Goal: Task Accomplishment & Management: Use online tool/utility

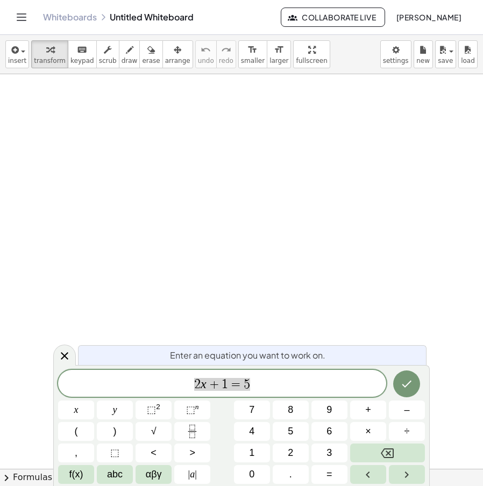
click at [252, 371] on div "2 x + 1 = 5" at bounding box center [222, 383] width 328 height 27
drag, startPoint x: 257, startPoint y: 392, endPoint x: 159, endPoint y: 394, distance: 97.9
click at [159, 394] on div "****** 2 x + 1 = 5" at bounding box center [222, 383] width 328 height 27
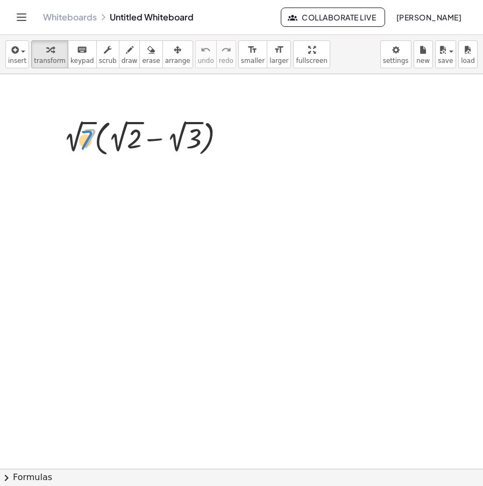
click at [79, 136] on div at bounding box center [148, 137] width 181 height 43
drag, startPoint x: 74, startPoint y: 138, endPoint x: 116, endPoint y: 146, distance: 42.6
click at [116, 146] on div at bounding box center [148, 137] width 181 height 43
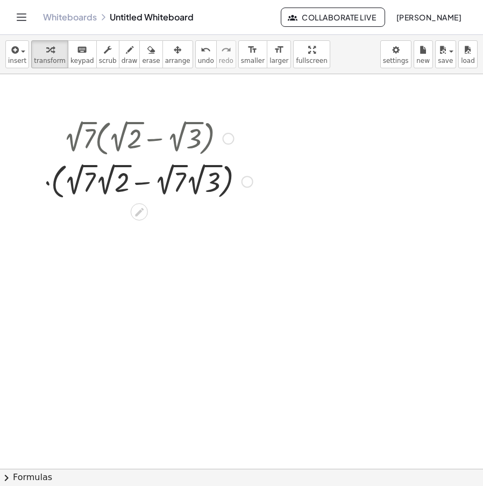
click at [52, 184] on div at bounding box center [148, 180] width 219 height 43
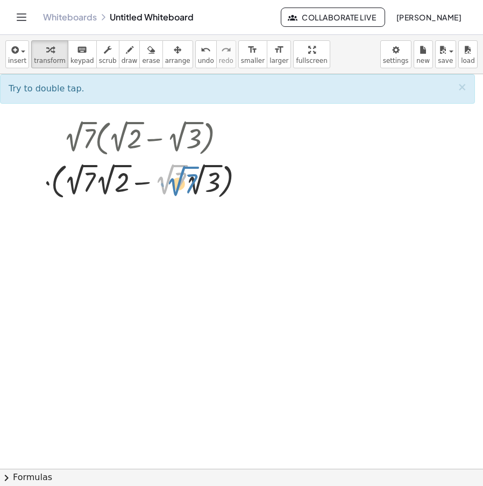
drag, startPoint x: 173, startPoint y: 182, endPoint x: 185, endPoint y: 184, distance: 11.9
click at [185, 184] on div at bounding box center [148, 180] width 219 height 43
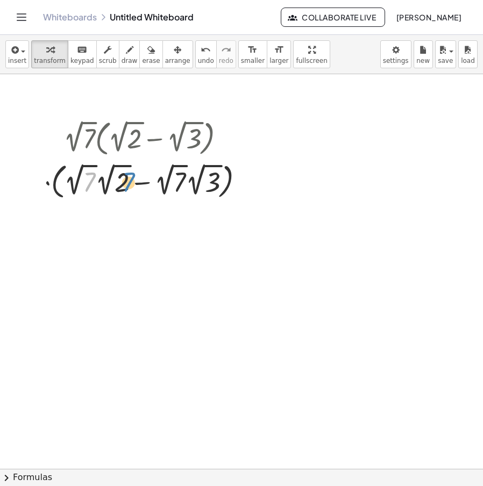
drag, startPoint x: 94, startPoint y: 188, endPoint x: 133, endPoint y: 188, distance: 39.3
click at [133, 188] on div at bounding box center [148, 180] width 219 height 43
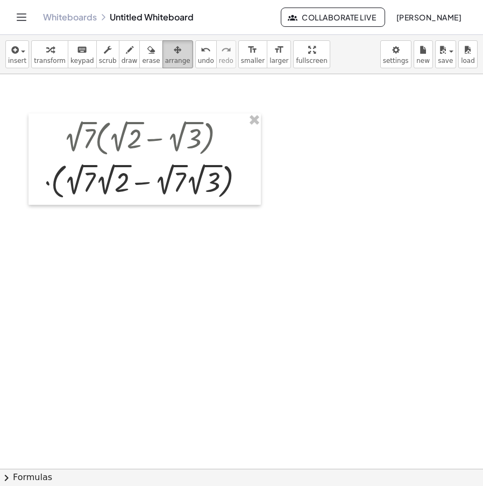
click at [172, 62] on button "arrange" at bounding box center [177, 54] width 31 height 28
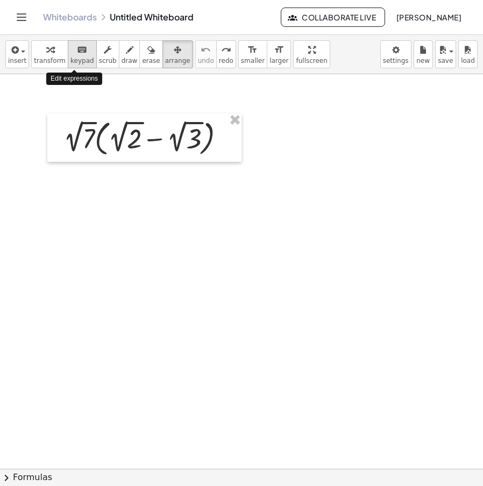
click at [73, 60] on span "keypad" at bounding box center [82, 61] width 24 height 8
click at [99, 128] on div at bounding box center [148, 137] width 181 height 43
click at [48, 58] on span "transform" at bounding box center [50, 61] width 32 height 8
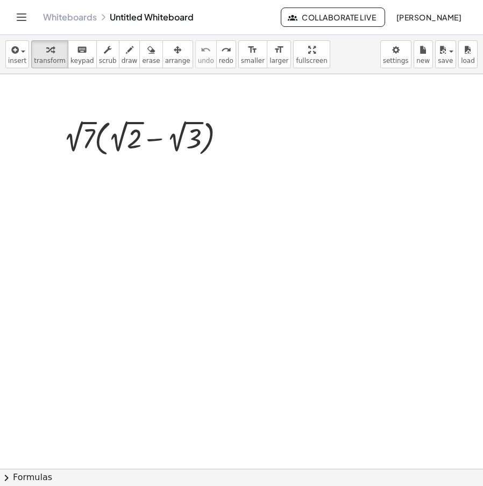
click at [120, 144] on div at bounding box center [148, 137] width 181 height 43
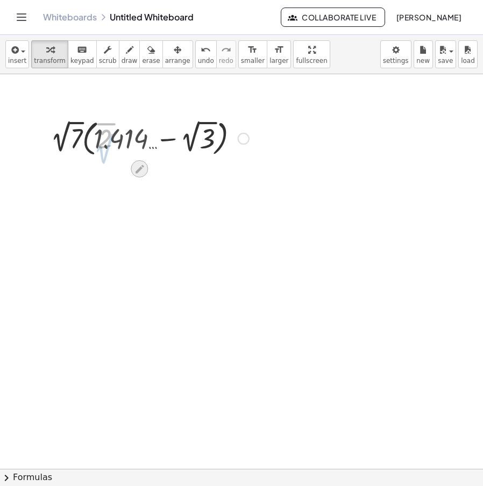
click at [139, 169] on icon at bounding box center [139, 169] width 9 height 9
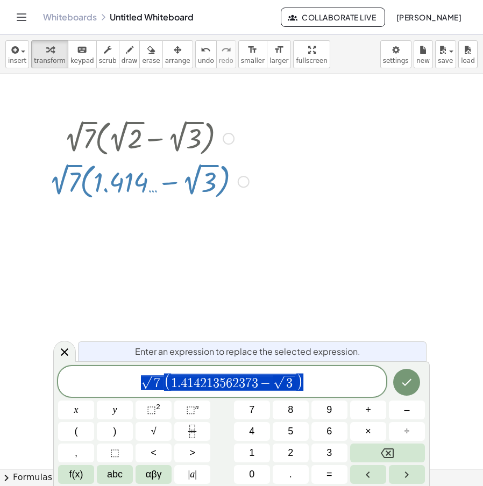
drag, startPoint x: 340, startPoint y: 172, endPoint x: 250, endPoint y: 129, distance: 99.9
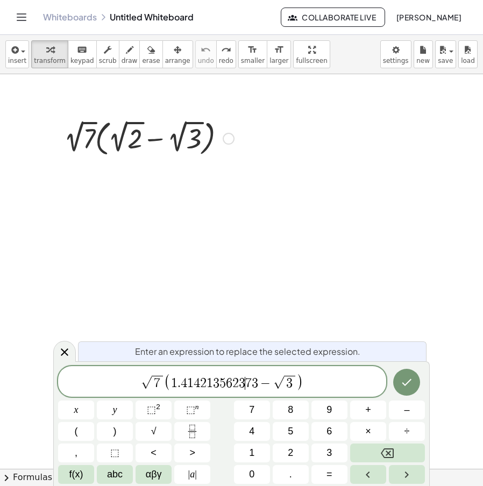
drag, startPoint x: 366, startPoint y: 239, endPoint x: 321, endPoint y: 227, distance: 46.7
drag, startPoint x: 419, startPoint y: 302, endPoint x: 408, endPoint y: 314, distance: 15.2
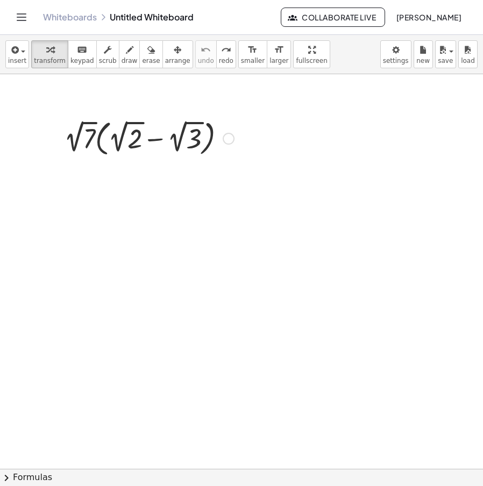
click at [225, 139] on div at bounding box center [229, 139] width 12 height 12
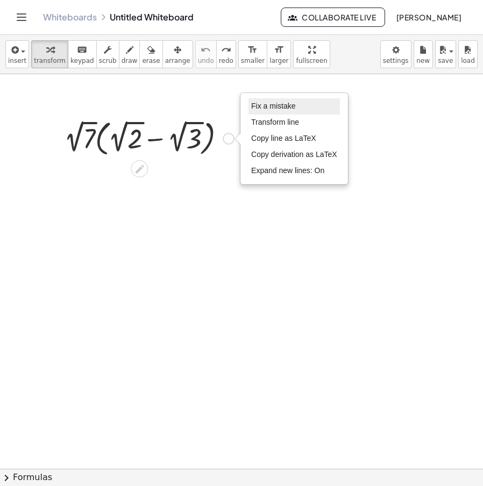
click at [282, 106] on span "Fix a mistake" at bounding box center [273, 106] width 44 height 9
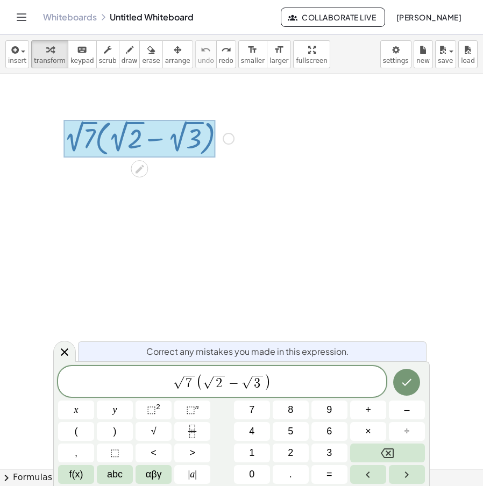
click at [191, 387] on span "7" at bounding box center [189, 383] width 6 height 13
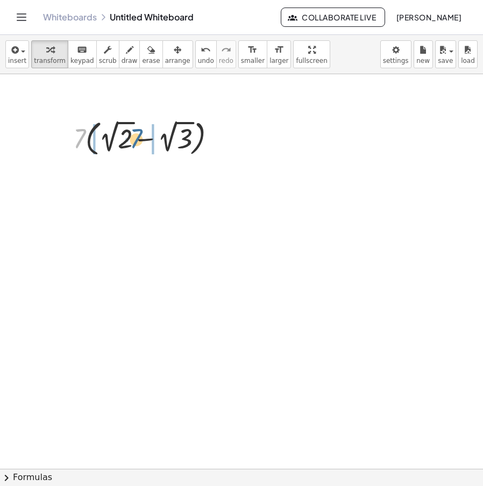
drag, startPoint x: 76, startPoint y: 142, endPoint x: 128, endPoint y: 143, distance: 51.7
click at [128, 143] on div at bounding box center [149, 137] width 211 height 43
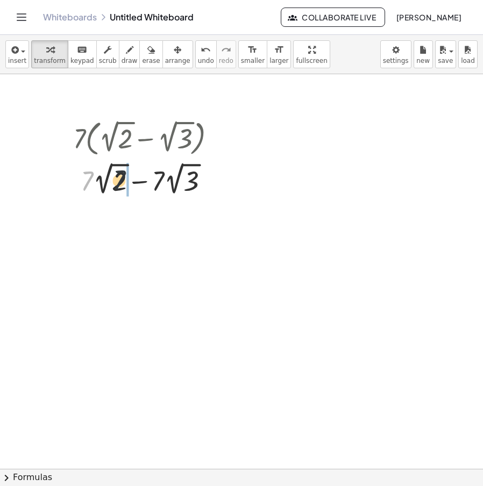
drag, startPoint x: 86, startPoint y: 185, endPoint x: 120, endPoint y: 183, distance: 33.9
click at [120, 183] on div at bounding box center [149, 178] width 211 height 39
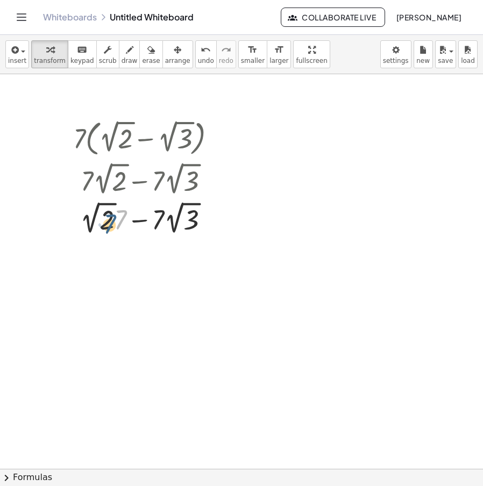
drag, startPoint x: 117, startPoint y: 217, endPoint x: 105, endPoint y: 222, distance: 12.8
click at [105, 221] on div at bounding box center [149, 218] width 211 height 39
click at [198, 58] on span "undo" at bounding box center [206, 61] width 16 height 8
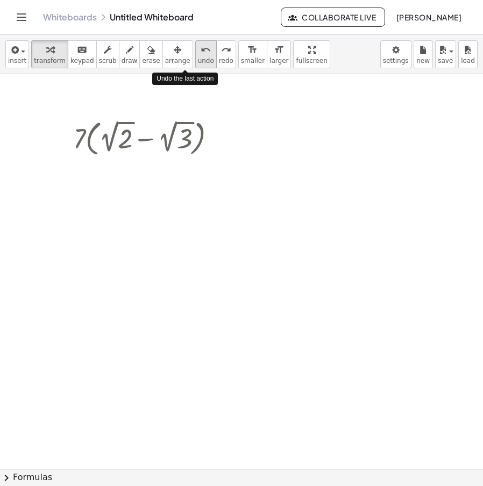
click at [198, 58] on span "undo" at bounding box center [206, 61] width 16 height 8
click at [198, 59] on span "undo" at bounding box center [206, 61] width 16 height 8
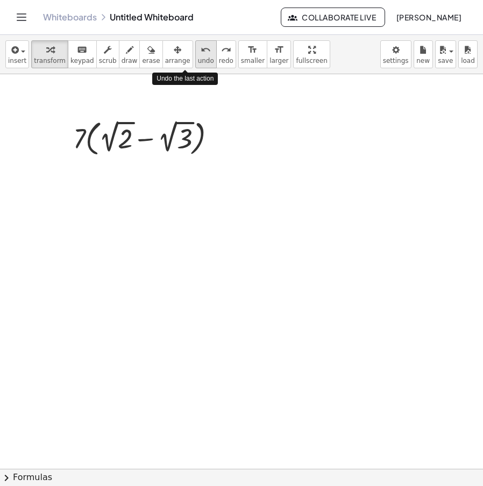
click at [198, 59] on span "undo" at bounding box center [206, 61] width 16 height 8
click at [135, 156] on div at bounding box center [139, 150] width 17 height 17
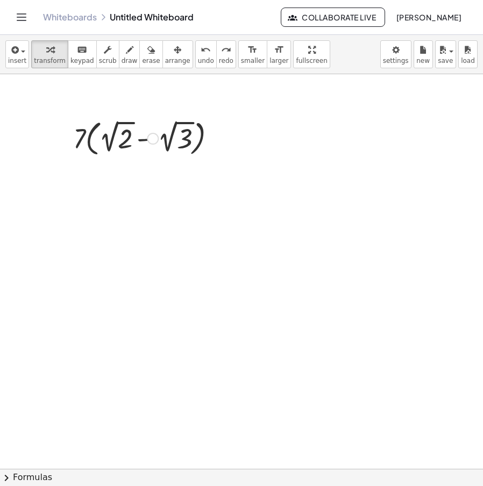
click at [143, 150] on icon at bounding box center [139, 150] width 11 height 11
click at [147, 137] on div at bounding box center [153, 139] width 12 height 12
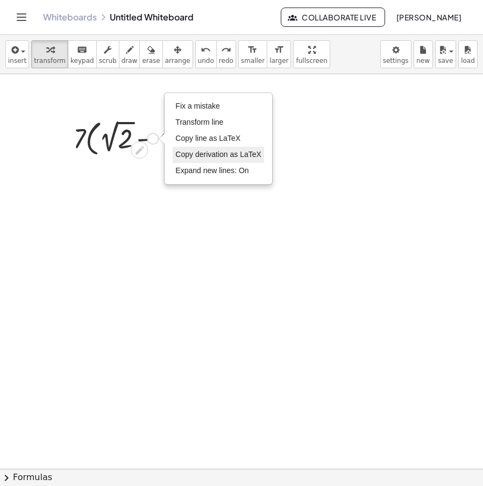
drag, startPoint x: 208, startPoint y: 105, endPoint x: 260, endPoint y: 154, distance: 71.6
click at [208, 105] on span "Fix a mistake" at bounding box center [197, 106] width 44 height 9
click at [201, 111] on li "Fix a mistake" at bounding box center [218, 106] width 91 height 16
click at [203, 108] on span "Fix a mistake" at bounding box center [197, 106] width 44 height 9
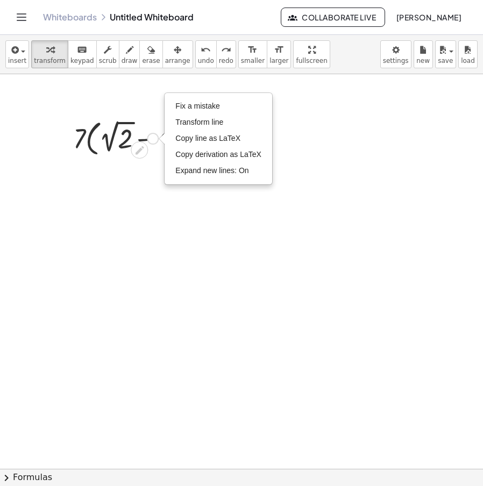
drag, startPoint x: 350, startPoint y: 110, endPoint x: 291, endPoint y: 107, distance: 58.7
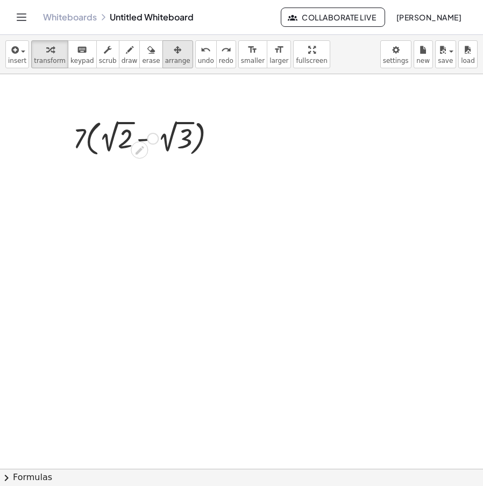
click at [165, 63] on span "arrange" at bounding box center [177, 61] width 25 height 8
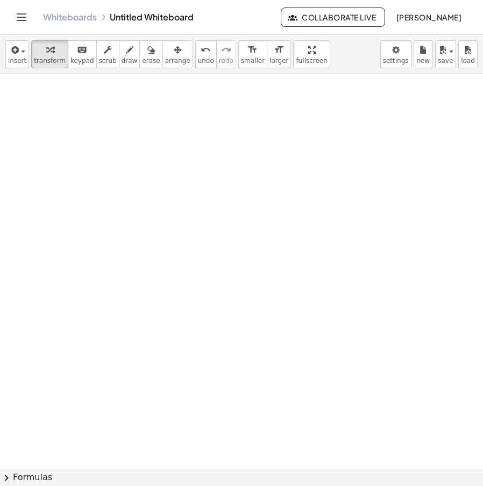
drag, startPoint x: 48, startPoint y: 61, endPoint x: 155, endPoint y: 126, distance: 125.6
click at [51, 65] on span "transform" at bounding box center [50, 61] width 32 height 8
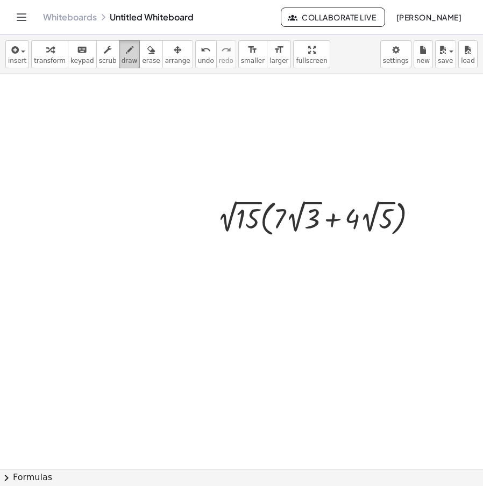
click at [126, 49] on icon "button" at bounding box center [130, 50] width 8 height 13
drag, startPoint x: 120, startPoint y: 303, endPoint x: 124, endPoint y: 330, distance: 27.7
drag, startPoint x: 167, startPoint y: 312, endPoint x: 232, endPoint y: 292, distance: 68.1
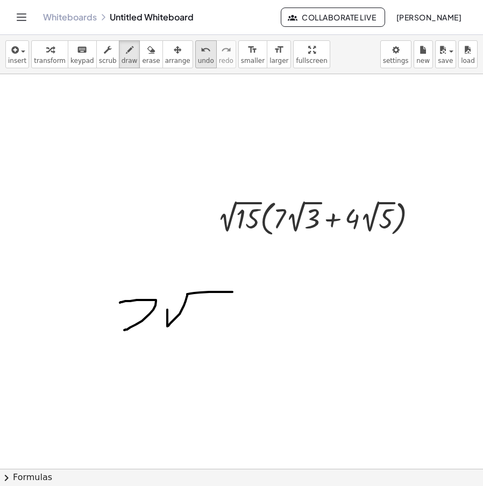
click at [195, 56] on button "undo undo" at bounding box center [206, 54] width 22 height 28
click at [198, 58] on span "undo" at bounding box center [206, 61] width 16 height 8
drag, startPoint x: 89, startPoint y: 297, endPoint x: 96, endPoint y: 316, distance: 20.4
click at [198, 58] on span "undo" at bounding box center [206, 61] width 16 height 8
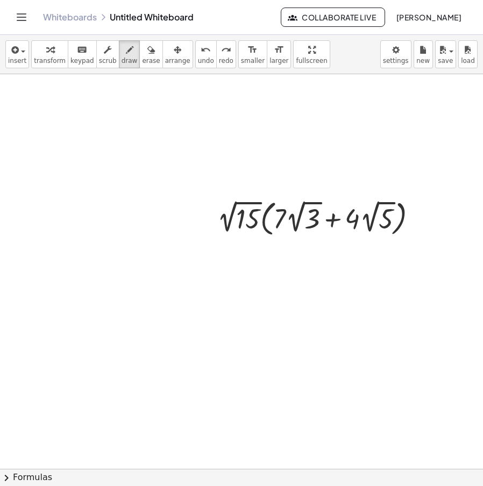
drag, startPoint x: 135, startPoint y: 57, endPoint x: 156, endPoint y: 188, distance: 132.5
click at [139, 66] on button "erase" at bounding box center [150, 54] width 23 height 28
drag, startPoint x: 150, startPoint y: 262, endPoint x: 163, endPoint y: 241, distance: 24.6
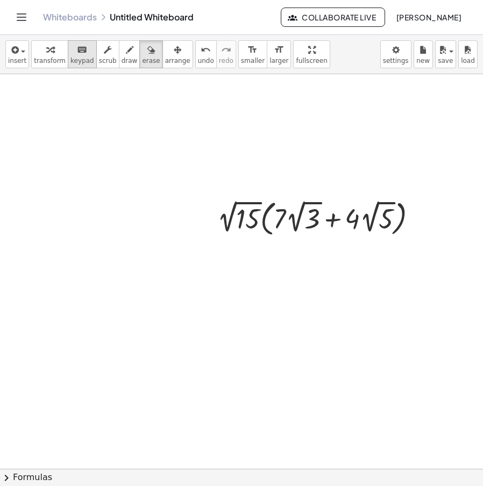
click at [70, 59] on span "keypad" at bounding box center [82, 61] width 24 height 8
click at [45, 58] on span "transform" at bounding box center [50, 61] width 32 height 8
drag, startPoint x: 118, startPoint y: 199, endPoint x: 133, endPoint y: 200, distance: 15.6
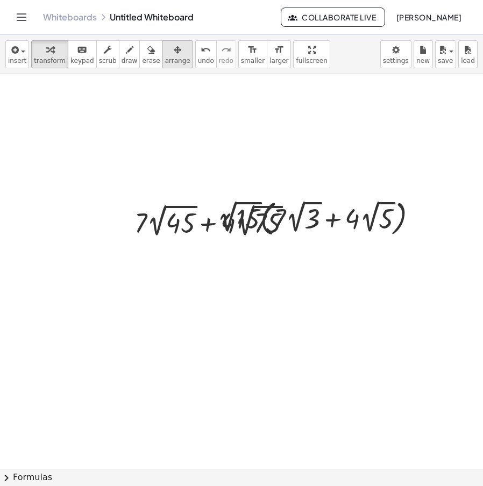
click at [174, 55] on icon "button" at bounding box center [178, 50] width 8 height 13
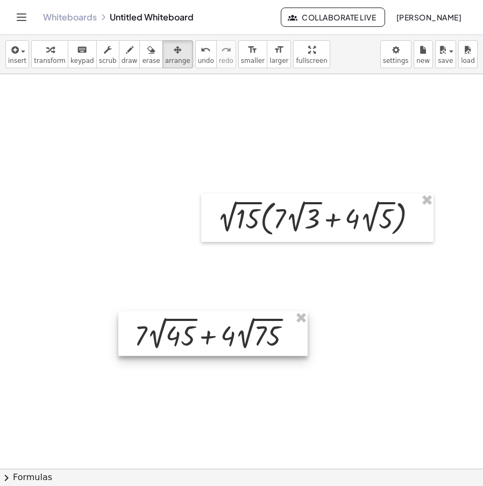
drag, startPoint x: 175, startPoint y: 230, endPoint x: 175, endPoint y: 343, distance: 113.0
click at [175, 344] on div at bounding box center [212, 334] width 189 height 45
drag, startPoint x: 252, startPoint y: 297, endPoint x: 200, endPoint y: 249, distance: 70.8
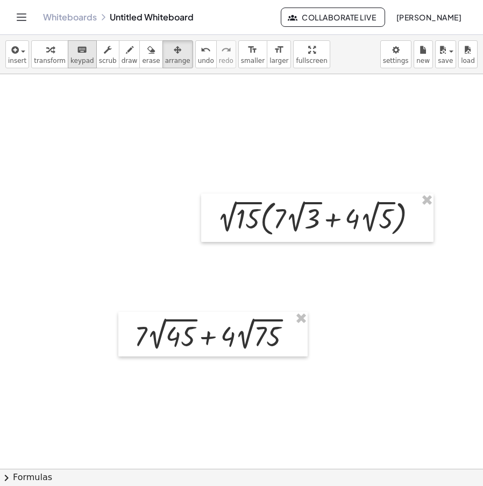
click at [77, 55] on icon "keyboard" at bounding box center [82, 50] width 10 height 13
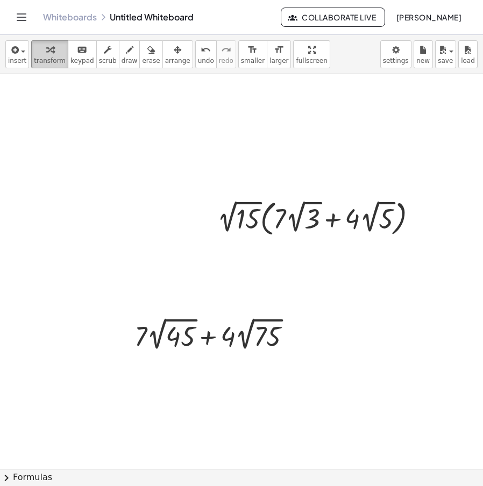
click at [46, 52] on icon "button" at bounding box center [50, 50] width 8 height 13
click at [208, 363] on icon at bounding box center [207, 363] width 9 height 9
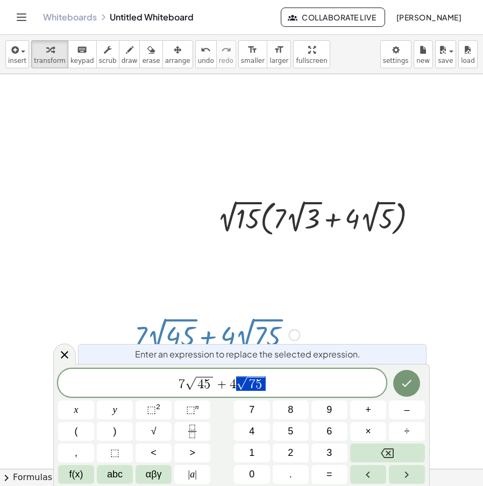
drag, startPoint x: 266, startPoint y: 385, endPoint x: 253, endPoint y: 385, distance: 12.9
click at [253, 385] on span "7 √ 4 5 + 4 √ 7 5" at bounding box center [222, 384] width 328 height 17
click at [252, 386] on span "7" at bounding box center [252, 384] width 6 height 13
click at [262, 387] on span "7 ​ 5" at bounding box center [255, 384] width 17 height 14
click at [252, 386] on span "5" at bounding box center [252, 384] width 6 height 13
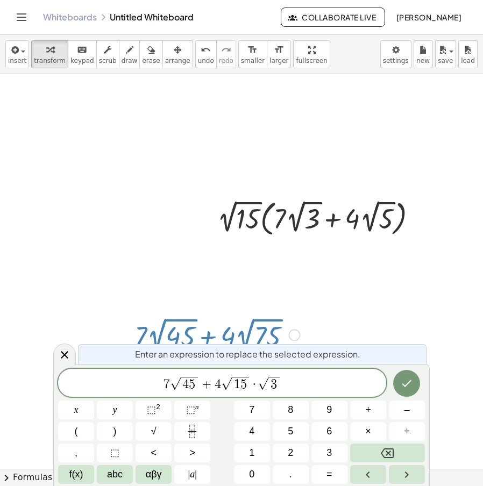
click at [277, 383] on span "3" at bounding box center [273, 384] width 11 height 14
click at [206, 384] on span "5" at bounding box center [207, 384] width 6 height 13
click at [211, 384] on span "4 ​ 5" at bounding box center [204, 384] width 17 height 14
drag, startPoint x: 211, startPoint y: 384, endPoint x: 197, endPoint y: 384, distance: 13.5
click at [197, 384] on span "4 5" at bounding box center [204, 384] width 17 height 14
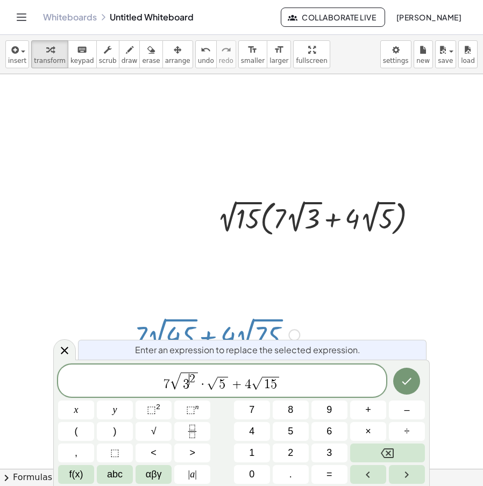
click at [192, 381] on span "2" at bounding box center [192, 379] width 6 height 12
click at [194, 380] on span "​ 2" at bounding box center [192, 380] width 6 height 12
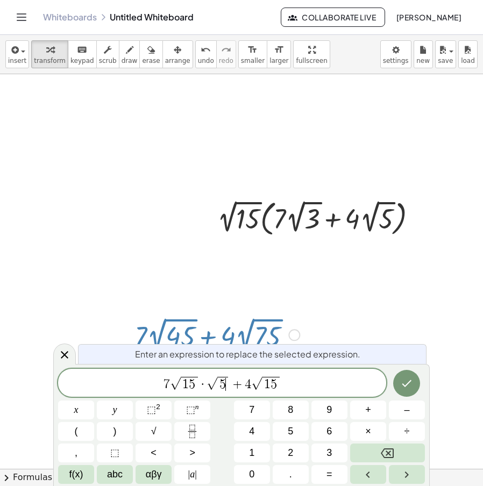
click at [224, 385] on span "5" at bounding box center [223, 384] width 6 height 13
click at [407, 390] on button "Done" at bounding box center [406, 383] width 27 height 27
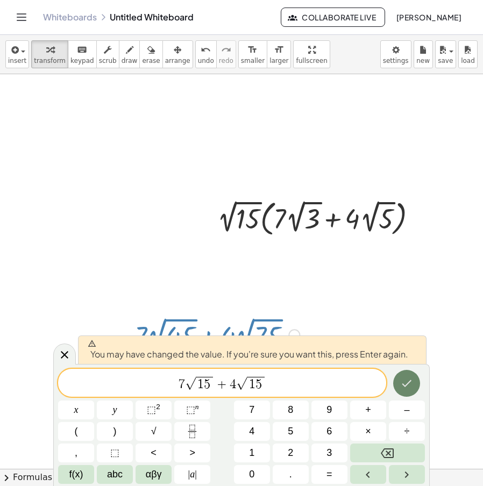
click at [406, 390] on button "Done" at bounding box center [406, 383] width 27 height 27
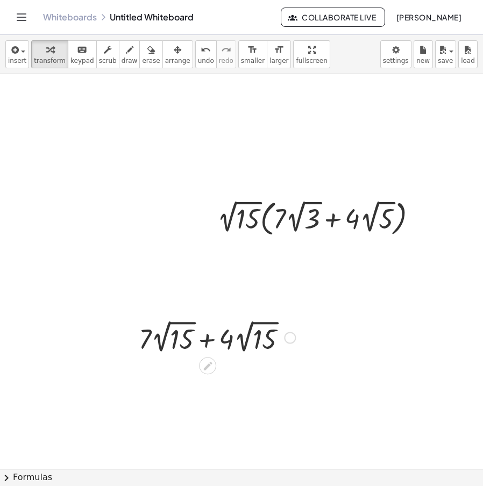
click at [225, 348] on div at bounding box center [217, 336] width 176 height 39
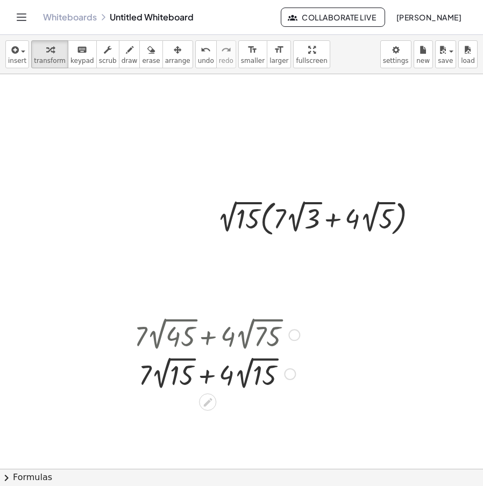
click at [214, 372] on div at bounding box center [217, 373] width 176 height 39
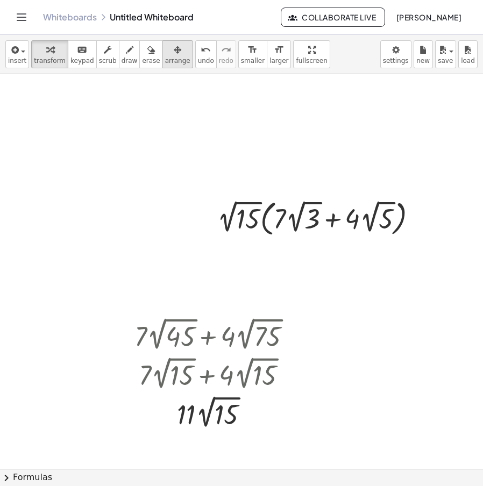
click at [174, 56] on icon "button" at bounding box center [178, 50] width 8 height 13
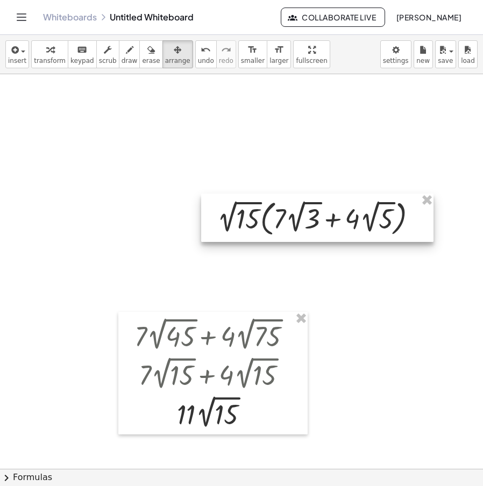
drag, startPoint x: 426, startPoint y: 202, endPoint x: 409, endPoint y: 218, distance: 23.2
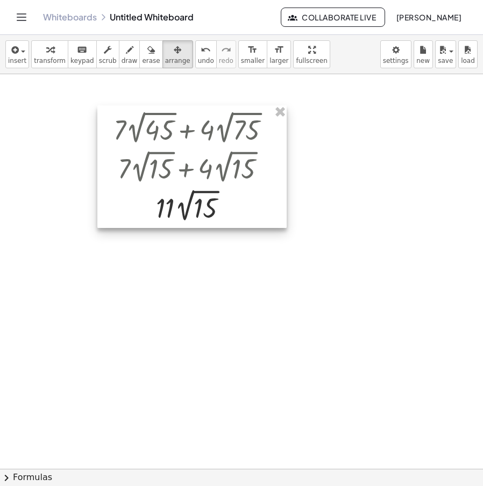
drag, startPoint x: 242, startPoint y: 367, endPoint x: 204, endPoint y: 122, distance: 248.8
click at [222, 149] on div at bounding box center [191, 166] width 189 height 123
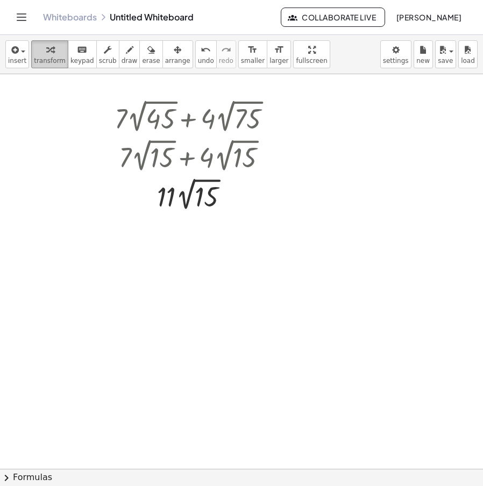
click at [52, 54] on div "button" at bounding box center [50, 49] width 32 height 13
click at [196, 150] on div at bounding box center [197, 155] width 253 height 39
click at [188, 222] on icon at bounding box center [187, 224] width 9 height 9
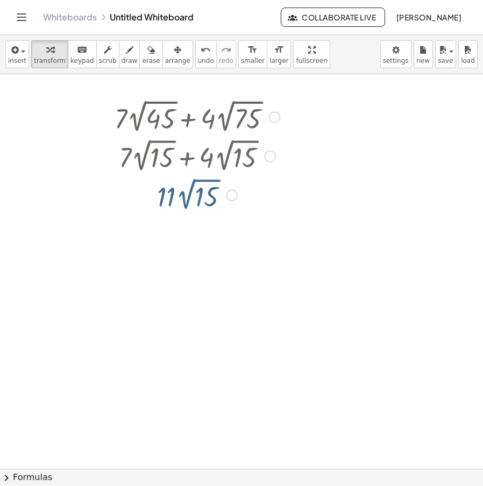
click at [272, 109] on div at bounding box center [197, 116] width 176 height 39
click at [274, 111] on div at bounding box center [274, 117] width 12 height 12
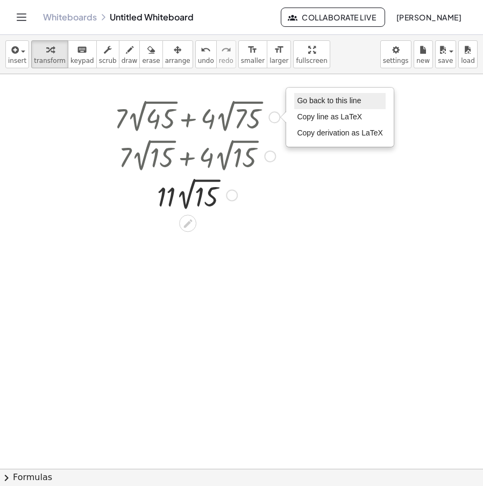
click at [320, 102] on span "Go back to this line" at bounding box center [329, 100] width 64 height 9
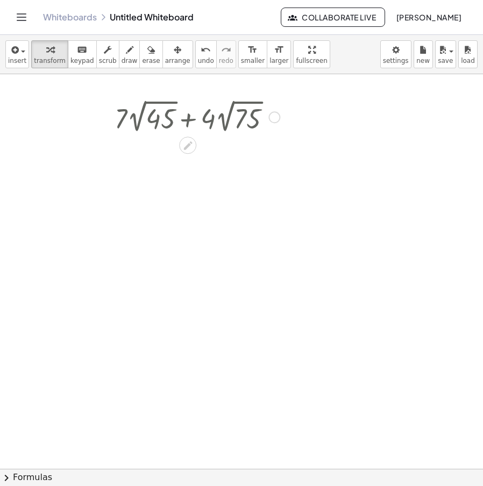
click at [268, 118] on div "Go back to this line Copy line as LaTeX Copy derivation as LaTeX" at bounding box center [274, 117] width 12 height 12
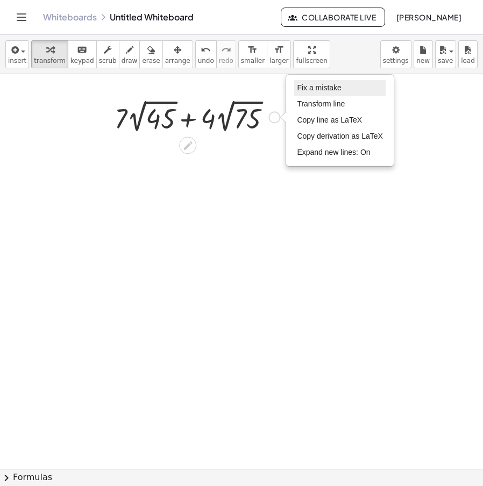
click at [306, 93] on li "Fix a mistake" at bounding box center [339, 88] width 91 height 16
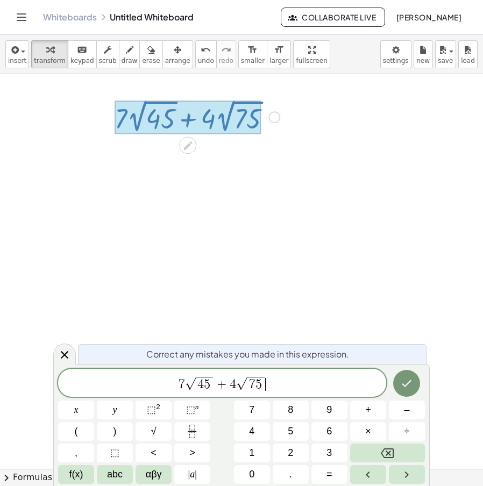
drag, startPoint x: 287, startPoint y: 391, endPoint x: 232, endPoint y: 364, distance: 61.6
click at [146, 383] on span "7 √ 4 5 + 4 √ 7 5 ​" at bounding box center [222, 384] width 328 height 17
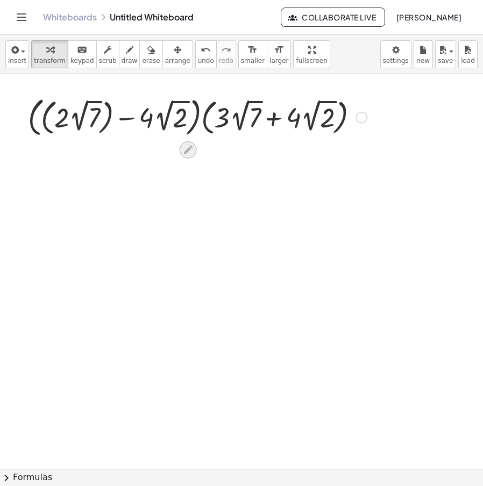
click at [194, 150] on icon at bounding box center [187, 149] width 11 height 11
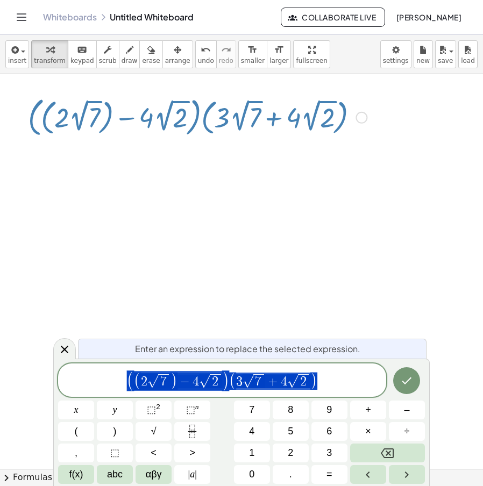
click at [133, 370] on div "( ( 2 √ 7 ) − 4 √ 2 ) ( 3 √ 7 + 4 √ 2 )" at bounding box center [222, 380] width 328 height 33
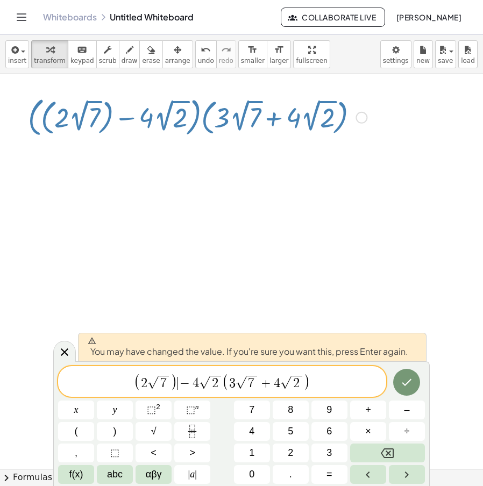
click at [179, 380] on span "−" at bounding box center [186, 383] width 16 height 13
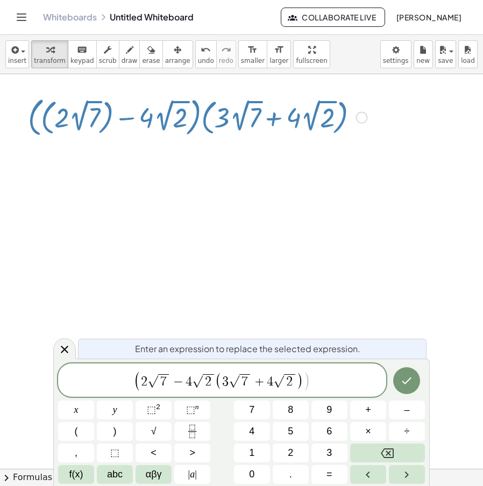
click at [218, 380] on span "(" at bounding box center [218, 380] width 7 height 17
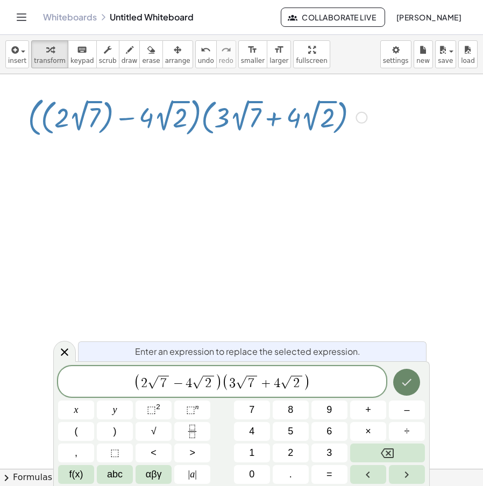
click at [404, 381] on icon "Done" at bounding box center [406, 382] width 13 height 13
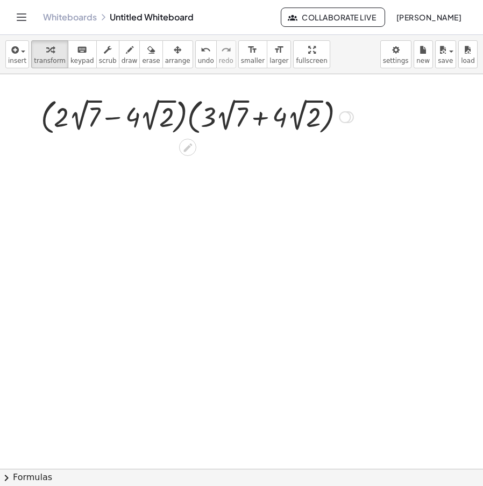
drag, startPoint x: 357, startPoint y: 133, endPoint x: 364, endPoint y: 108, distance: 26.4
click at [350, 123] on div at bounding box center [197, 116] width 323 height 43
click at [350, 116] on div at bounding box center [345, 117] width 12 height 12
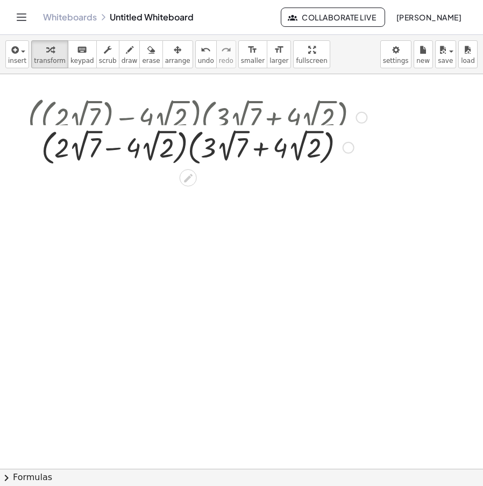
drag, startPoint x: 345, startPoint y: 111, endPoint x: 350, endPoint y: 158, distance: 46.6
click at [188, 148] on div "· ( + · 2 · 2 √ 7 − · 4 · 2 √ 2 ) · ( + · 3 · 2 √ 7 + · 4 · 2 √ 2 ) Fix a mista…" at bounding box center [188, 148] width 0 height 0
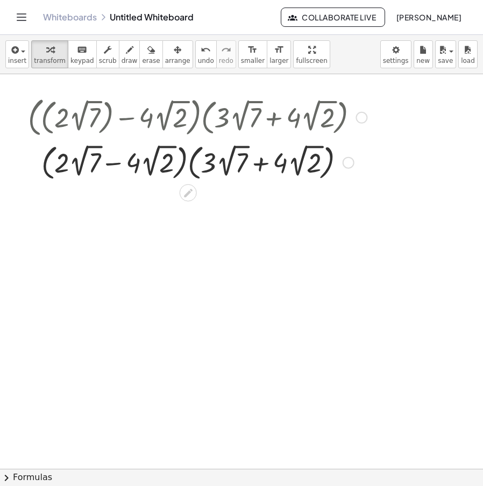
click at [361, 117] on div at bounding box center [362, 118] width 12 height 12
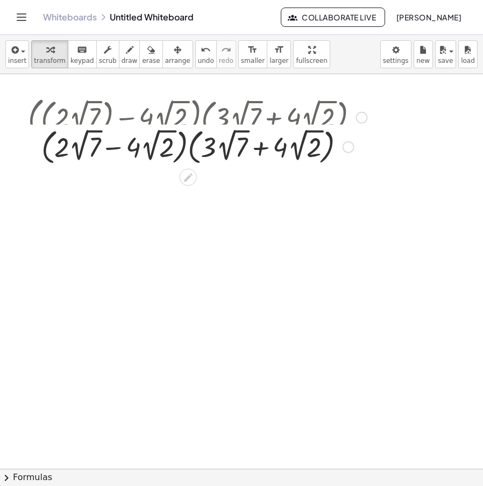
drag, startPoint x: 346, startPoint y: 144, endPoint x: 351, endPoint y: 111, distance: 33.7
click at [350, 142] on div "Fix a mistake Transform line Copy line as LaTeX Copy derivation as LaTeX Expand…" at bounding box center [349, 148] width 12 height 12
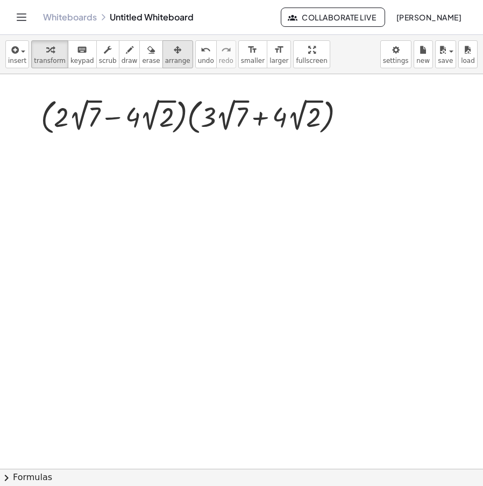
click at [165, 58] on span "arrange" at bounding box center [177, 61] width 25 height 8
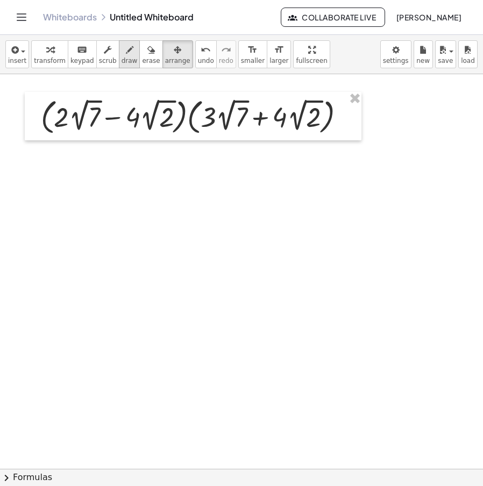
click at [126, 54] on icon "button" at bounding box center [130, 50] width 8 height 13
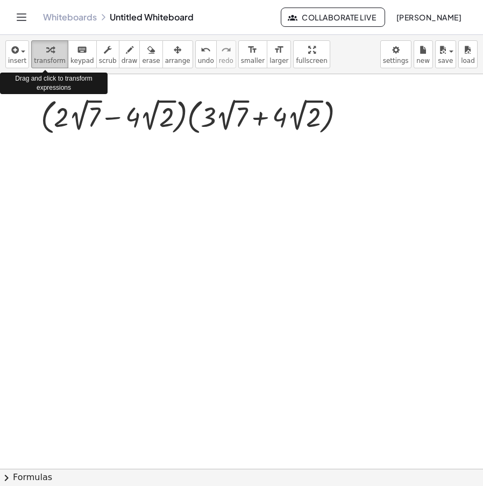
click at [40, 54] on div "button" at bounding box center [50, 49] width 32 height 13
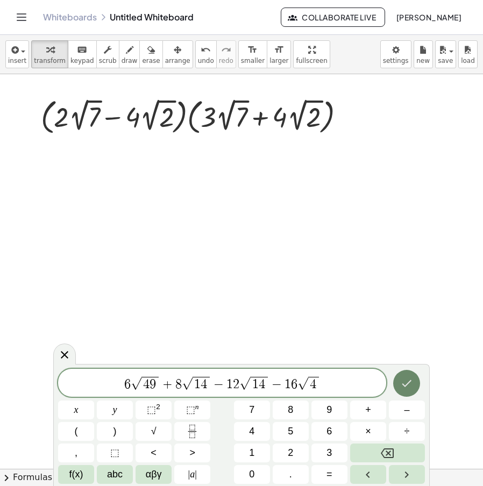
click at [408, 380] on icon "Done" at bounding box center [406, 383] width 13 height 13
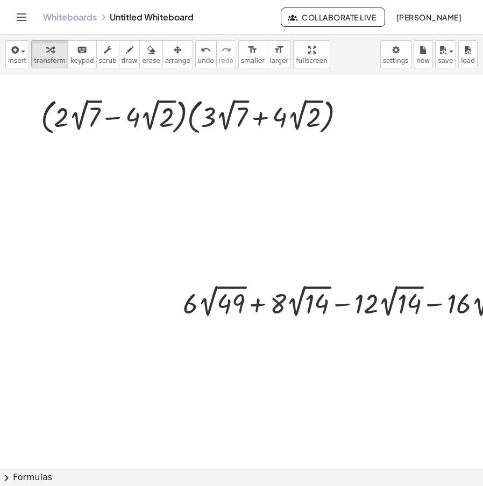
drag, startPoint x: 161, startPoint y: 49, endPoint x: 236, endPoint y: 144, distance: 120.2
click at [174, 54] on icon "button" at bounding box center [178, 50] width 8 height 13
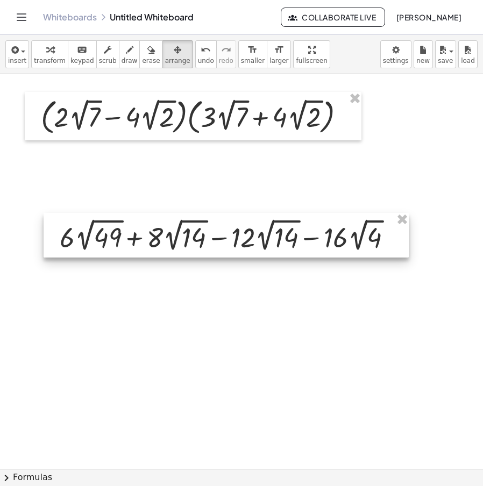
drag, startPoint x: 359, startPoint y: 291, endPoint x: 236, endPoint y: 224, distance: 139.9
click at [236, 224] on div at bounding box center [226, 235] width 365 height 45
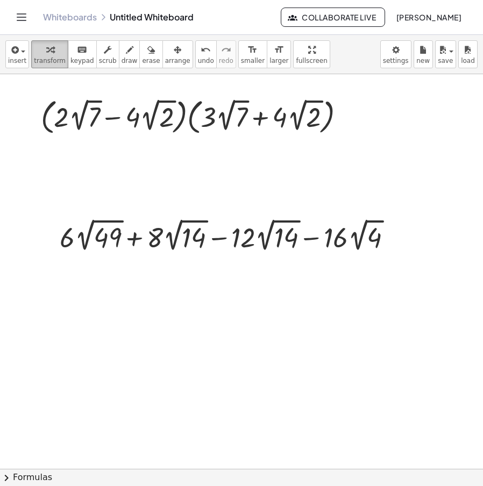
click at [53, 61] on span "transform" at bounding box center [50, 61] width 32 height 8
click at [231, 240] on div at bounding box center [230, 235] width 352 height 39
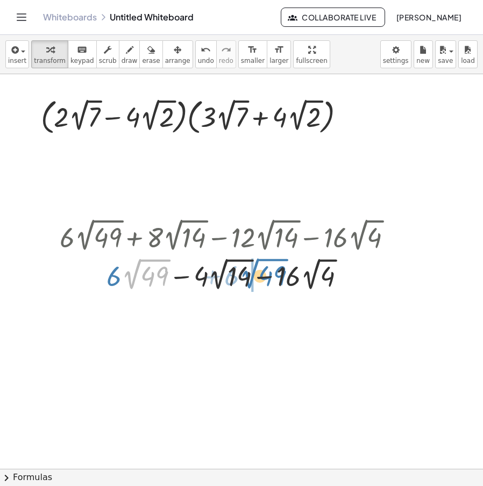
drag, startPoint x: 147, startPoint y: 259, endPoint x: 265, endPoint y: 258, distance: 117.8
click at [265, 258] on div at bounding box center [230, 274] width 352 height 39
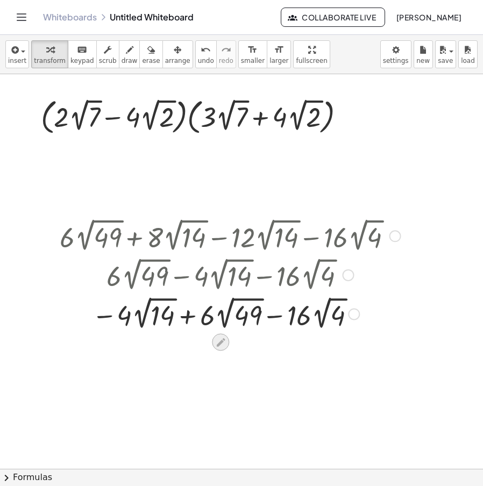
click at [218, 342] on icon at bounding box center [220, 342] width 11 height 11
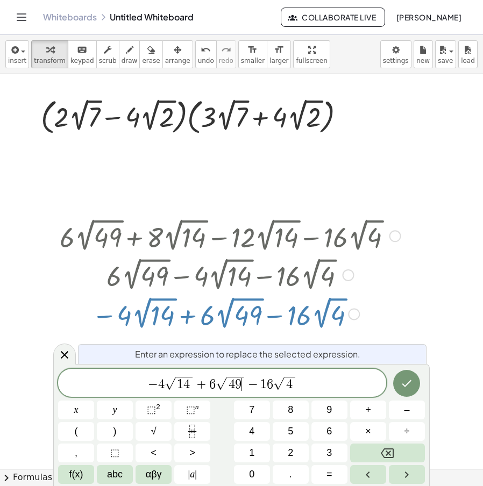
click at [238, 386] on span "9" at bounding box center [238, 384] width 6 height 13
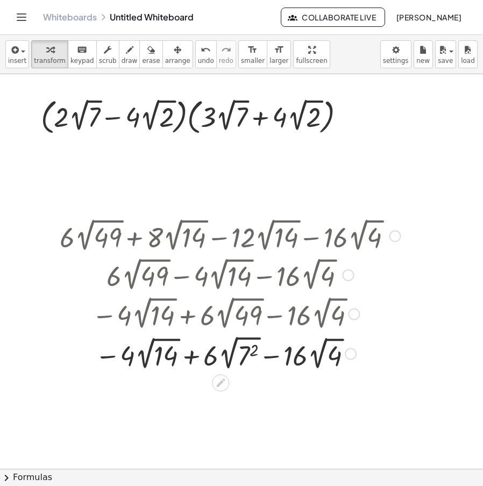
click at [228, 357] on div at bounding box center [230, 353] width 352 height 40
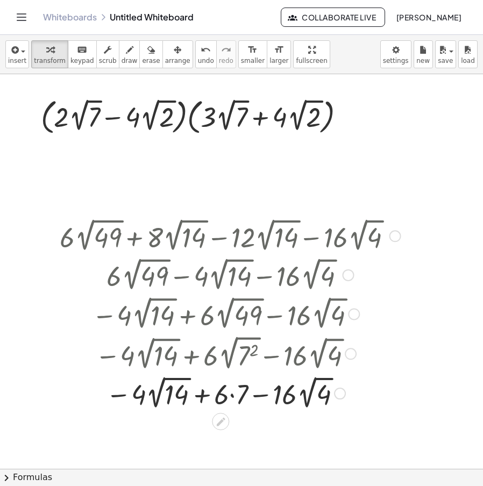
click at [232, 401] on div at bounding box center [230, 392] width 352 height 39
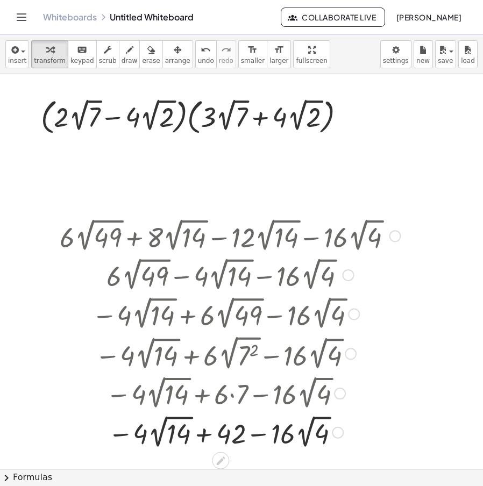
click at [263, 438] on div at bounding box center [230, 431] width 352 height 39
drag, startPoint x: 159, startPoint y: 436, endPoint x: 163, endPoint y: 430, distance: 6.9
click at [163, 430] on div at bounding box center [230, 431] width 352 height 39
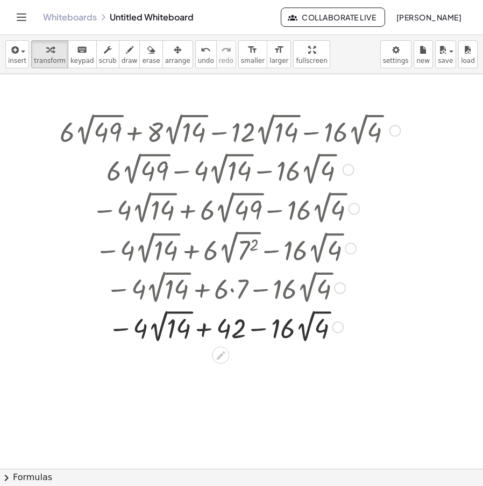
scroll to position [108, 0]
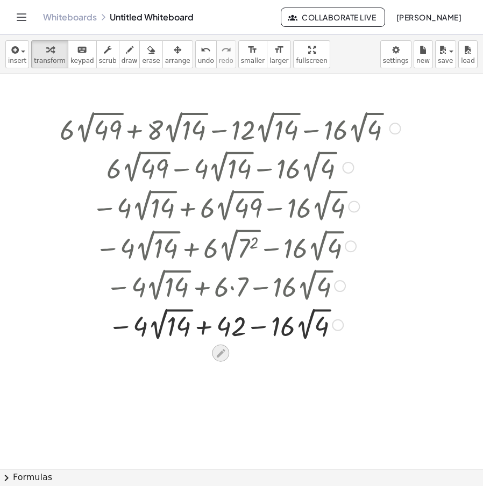
click at [227, 355] on div at bounding box center [220, 353] width 17 height 17
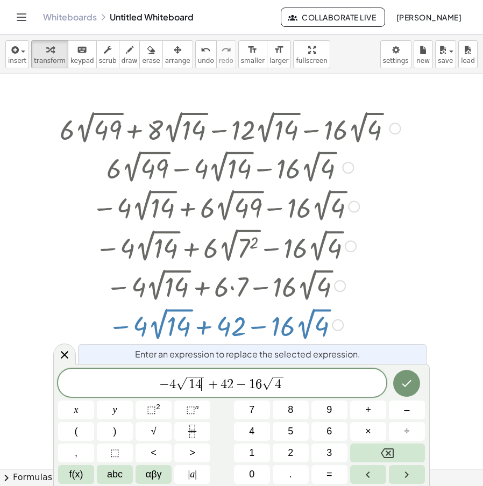
click at [200, 383] on span "4" at bounding box center [198, 384] width 6 height 13
click at [428, 286] on div at bounding box center [267, 392] width 535 height 851
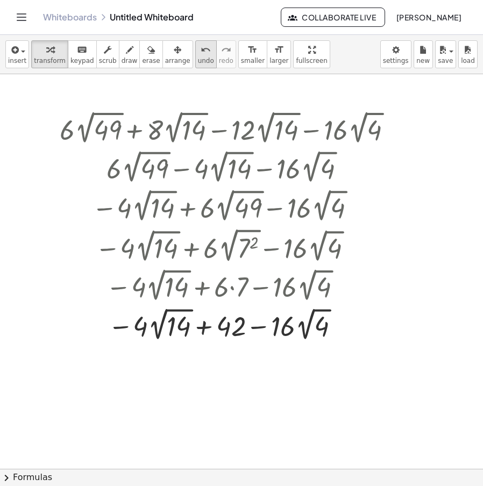
click at [198, 60] on span "undo" at bounding box center [206, 61] width 16 height 8
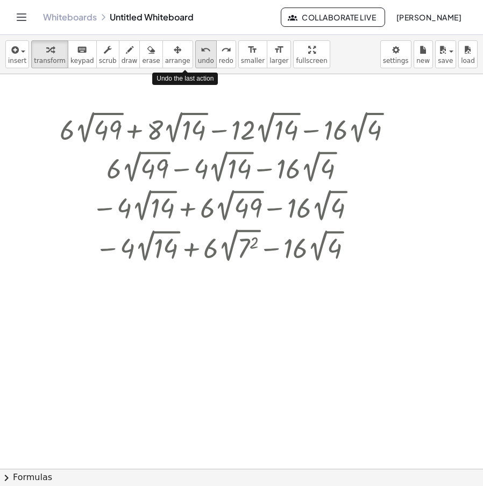
click at [198, 60] on span "undo" at bounding box center [206, 61] width 16 height 8
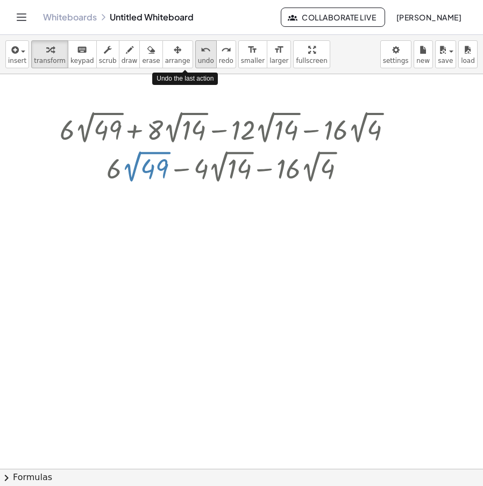
click at [198, 60] on span "undo" at bounding box center [206, 61] width 16 height 8
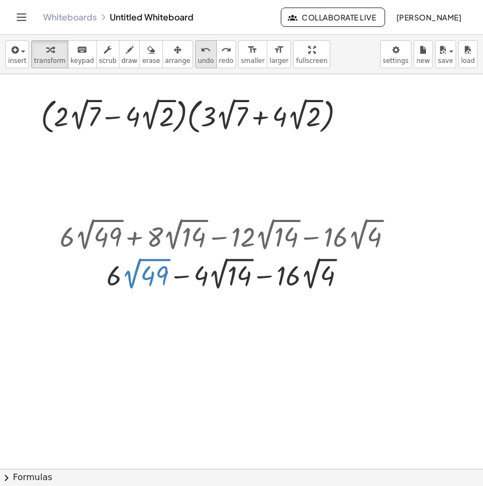
scroll to position [0, 0]
click at [198, 57] on span "undo" at bounding box center [206, 61] width 16 height 8
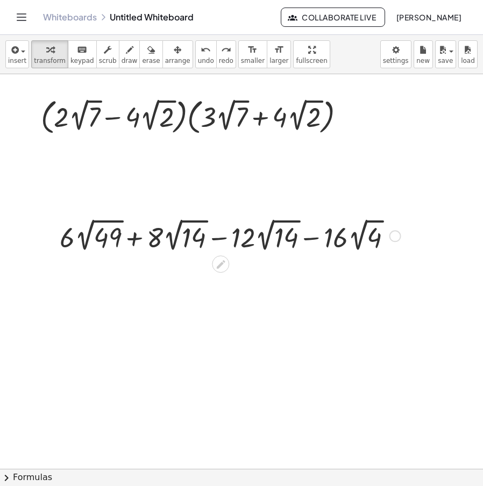
click at [230, 237] on div at bounding box center [230, 235] width 352 height 39
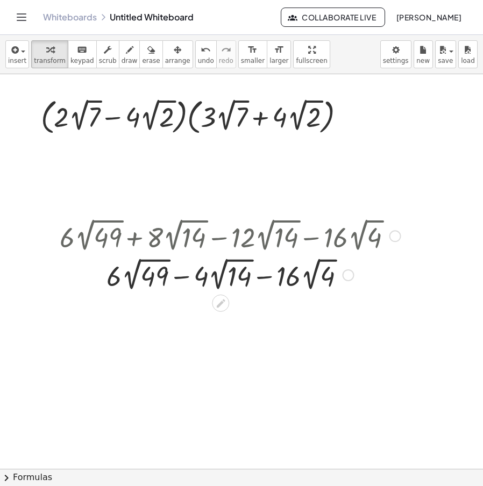
click at [221, 304] on icon at bounding box center [220, 303] width 9 height 9
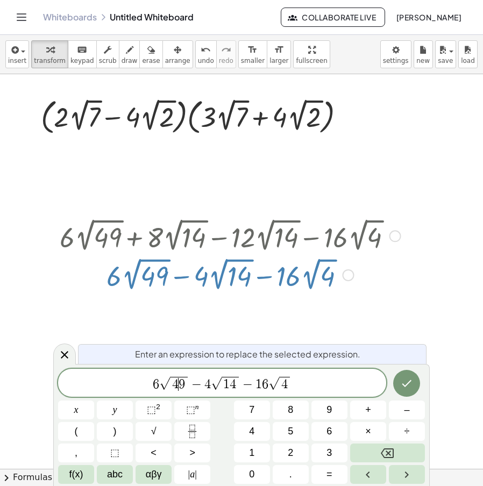
click at [183, 386] on span "9" at bounding box center [182, 384] width 6 height 13
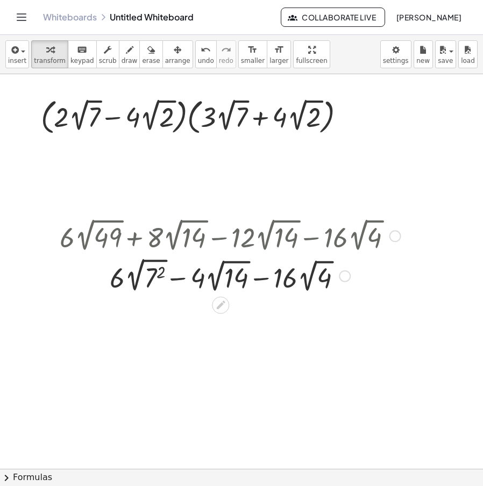
drag, startPoint x: 347, startPoint y: 317, endPoint x: 353, endPoint y: 274, distance: 43.0
click at [221, 277] on div "+ · 6 · 2 √ ( 7 2 ) − · 4 · 2 √ 14 − · 16 · 2 √ 4" at bounding box center [221, 277] width 0 height 0
click at [349, 272] on div at bounding box center [345, 276] width 12 height 12
click at [350, 278] on div at bounding box center [345, 276] width 12 height 12
click at [348, 274] on div "Transform line Copy line as LaTeX Copy derivation as LaTeX Expand new lines: On" at bounding box center [342, 276] width 12 height 12
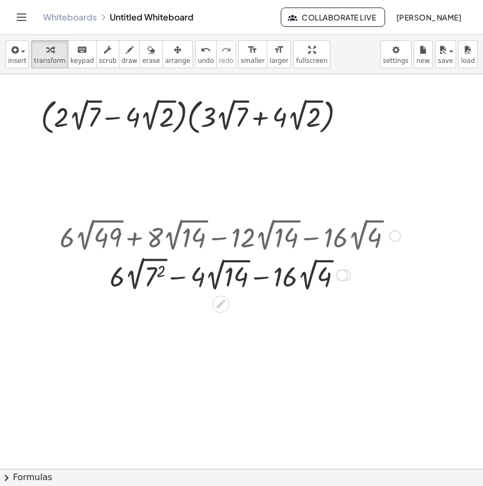
click at [344, 271] on div "Transform line Copy line as LaTeX Copy derivation as LaTeX Expand new lines: On" at bounding box center [342, 276] width 12 height 12
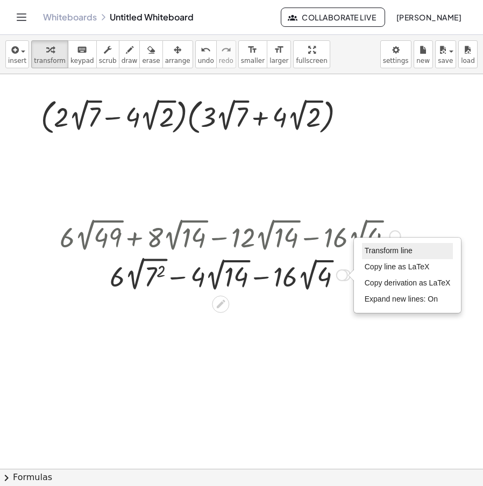
click at [364, 254] on li "Transform line" at bounding box center [407, 251] width 91 height 16
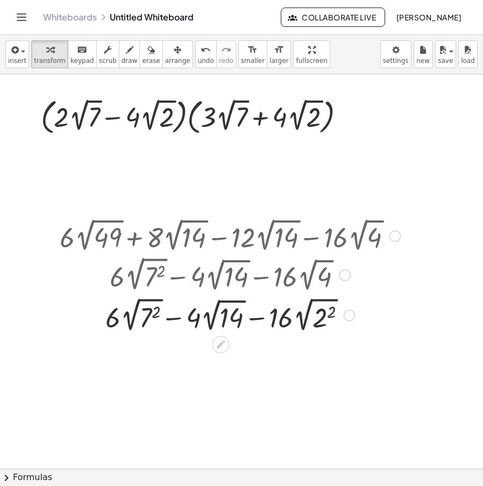
click at [325, 318] on div at bounding box center [230, 314] width 352 height 40
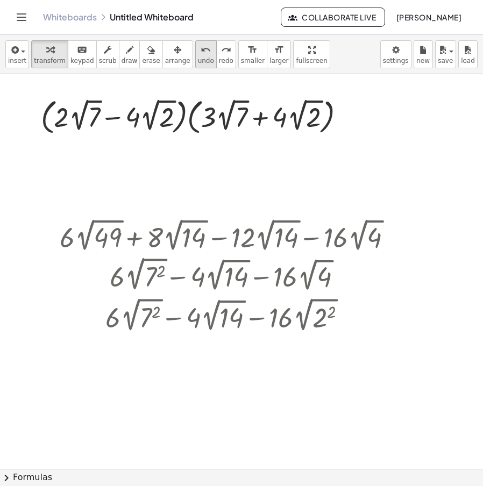
click at [198, 57] on span "undo" at bounding box center [206, 61] width 16 height 8
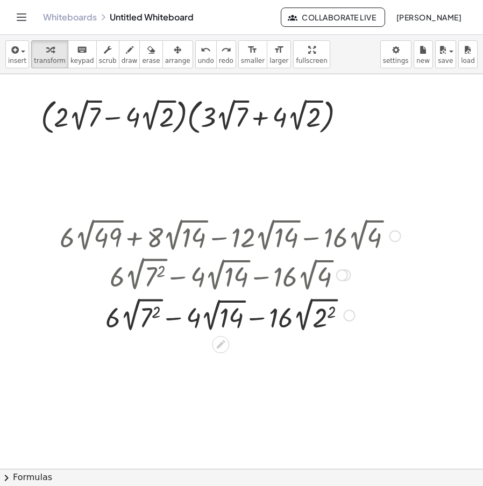
click at [306, 321] on div at bounding box center [230, 314] width 360 height 40
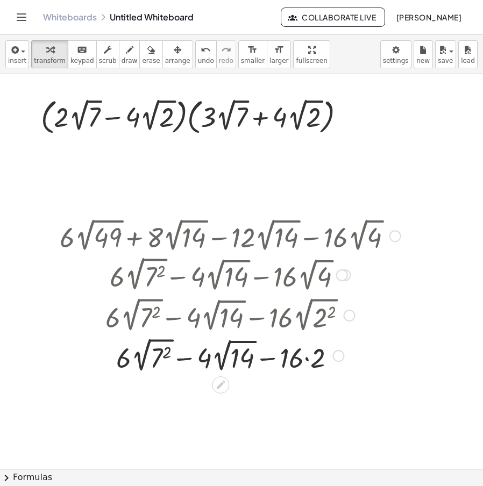
click at [308, 363] on div at bounding box center [230, 355] width 352 height 40
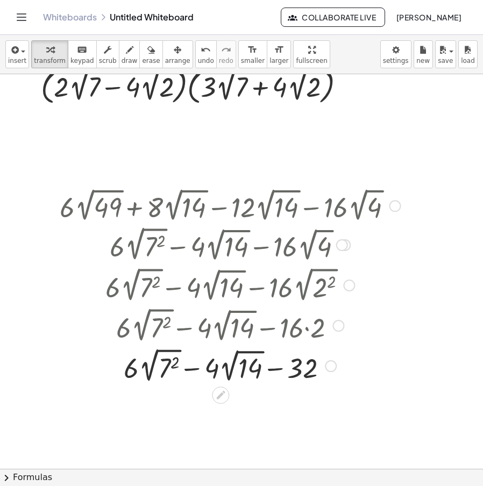
scroll to position [54, 0]
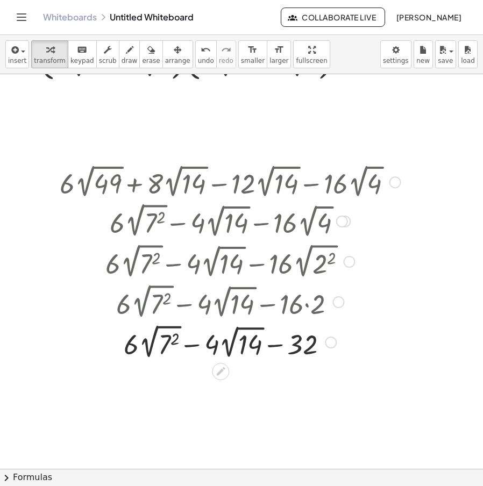
click at [165, 341] on div at bounding box center [230, 342] width 352 height 40
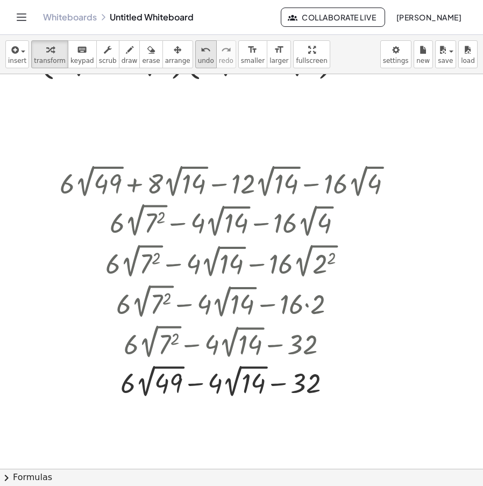
click at [201, 51] on icon "undo" at bounding box center [206, 50] width 10 height 13
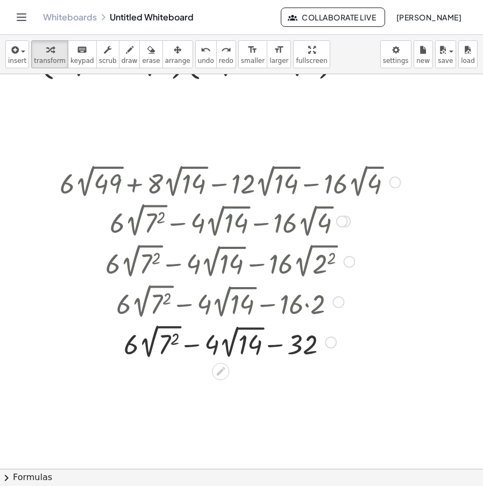
click at [158, 342] on div at bounding box center [230, 342] width 345 height 40
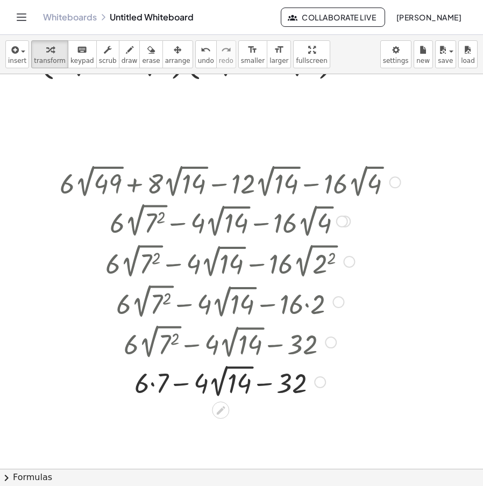
click at [153, 387] on div at bounding box center [230, 381] width 352 height 39
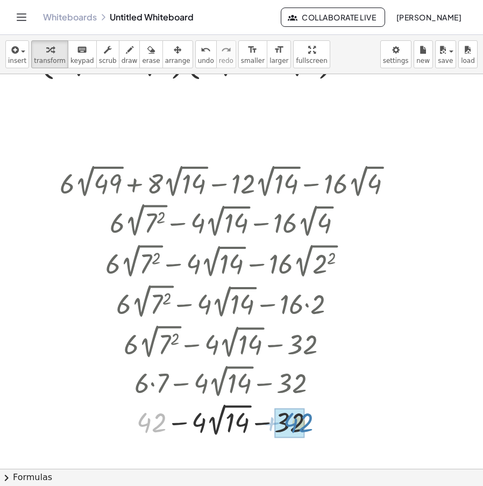
drag, startPoint x: 148, startPoint y: 392, endPoint x: 293, endPoint y: 392, distance: 144.7
click at [221, 182] on div "+ · 6 · 2 √ 49 + · 8 · 2 √ 14 − · 12 · 2 √ 14 − · 16 · 2 √ 4 + · 6 · 2 √ 49 − ·…" at bounding box center [221, 182] width 0 height 0
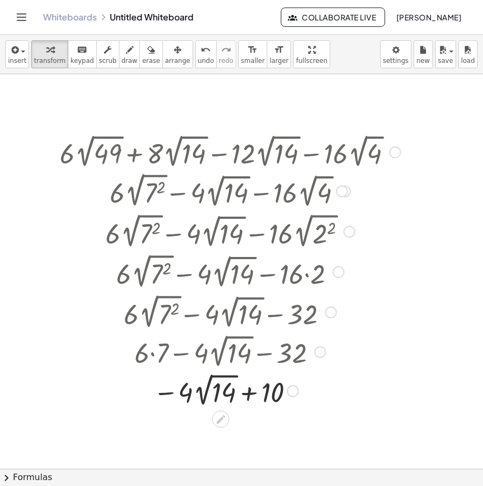
scroll to position [108, 0]
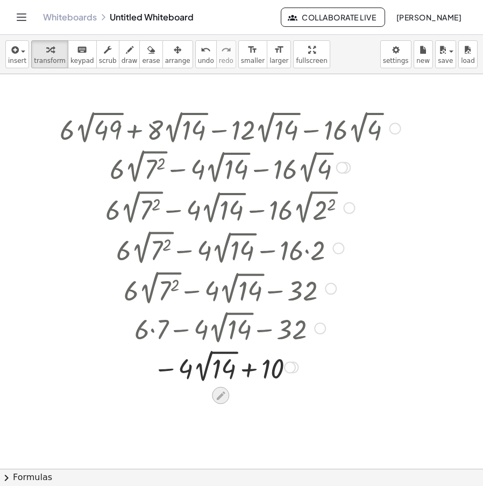
click at [216, 394] on icon at bounding box center [220, 395] width 11 height 11
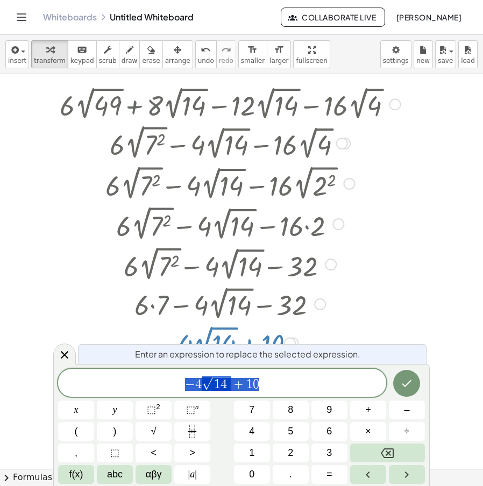
scroll to position [133, 0]
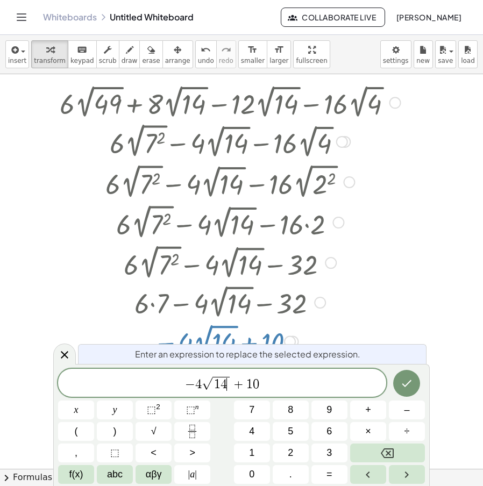
click at [417, 333] on div at bounding box center [267, 366] width 535 height 851
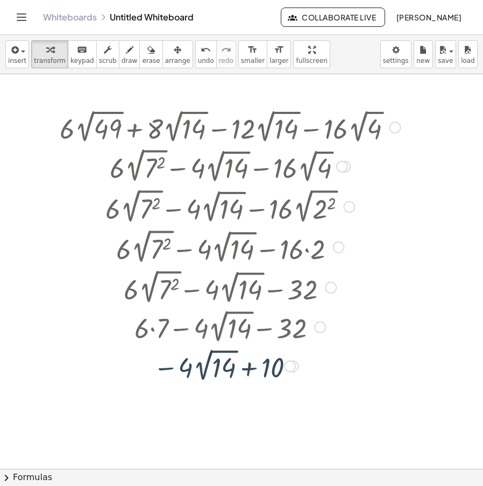
scroll to position [108, 0]
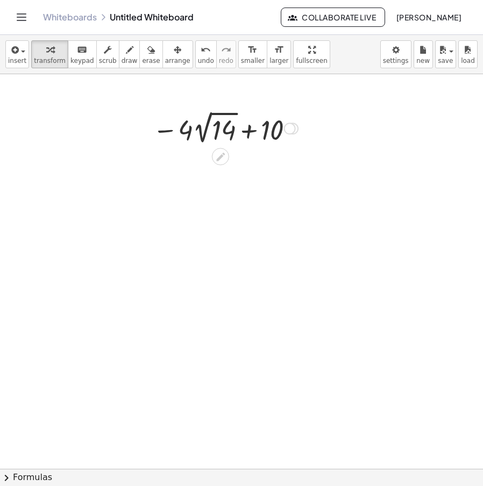
drag, startPoint x: 289, startPoint y: 370, endPoint x: 328, endPoint y: 81, distance: 291.5
click at [328, 81] on div "· ( + ( · 2 · 2 √ 7 ) − · 4 · 2 √ 2 ) · ( + · 3 · 2 √ 7 + · 4 · 2 √ 2 ) Go back…" at bounding box center [267, 392] width 535 height 851
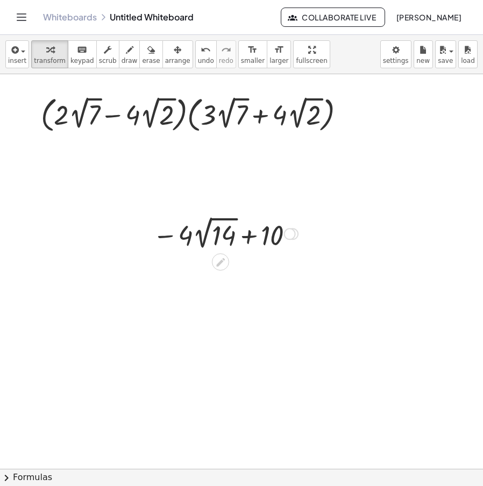
scroll to position [0, 0]
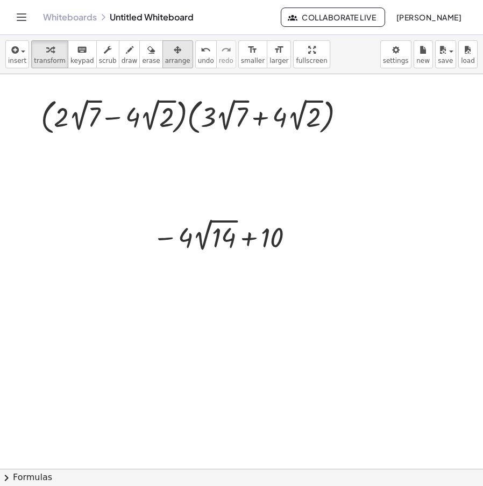
click at [165, 49] on div "button" at bounding box center [177, 49] width 25 height 13
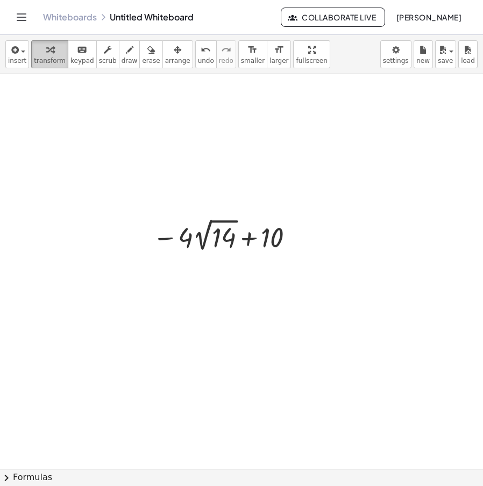
click at [50, 54] on div "button" at bounding box center [50, 49] width 32 height 13
drag, startPoint x: 216, startPoint y: 261, endPoint x: 258, endPoint y: 315, distance: 67.5
click at [217, 261] on icon at bounding box center [220, 264] width 11 height 11
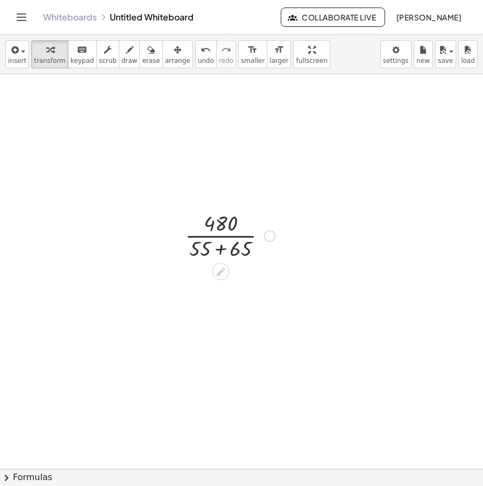
click at [218, 239] on div at bounding box center [230, 235] width 101 height 54
click at [228, 251] on div at bounding box center [230, 235] width 101 height 54
click at [225, 238] on div at bounding box center [230, 235] width 72 height 54
click at [222, 263] on icon at bounding box center [220, 262] width 9 height 9
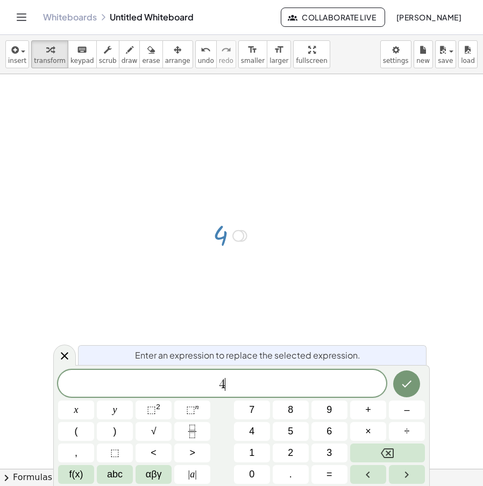
drag, startPoint x: 228, startPoint y: 389, endPoint x: 238, endPoint y: 382, distance: 12.4
click at [166, 389] on span "4 ​" at bounding box center [222, 384] width 328 height 15
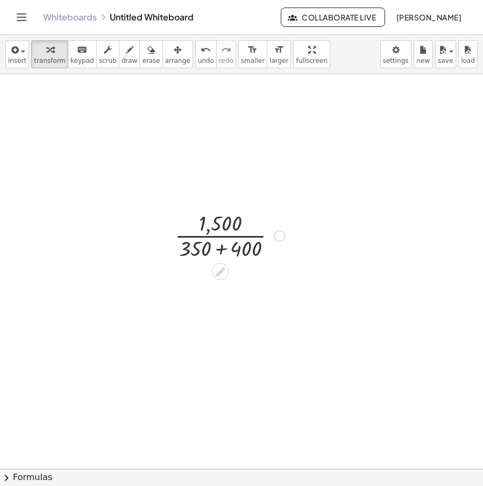
click at [222, 252] on div at bounding box center [229, 235] width 121 height 54
click at [223, 239] on div at bounding box center [229, 235] width 81 height 54
drag, startPoint x: 233, startPoint y: 256, endPoint x: 224, endPoint y: 258, distance: 9.4
click at [223, 258] on icon at bounding box center [220, 262] width 11 height 11
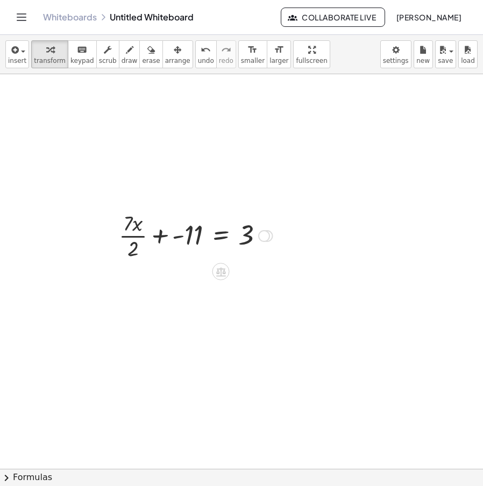
click at [180, 235] on div at bounding box center [196, 235] width 164 height 54
drag, startPoint x: 197, startPoint y: 235, endPoint x: 281, endPoint y: 231, distance: 83.5
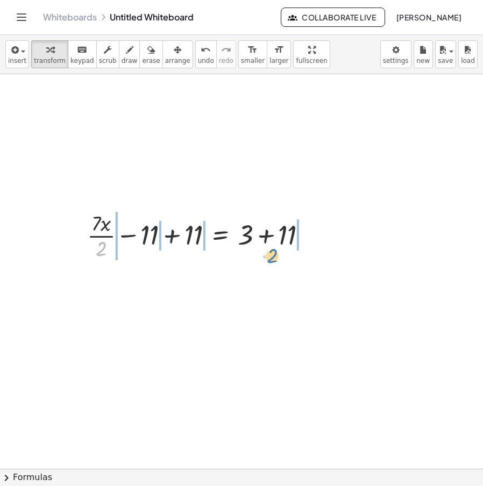
drag, startPoint x: 104, startPoint y: 249, endPoint x: 276, endPoint y: 256, distance: 172.3
click at [277, 256] on div at bounding box center [201, 235] width 239 height 54
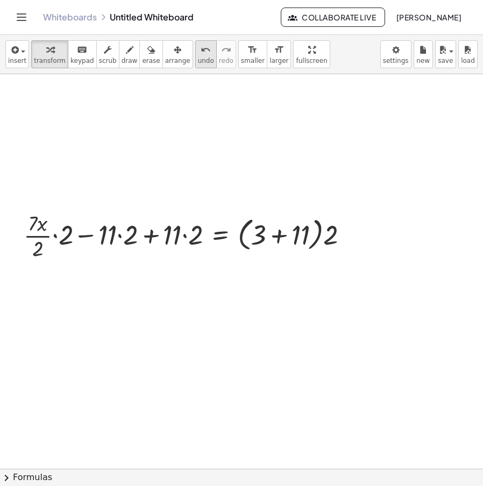
click at [198, 61] on span "undo" at bounding box center [206, 61] width 16 height 8
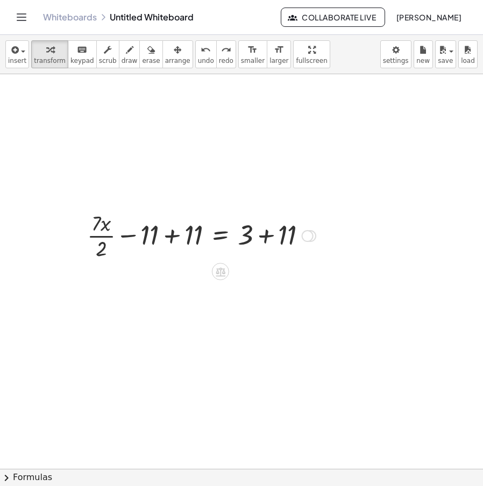
click at [179, 243] on div at bounding box center [201, 235] width 239 height 54
click at [278, 231] on div at bounding box center [245, 235] width 152 height 54
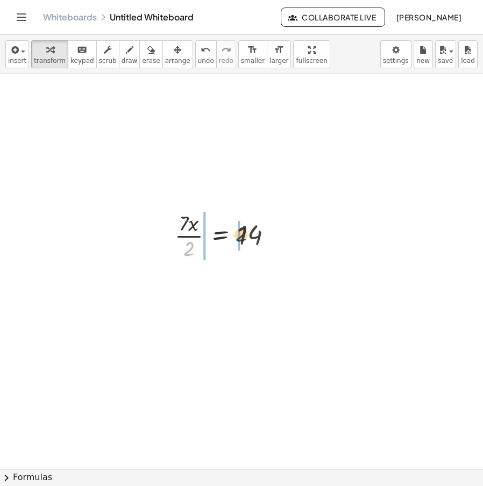
drag, startPoint x: 196, startPoint y: 248, endPoint x: 249, endPoint y: 234, distance: 54.0
click at [249, 234] on div at bounding box center [227, 235] width 117 height 54
click at [257, 236] on div at bounding box center [227, 235] width 159 height 54
click at [188, 238] on div at bounding box center [220, 235] width 145 height 54
drag, startPoint x: 189, startPoint y: 227, endPoint x: 179, endPoint y: 261, distance: 36.1
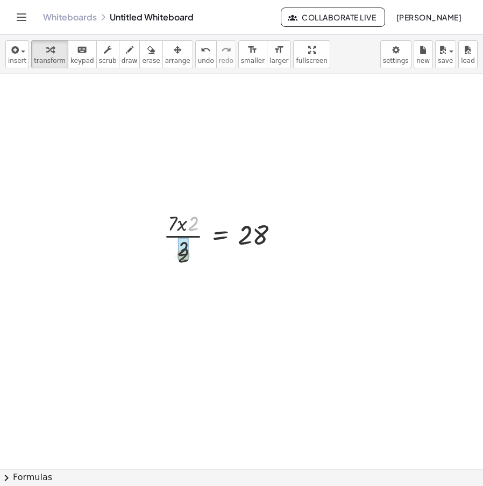
click at [179, 261] on div at bounding box center [225, 235] width 135 height 54
drag, startPoint x: 184, startPoint y: 241, endPoint x: 237, endPoint y: 244, distance: 53.4
click at [237, 244] on div at bounding box center [233, 235] width 122 height 37
click at [275, 234] on div at bounding box center [281, 236] width 12 height 12
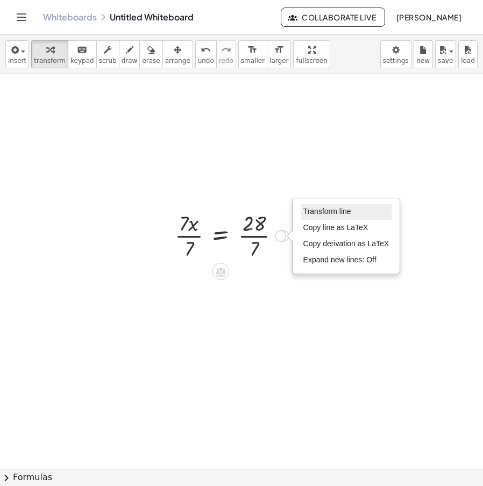
click at [325, 214] on span "Transform line" at bounding box center [327, 211] width 48 height 9
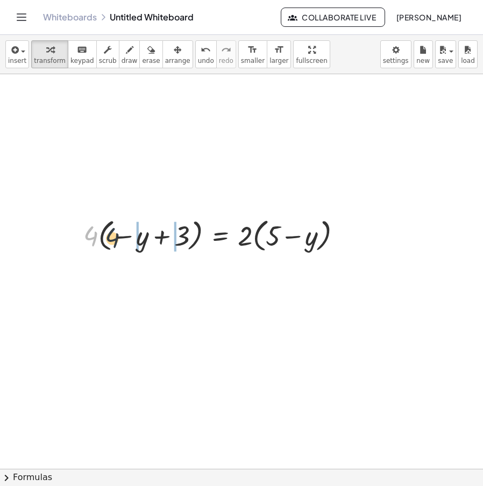
drag, startPoint x: 87, startPoint y: 242, endPoint x: 112, endPoint y: 244, distance: 25.4
click at [112, 244] on div at bounding box center [217, 235] width 278 height 41
click at [187, 240] on div at bounding box center [217, 235] width 268 height 41
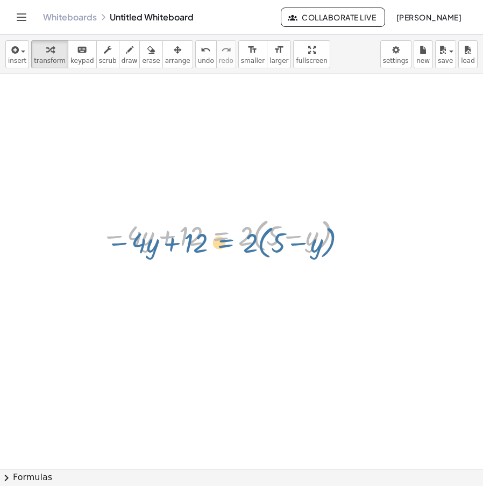
drag, startPoint x: 245, startPoint y: 239, endPoint x: 237, endPoint y: 249, distance: 12.6
click at [237, 249] on div at bounding box center [224, 235] width 256 height 41
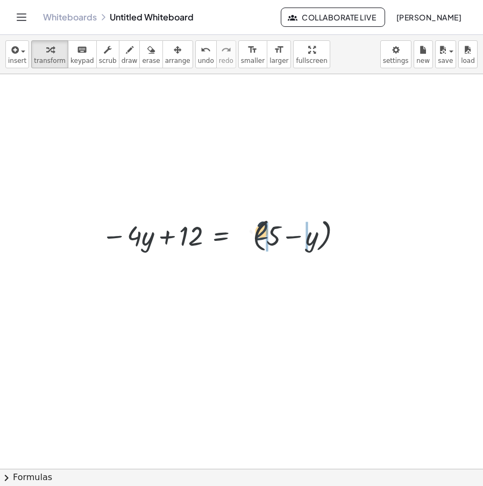
drag, startPoint x: 252, startPoint y: 244, endPoint x: 271, endPoint y: 238, distance: 20.4
click at [271, 238] on div at bounding box center [224, 235] width 256 height 41
click at [247, 242] on div at bounding box center [221, 235] width 250 height 37
click at [259, 241] on div at bounding box center [221, 235] width 250 height 37
drag, startPoint x: 243, startPoint y: 248, endPoint x: 186, endPoint y: 253, distance: 57.8
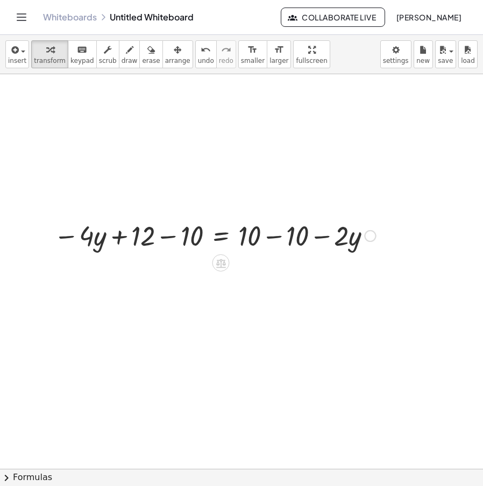
click at [164, 241] on div at bounding box center [214, 235] width 333 height 37
click at [257, 238] on div at bounding box center [242, 235] width 275 height 37
click at [272, 238] on div at bounding box center [242, 235] width 275 height 37
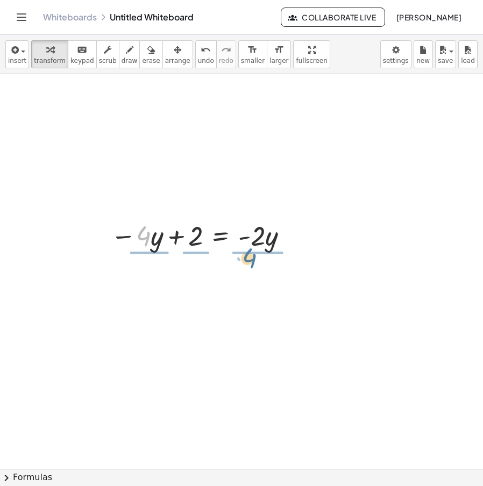
drag, startPoint x: 154, startPoint y: 247, endPoint x: 268, endPoint y: 252, distance: 114.1
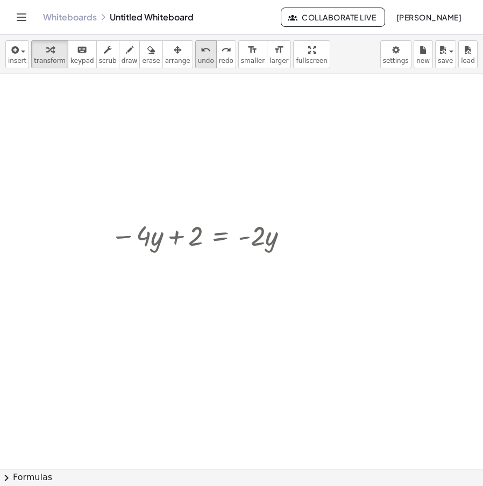
click at [195, 65] on button "undo undo" at bounding box center [206, 54] width 22 height 28
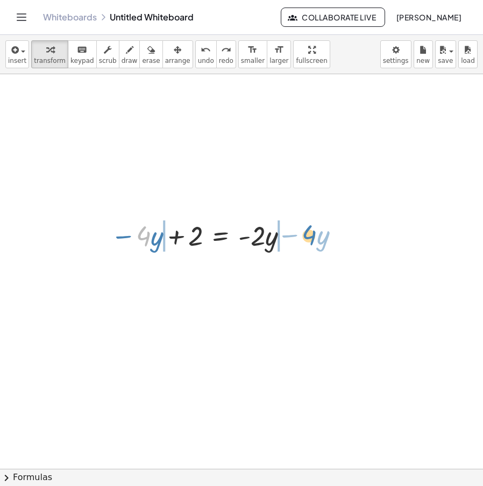
drag, startPoint x: 143, startPoint y: 233, endPoint x: 313, endPoint y: 232, distance: 170.0
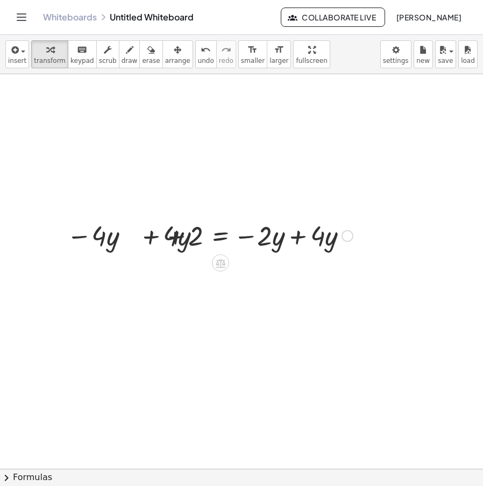
click at [292, 238] on div at bounding box center [206, 235] width 306 height 37
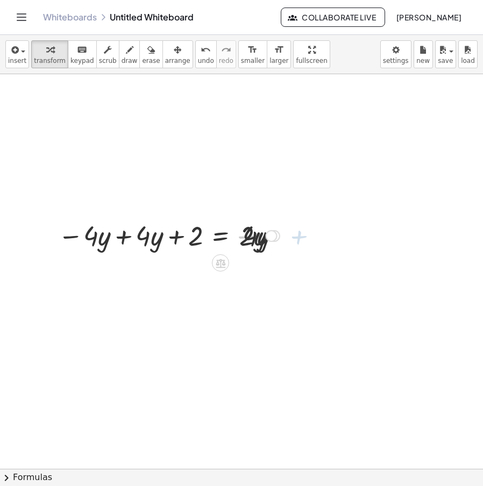
click at [115, 241] on div at bounding box center [169, 235] width 232 height 37
click at [274, 238] on div at bounding box center [276, 236] width 12 height 12
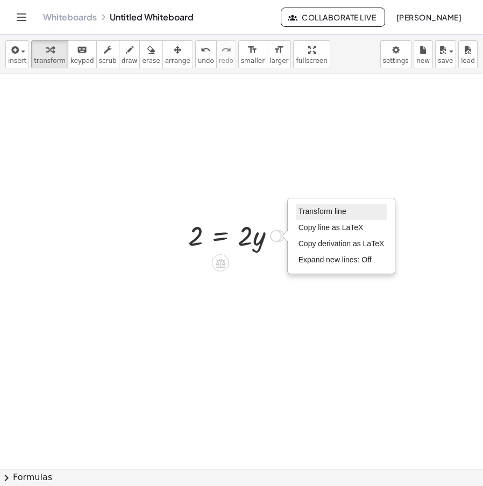
click at [320, 215] on span "Transform line" at bounding box center [323, 211] width 48 height 9
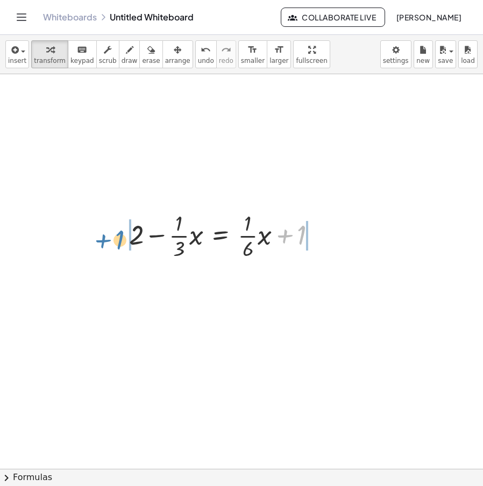
drag, startPoint x: 289, startPoint y: 238, endPoint x: 104, endPoint y: 243, distance: 185.1
click at [120, 238] on div at bounding box center [213, 235] width 296 height 54
click at [321, 236] on div at bounding box center [247, 235] width 236 height 54
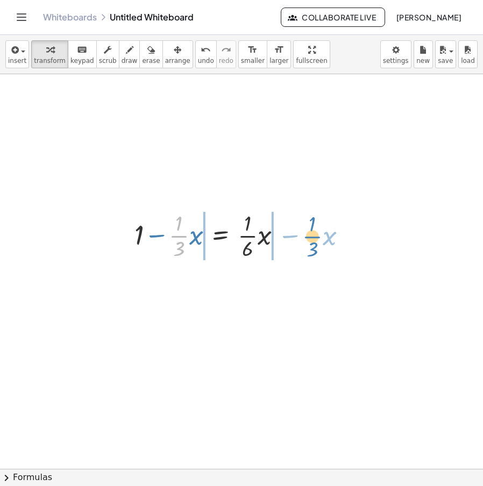
drag, startPoint x: 175, startPoint y: 238, endPoint x: 309, endPoint y: 238, distance: 134.5
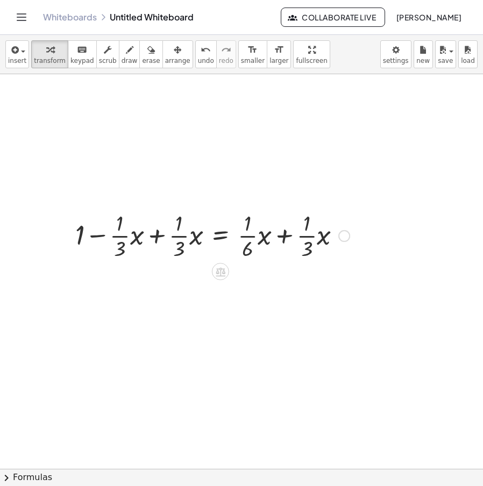
click at [152, 237] on div at bounding box center [212, 235] width 285 height 54
click at [340, 236] on div "Transform line Copy line as LaTeX Copy derivation as LaTeX Expand new lines: Off" at bounding box center [342, 236] width 12 height 12
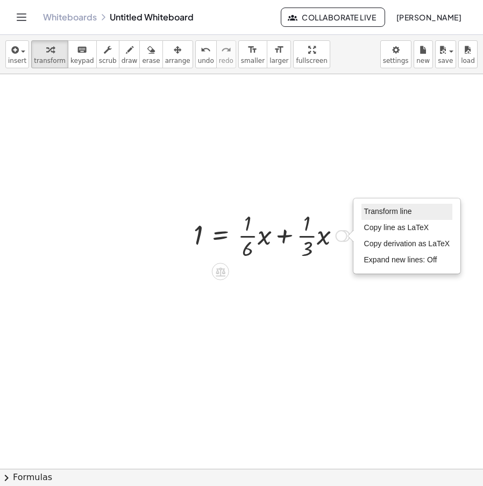
click at [381, 212] on span "Transform line" at bounding box center [388, 211] width 48 height 9
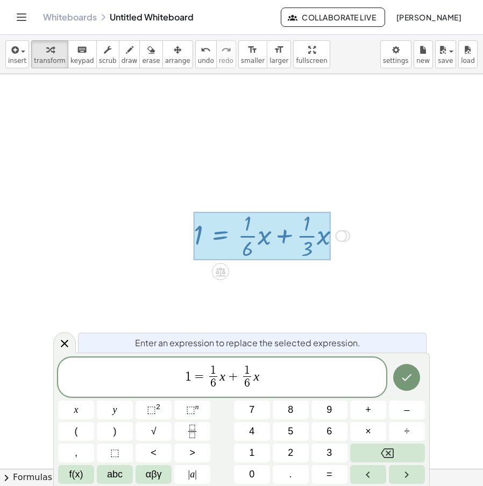
click at [252, 371] on span "1 6 ​ ​" at bounding box center [247, 378] width 13 height 26
click at [249, 371] on span "1" at bounding box center [247, 371] width 8 height 12
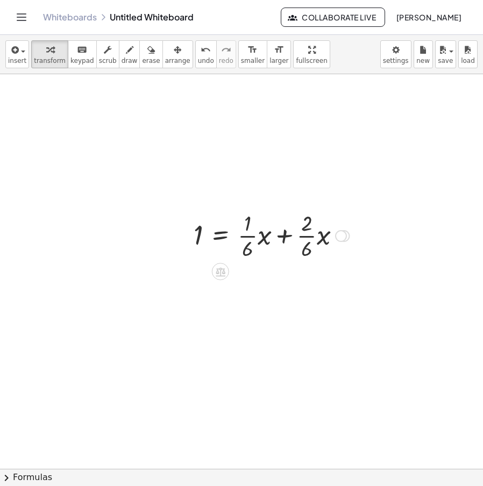
click at [281, 234] on div at bounding box center [271, 235] width 166 height 54
click at [287, 234] on div at bounding box center [271, 235] width 166 height 54
drag, startPoint x: 264, startPoint y: 242, endPoint x: 331, endPoint y: 236, distance: 68.1
click at [331, 236] on div at bounding box center [271, 235] width 166 height 54
click at [282, 238] on div at bounding box center [277, 235] width 179 height 58
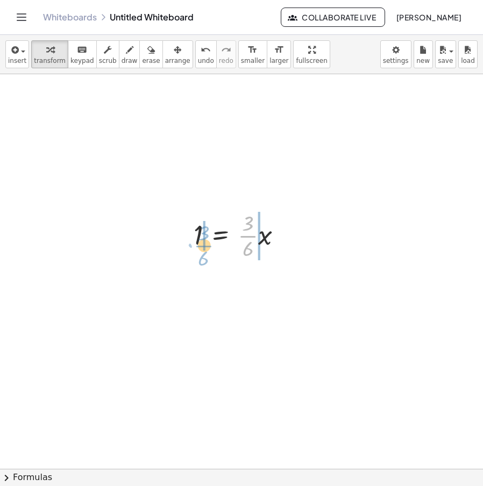
drag, startPoint x: 252, startPoint y: 233, endPoint x: 207, endPoint y: 243, distance: 46.2
click at [207, 243] on div at bounding box center [242, 235] width 108 height 54
click at [308, 239] on div "Transform line Copy line as LaTeX Copy derivation as LaTeX Expand new lines: Off" at bounding box center [309, 236] width 12 height 12
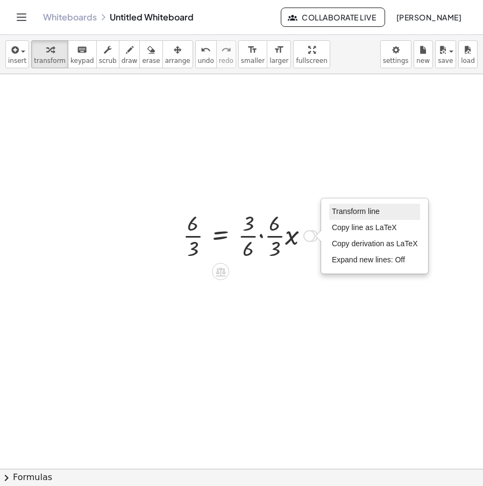
click at [337, 215] on span "Transform line" at bounding box center [356, 211] width 48 height 9
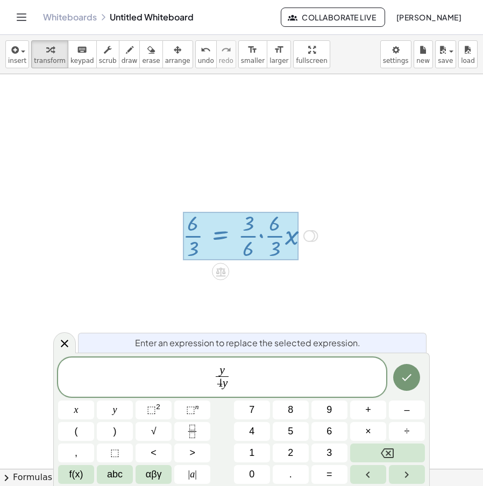
click at [245, 387] on span "y 4 y ​" at bounding box center [222, 378] width 328 height 29
click at [225, 388] on var "y" at bounding box center [225, 383] width 5 height 13
click at [229, 388] on span "y 4 ​ y ​" at bounding box center [222, 378] width 18 height 26
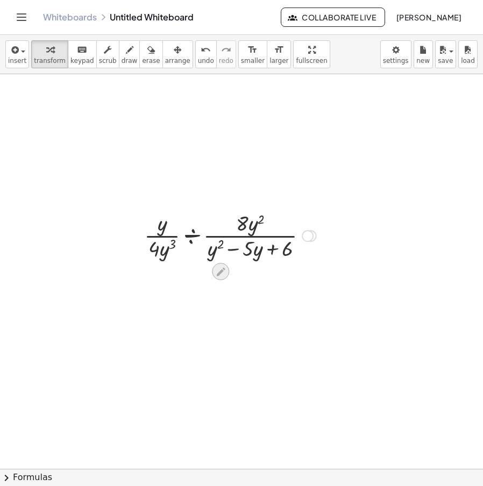
click at [227, 273] on div at bounding box center [220, 271] width 17 height 17
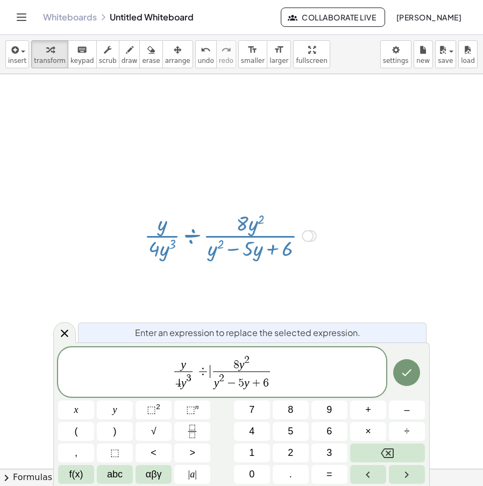
click at [207, 379] on span "y 4 y 3 ​ ÷ ​ 8 y 2 y 2 − 5 y + 6 ​" at bounding box center [222, 373] width 328 height 38
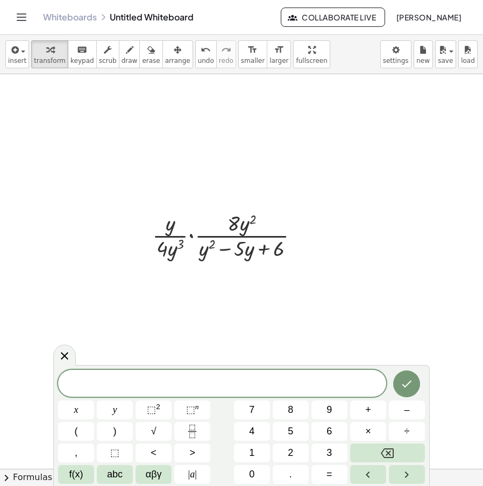
click at [65, 363] on div at bounding box center [64, 355] width 23 height 21
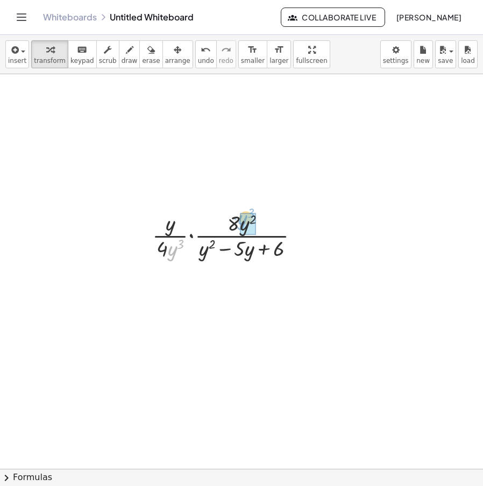
drag, startPoint x: 182, startPoint y: 248, endPoint x: 239, endPoint y: 226, distance: 61.1
click at [198, 60] on span "undo" at bounding box center [206, 61] width 16 height 8
drag, startPoint x: 248, startPoint y: 226, endPoint x: 175, endPoint y: 259, distance: 80.2
drag, startPoint x: 167, startPoint y: 250, endPoint x: 242, endPoint y: 221, distance: 80.2
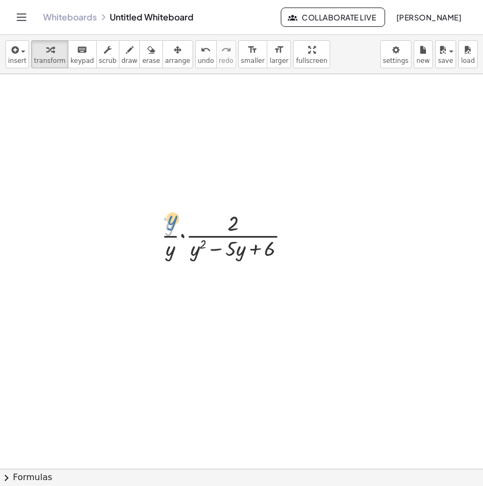
drag, startPoint x: 168, startPoint y: 228, endPoint x: 168, endPoint y: 221, distance: 6.5
click at [168, 221] on div at bounding box center [230, 235] width 148 height 54
click at [220, 274] on icon at bounding box center [220, 271] width 9 height 9
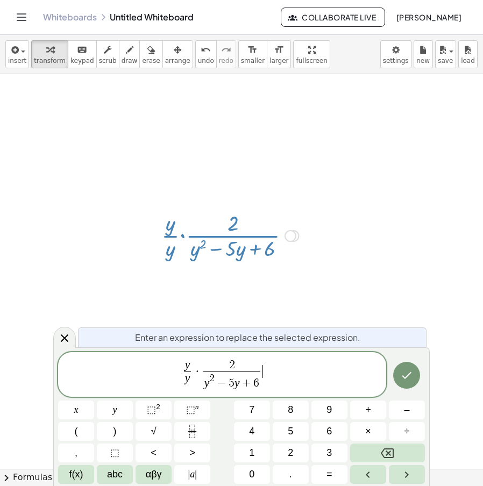
click at [265, 383] on span "y y ​ · 2 y 2 − 5 y + 6 ​ ​" at bounding box center [222, 375] width 328 height 33
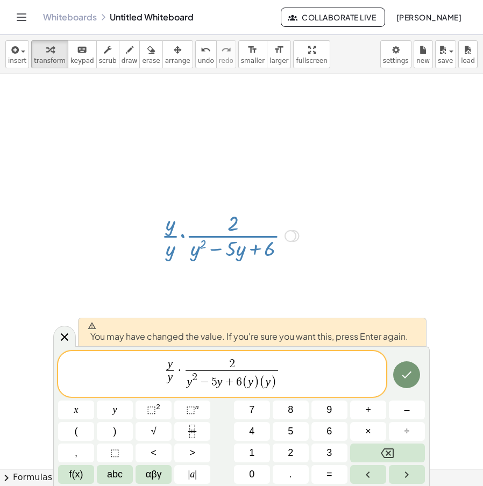
click at [260, 387] on span "(" at bounding box center [262, 383] width 6 height 14
click at [255, 386] on span ")" at bounding box center [256, 383] width 6 height 14
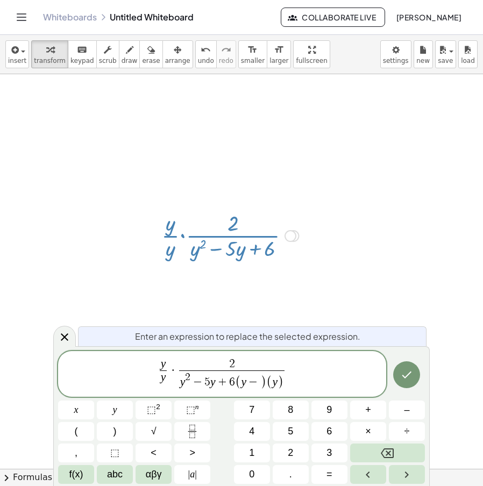
click at [277, 387] on span "y" at bounding box center [274, 383] width 5 height 12
drag, startPoint x: 228, startPoint y: 387, endPoint x: 175, endPoint y: 388, distance: 53.3
click at [175, 388] on span "y 2 − 5 y + 6 ( y − ) ( y + )" at bounding box center [231, 381] width 119 height 20
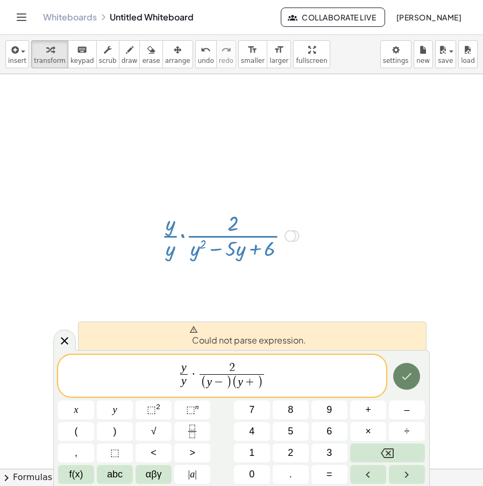
click at [408, 380] on icon "Done" at bounding box center [406, 376] width 13 height 13
click at [221, 381] on span "−" at bounding box center [219, 383] width 14 height 12
click at [188, 373] on span "y y ​" at bounding box center [184, 376] width 12 height 26
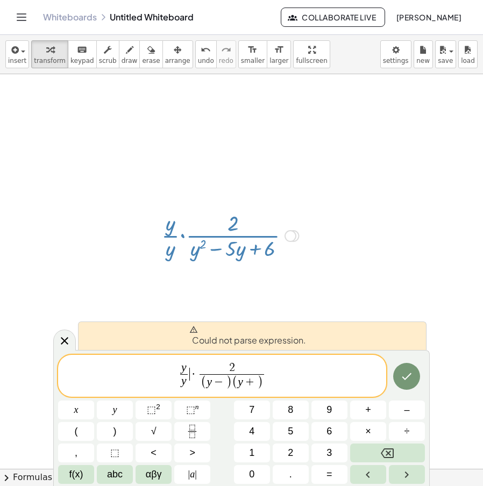
click at [189, 369] on span "y y ​ ​ · 2 ( y − ) ( y + ) ​" at bounding box center [222, 377] width 328 height 31
click at [188, 367] on span "y y ​" at bounding box center [184, 376] width 12 height 26
click at [186, 363] on span "y ​" at bounding box center [184, 369] width 8 height 12
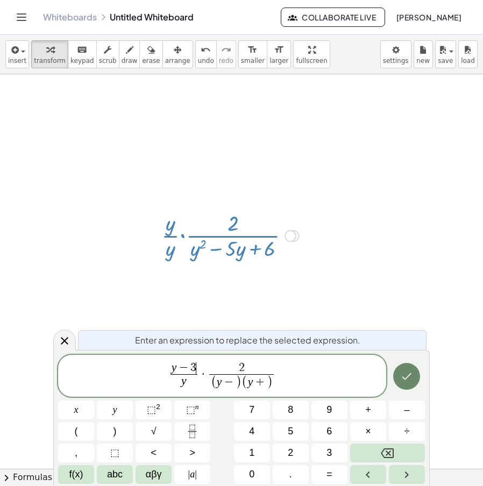
click at [399, 374] on button "Done" at bounding box center [406, 376] width 27 height 27
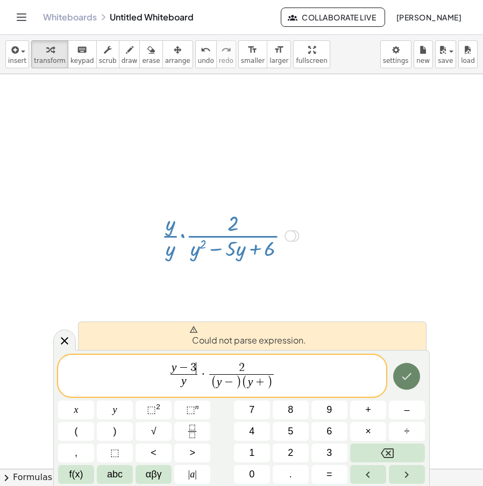
click at [399, 374] on button "Done" at bounding box center [406, 376] width 27 height 27
drag, startPoint x: 225, startPoint y: 384, endPoint x: 235, endPoint y: 390, distance: 11.8
click at [225, 384] on span "−" at bounding box center [229, 383] width 14 height 12
click at [233, 388] on span "−" at bounding box center [229, 383] width 14 height 12
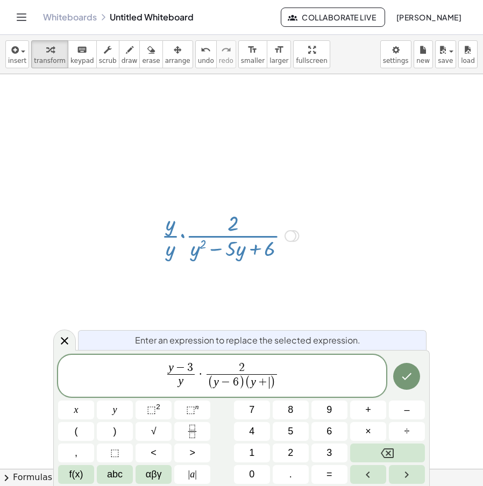
click at [269, 384] on span "y + ​" at bounding box center [260, 383] width 19 height 12
click at [410, 381] on icon "Done" at bounding box center [406, 376] width 13 height 13
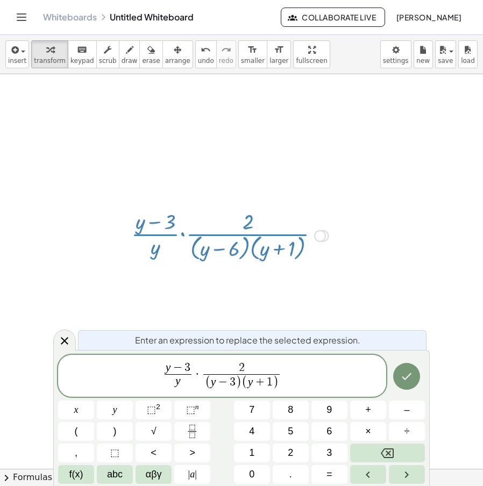
click at [272, 381] on span "y + 1" at bounding box center [260, 383] width 25 height 12
click at [265, 381] on span "y + 2 ​" at bounding box center [260, 383] width 25 height 12
click at [407, 377] on icon "Done" at bounding box center [406, 376] width 13 height 13
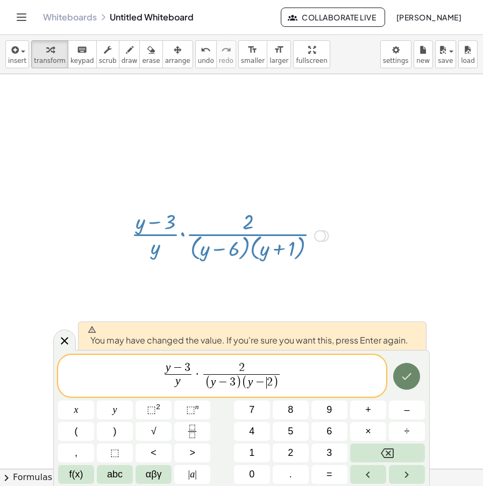
click at [411, 375] on icon "Done" at bounding box center [406, 376] width 13 height 13
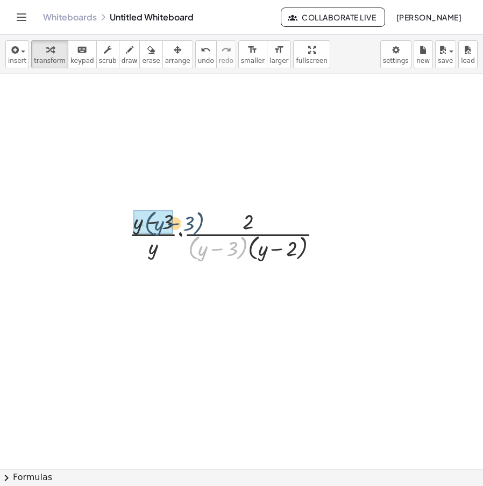
drag, startPoint x: 192, startPoint y: 254, endPoint x: 136, endPoint y: 230, distance: 61.0
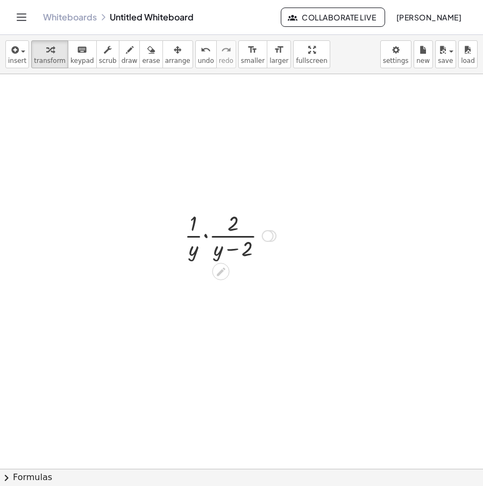
click at [206, 236] on div at bounding box center [230, 235] width 102 height 54
drag, startPoint x: 194, startPoint y: 252, endPoint x: 178, endPoint y: 253, distance: 16.7
click at [178, 253] on div "+ · 6 · 2 √ 49 + · 8 · 2 √ 14 − · 12 · 2 √ 14 − · 16 · 2 √ 4 + · 6 · 2 √ 49 − ·…" at bounding box center [226, 235] width 125 height 62
drag, startPoint x: 189, startPoint y: 257, endPoint x: 208, endPoint y: 251, distance: 20.1
click at [203, 256] on div at bounding box center [230, 235] width 97 height 54
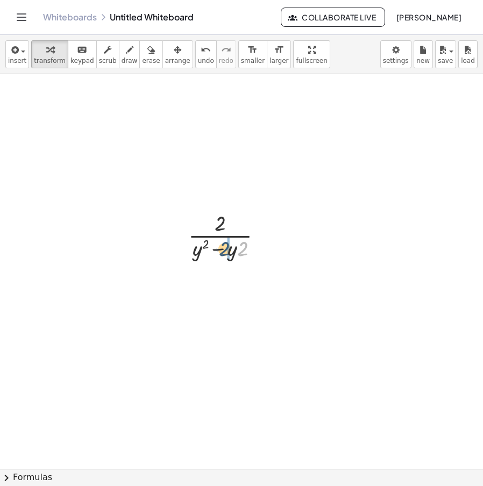
drag, startPoint x: 246, startPoint y: 252, endPoint x: 232, endPoint y: 253, distance: 14.6
click at [232, 253] on div at bounding box center [230, 235] width 94 height 54
drag, startPoint x: 256, startPoint y: 236, endPoint x: 261, endPoint y: 235, distance: 5.5
click at [221, 236] on div "· 2 · ( + − 2 ) y · y · 2" at bounding box center [221, 236] width 0 height 0
click at [270, 231] on div at bounding box center [230, 235] width 94 height 54
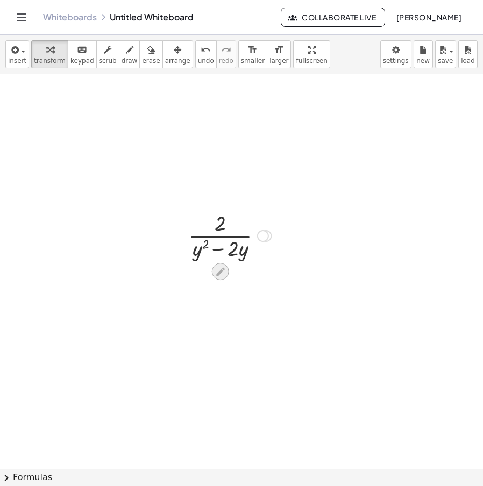
click at [224, 277] on icon at bounding box center [220, 271] width 11 height 11
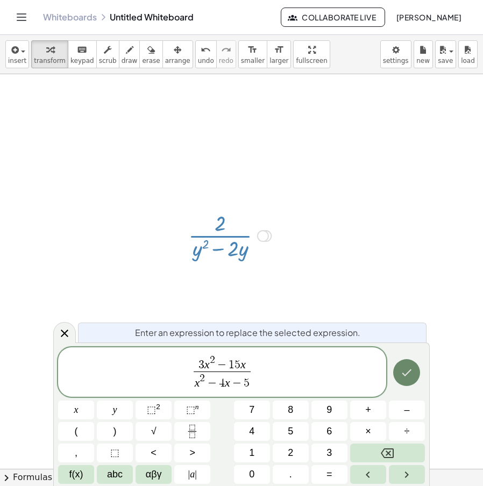
click at [402, 371] on icon "Done" at bounding box center [406, 372] width 13 height 13
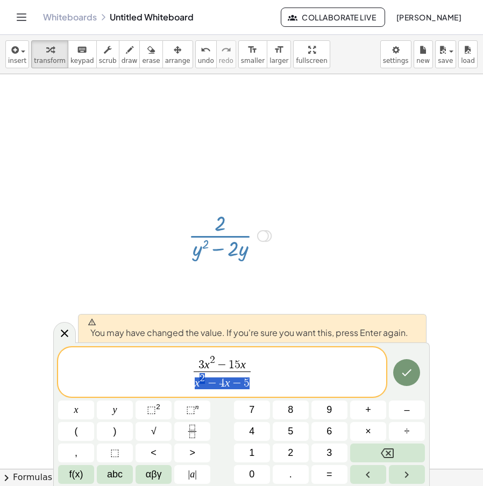
drag, startPoint x: 248, startPoint y: 383, endPoint x: 195, endPoint y: 384, distance: 52.7
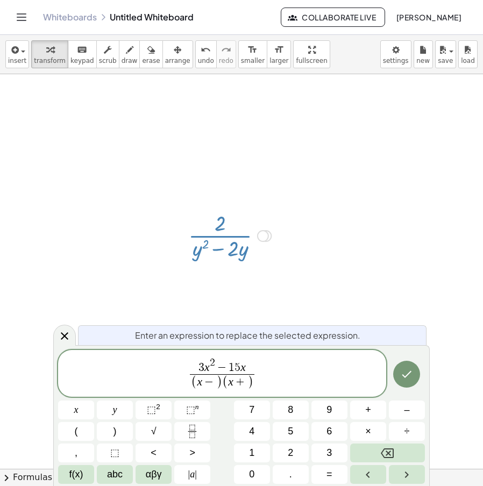
click at [217, 386] on span ")" at bounding box center [219, 383] width 6 height 14
click at [247, 385] on span "( x + )" at bounding box center [237, 383] width 31 height 14
click at [216, 387] on span ")" at bounding box center [219, 383] width 6 height 14
click at [251, 385] on span ")" at bounding box center [253, 383] width 6 height 14
click at [215, 385] on span "3" at bounding box center [213, 383] width 6 height 12
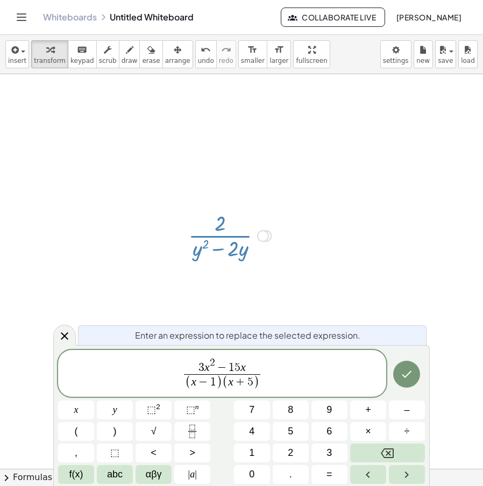
click at [258, 384] on span ")" at bounding box center [256, 383] width 6 height 14
click at [254, 385] on span ")" at bounding box center [256, 383] width 6 height 14
click at [215, 379] on span "1" at bounding box center [213, 383] width 6 height 12
click at [407, 379] on icon "Done" at bounding box center [406, 374] width 13 height 13
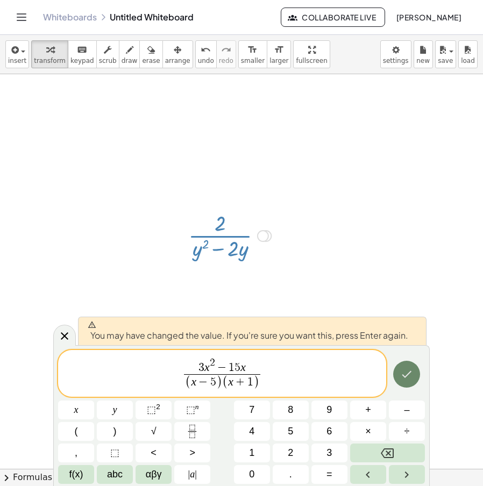
click at [405, 367] on button "Done" at bounding box center [406, 374] width 27 height 27
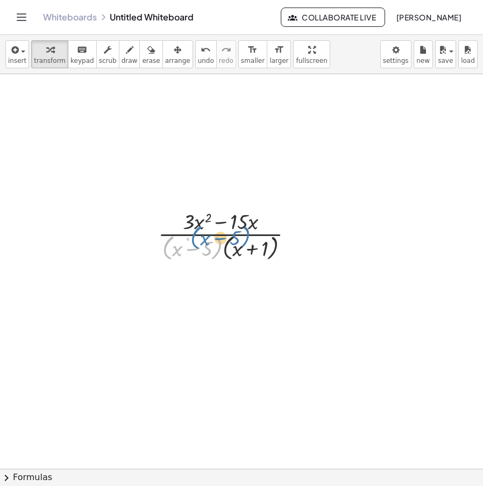
drag, startPoint x: 165, startPoint y: 257, endPoint x: 171, endPoint y: 256, distance: 6.7
click at [171, 256] on div at bounding box center [230, 235] width 154 height 57
drag, startPoint x: 189, startPoint y: 225, endPoint x: 184, endPoint y: 229, distance: 6.5
click at [184, 229] on div at bounding box center [230, 235] width 154 height 57
drag, startPoint x: 203, startPoint y: 229, endPoint x: 209, endPoint y: 244, distance: 16.7
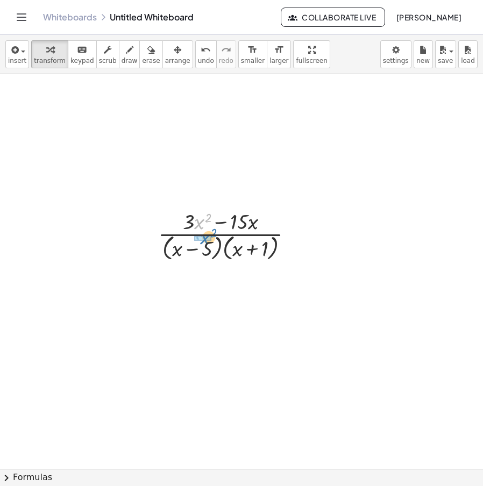
click at [209, 244] on div at bounding box center [230, 235] width 154 height 57
click at [198, 60] on span "undo" at bounding box center [206, 61] width 16 height 8
drag, startPoint x: 185, startPoint y: 225, endPoint x: 235, endPoint y: 224, distance: 50.0
click at [195, 56] on button "undo undo" at bounding box center [206, 54] width 22 height 28
click at [82, 56] on button "keyboard keypad" at bounding box center [82, 54] width 29 height 28
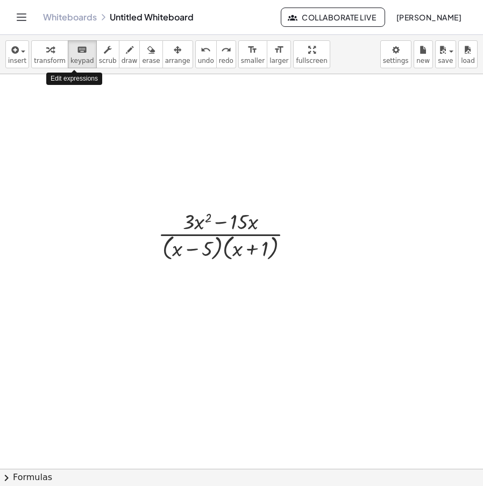
click at [47, 58] on span "transform" at bounding box center [50, 61] width 32 height 8
click at [220, 273] on icon at bounding box center [220, 273] width 9 height 9
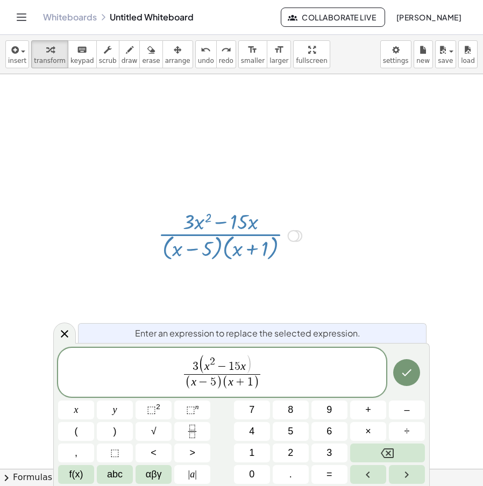
click at [198, 366] on span "3 ( ​ x 2 − 1 5 x )" at bounding box center [222, 365] width 76 height 19
click at [246, 367] on var "x" at bounding box center [245, 366] width 5 height 13
click at [245, 367] on var "x" at bounding box center [245, 366] width 5 height 13
click at [243, 367] on var "x" at bounding box center [245, 366] width 5 height 13
click at [223, 365] on span "x − 3" at bounding box center [228, 364] width 30 height 17
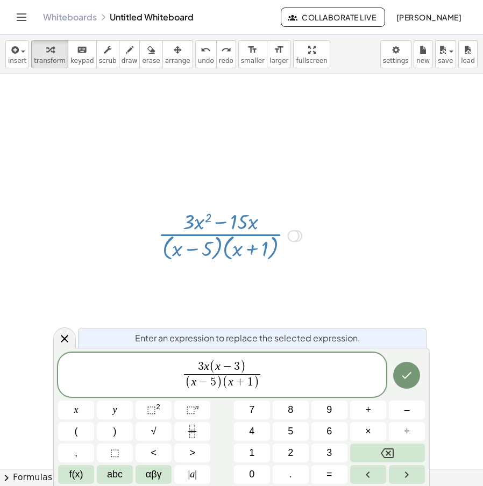
click at [240, 367] on span "( x ​ − 3 )" at bounding box center [227, 367] width 37 height 14
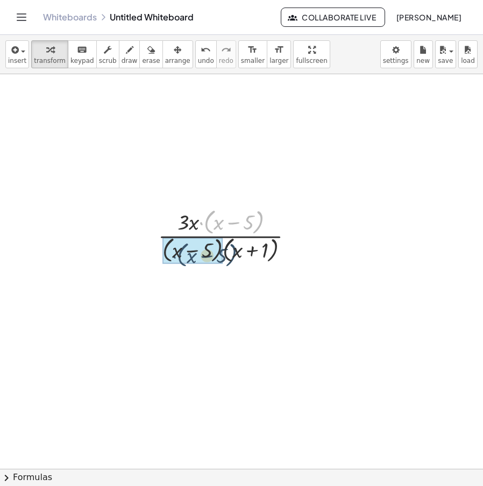
drag, startPoint x: 211, startPoint y: 227, endPoint x: 184, endPoint y: 261, distance: 43.6
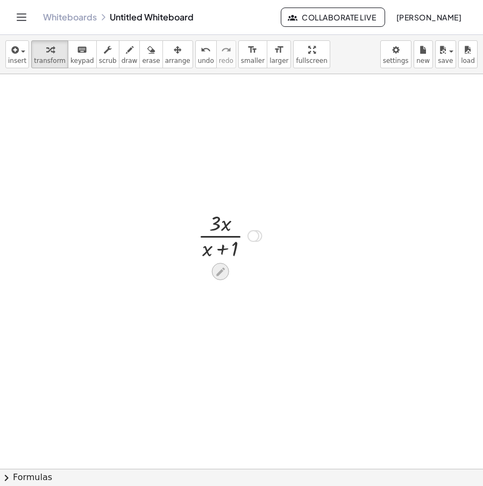
click at [224, 265] on div at bounding box center [220, 271] width 17 height 17
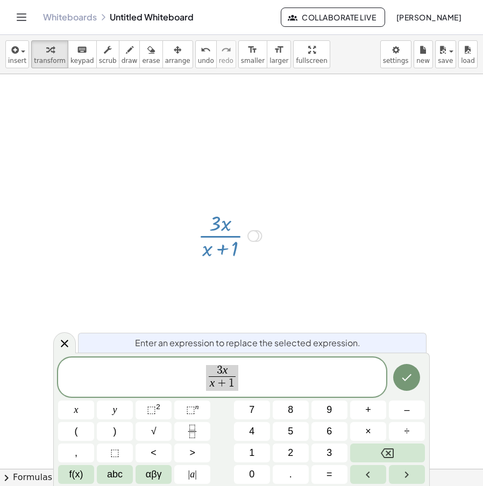
click at [239, 364] on span "3 x x + 1 ​" at bounding box center [222, 378] width 328 height 29
drag, startPoint x: 234, startPoint y: 383, endPoint x: 133, endPoint y: 389, distance: 100.8
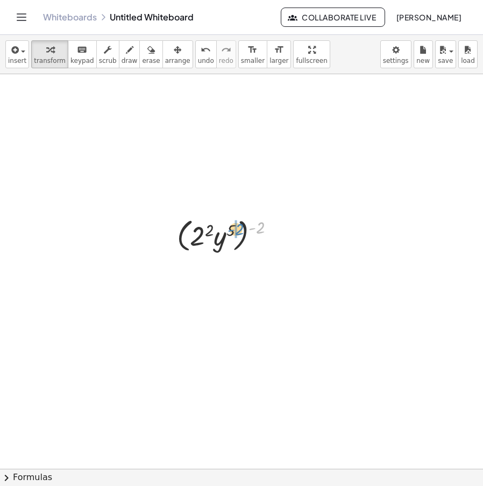
drag, startPoint x: 259, startPoint y: 229, endPoint x: 238, endPoint y: 231, distance: 20.5
click at [238, 231] on div at bounding box center [230, 235] width 117 height 41
click at [254, 232] on div at bounding box center [230, 235] width 115 height 37
click at [210, 233] on div at bounding box center [229, 235] width 107 height 37
click at [194, 244] on div at bounding box center [230, 235] width 94 height 37
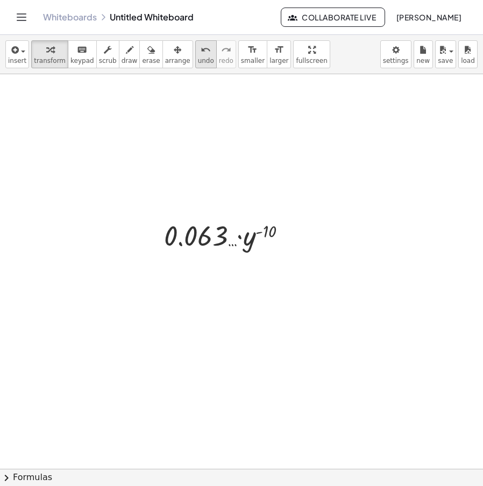
click at [198, 59] on span "undo" at bounding box center [206, 61] width 16 height 8
click at [204, 233] on div at bounding box center [230, 235] width 94 height 37
click at [198, 58] on span "undo" at bounding box center [206, 61] width 16 height 8
click at [201, 55] on icon "undo" at bounding box center [206, 50] width 10 height 13
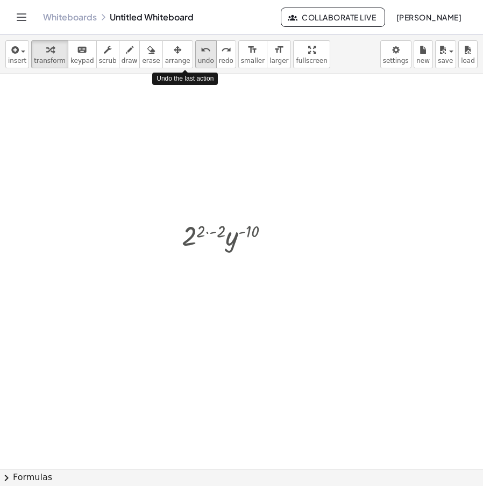
click at [201, 55] on icon "undo" at bounding box center [206, 50] width 10 height 13
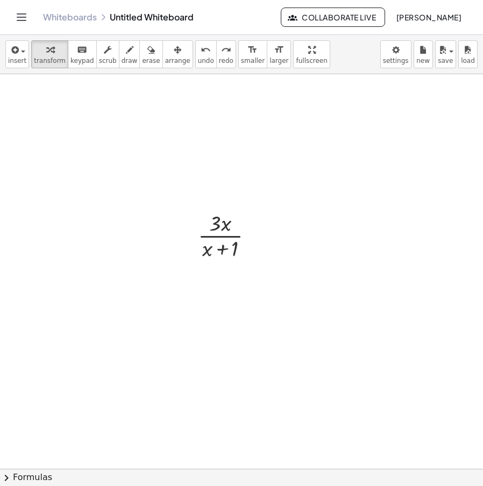
click at [219, 58] on span "redo" at bounding box center [226, 61] width 15 height 8
click at [219, 60] on span "redo" at bounding box center [226, 61] width 15 height 8
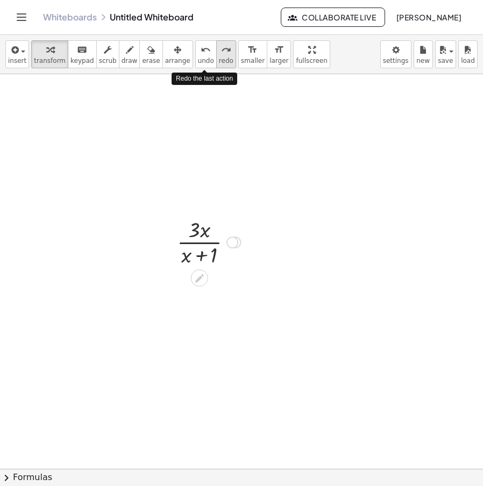
click at [219, 60] on span "redo" at bounding box center [226, 61] width 15 height 8
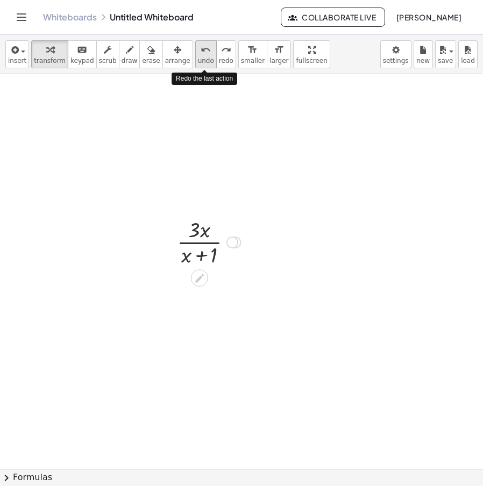
drag, startPoint x: 205, startPoint y: 60, endPoint x: 189, endPoint y: 60, distance: 16.1
click at [219, 60] on span "redo" at bounding box center [226, 61] width 15 height 8
click at [198, 59] on span "undo" at bounding box center [206, 61] width 16 height 8
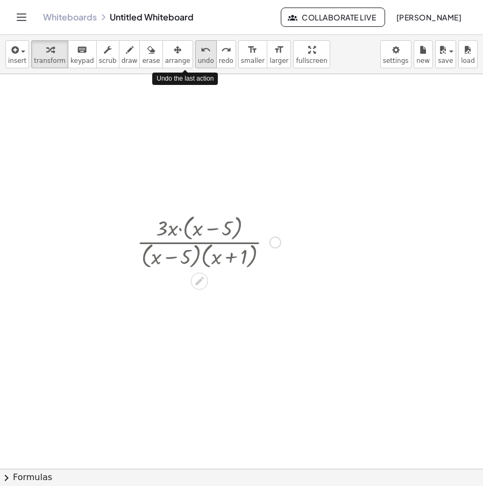
click at [198, 59] on span "undo" at bounding box center [206, 61] width 16 height 8
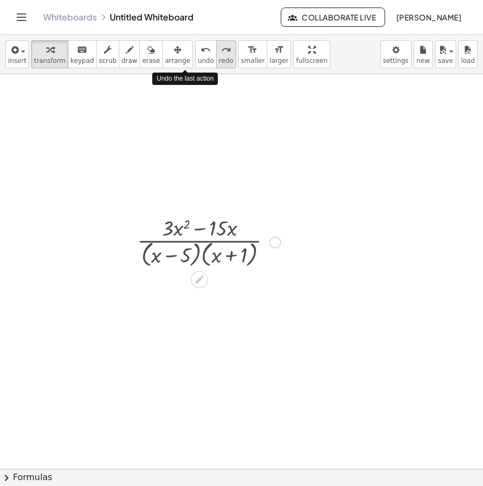
click at [219, 59] on span "redo" at bounding box center [226, 61] width 15 height 8
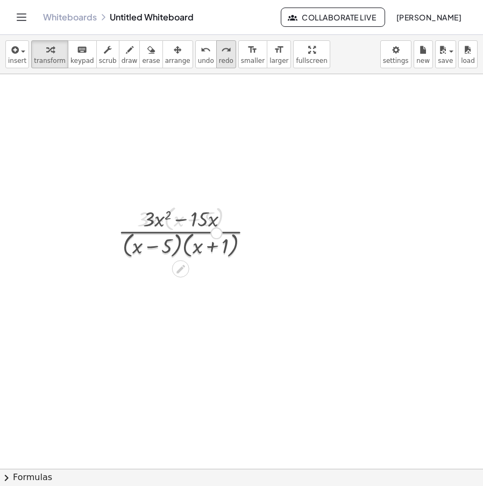
click at [219, 59] on span "redo" at bounding box center [226, 61] width 15 height 8
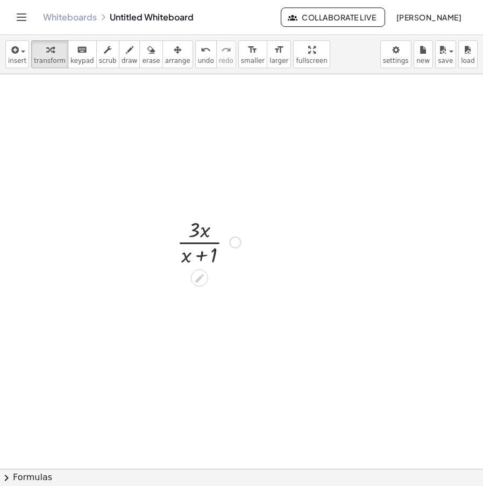
click at [231, 239] on div at bounding box center [236, 243] width 12 height 12
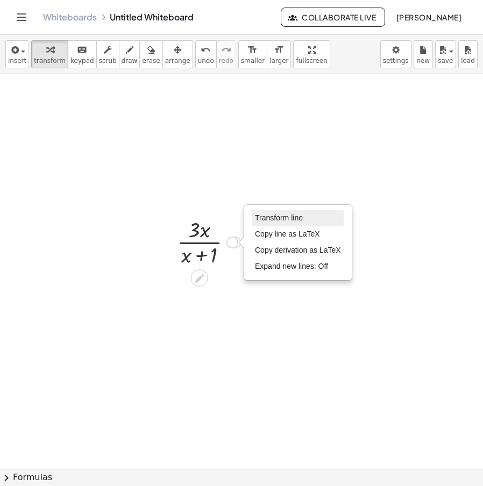
click at [274, 213] on li "Transform line" at bounding box center [297, 218] width 91 height 16
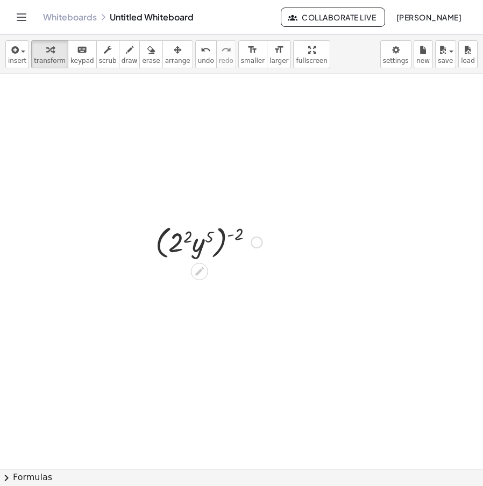
click at [189, 237] on div at bounding box center [209, 241] width 75 height 41
click at [208, 238] on div at bounding box center [209, 241] width 75 height 41
click at [204, 239] on div at bounding box center [209, 241] width 75 height 41
drag, startPoint x: 225, startPoint y: 237, endPoint x: 211, endPoint y: 236, distance: 14.0
click at [211, 236] on div at bounding box center [209, 241] width 75 height 41
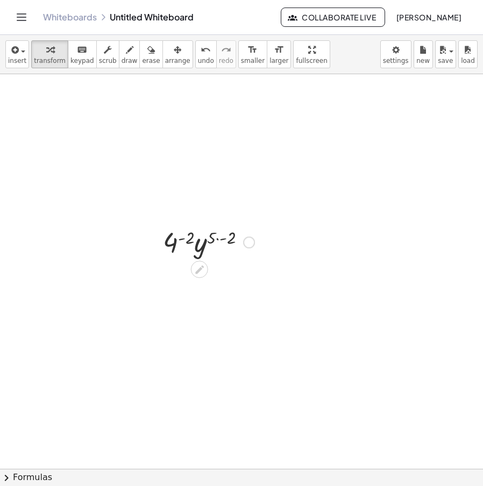
click at [186, 240] on div at bounding box center [209, 241] width 75 height 37
click at [198, 61] on span "undo" at bounding box center [206, 61] width 16 height 8
click at [218, 239] on div at bounding box center [208, 241] width 27 height 37
drag, startPoint x: 172, startPoint y: 250, endPoint x: 165, endPoint y: 254, distance: 8.7
click at [165, 251] on div at bounding box center [162, 242] width 16 height 59
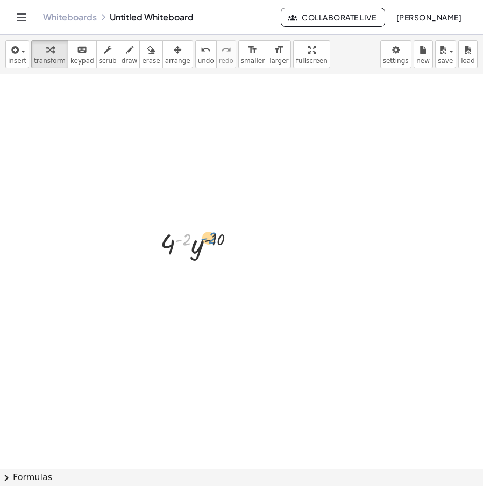
drag, startPoint x: 178, startPoint y: 248, endPoint x: 165, endPoint y: 252, distance: 13.5
click at [158, 250] on div "+ · 6 · 2 √ 49 + · 8 · 2 √ 14 − · 12 · 2 √ 14 − · 16 · 2 √ 4 + · 6 · 2 √ 49 − ·…" at bounding box center [198, 243] width 88 height 59
click at [201, 44] on icon "undo" at bounding box center [206, 50] width 10 height 13
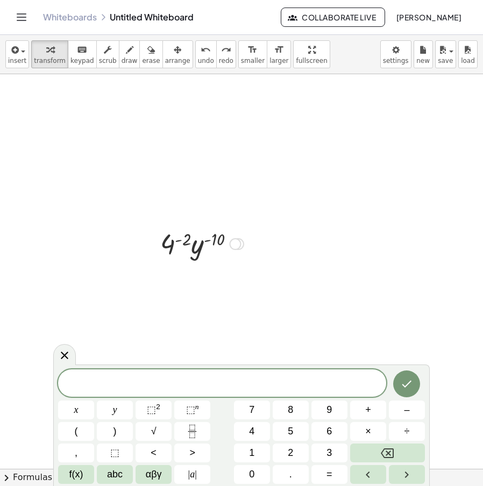
click at [190, 274] on icon at bounding box center [192, 271] width 9 height 9
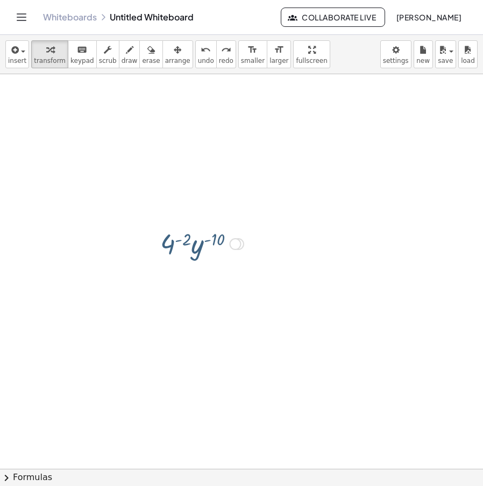
click at [190, 272] on div "+ · 6 · 2 √ 49 + · 8 · 2 √ 14 − · 12 · 2 √ 14 − · 16 · 2 √ 4 + · 6 · 2 √ 49 − ·…" at bounding box center [198, 243] width 88 height 59
click at [229, 239] on div "+ · 6 · 2 √ 49 + · 8 · 2 √ 14 − · 12 · 2 √ 14 − · 16 · 2 √ 4 + · 6 · 2 √ 49 − ·…" at bounding box center [198, 243] width 88 height 59
click at [243, 246] on div at bounding box center [238, 244] width 12 height 12
click at [237, 247] on div "Transform line Copy line as LaTeX Copy derivation as LaTeX Expand new lines: Off" at bounding box center [235, 244] width 12 height 12
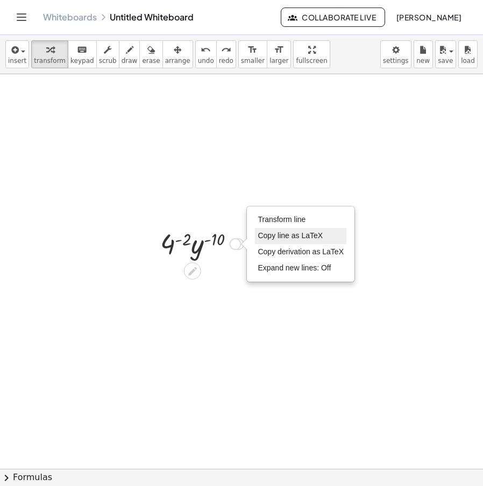
drag, startPoint x: 284, startPoint y: 211, endPoint x: 295, endPoint y: 243, distance: 33.7
click at [284, 213] on li "Transform line" at bounding box center [300, 220] width 91 height 16
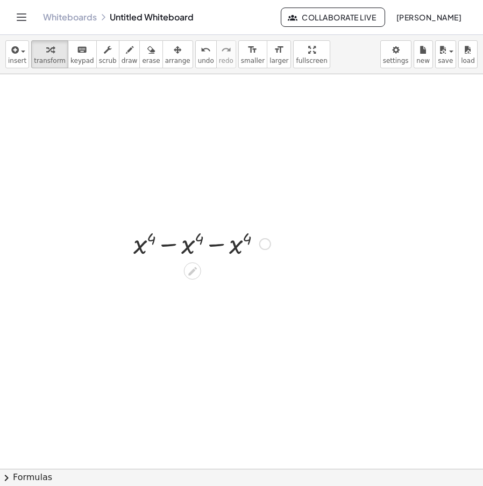
click at [166, 247] on div at bounding box center [162, 243] width 16 height 59
click at [172, 247] on div at bounding box center [202, 243] width 75 height 37
click at [180, 249] on div at bounding box center [202, 243] width 75 height 36
click at [184, 247] on div at bounding box center [202, 243] width 75 height 36
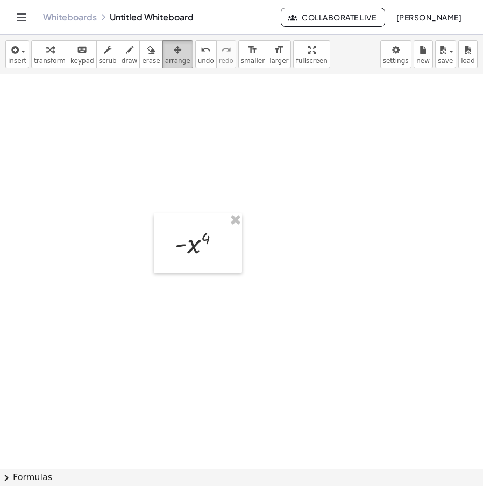
click at [165, 54] on div "button" at bounding box center [177, 49] width 25 height 13
click at [49, 53] on icon "button" at bounding box center [50, 50] width 8 height 13
click at [189, 271] on icon at bounding box center [192, 270] width 11 height 11
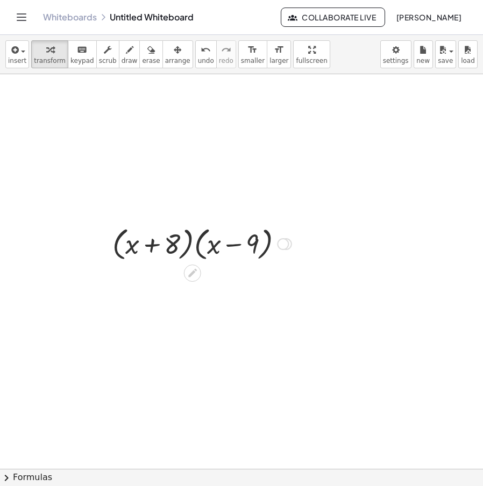
drag, startPoint x: 128, startPoint y: 251, endPoint x: 243, endPoint y: 245, distance: 115.3
click at [201, 52] on icon "undo" at bounding box center [206, 50] width 10 height 13
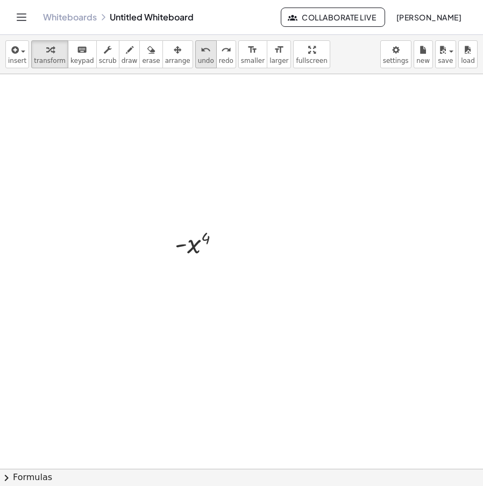
click at [201, 49] on icon "undo" at bounding box center [206, 50] width 10 height 13
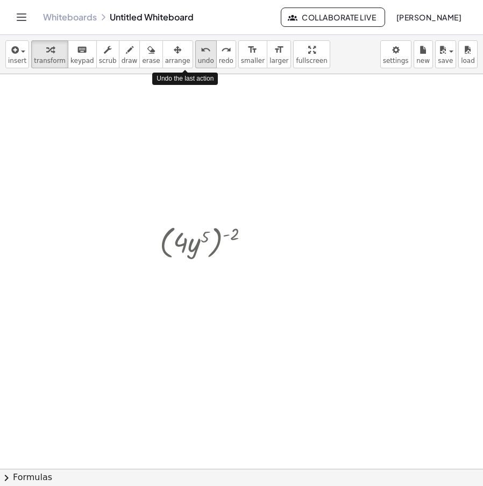
click at [201, 49] on icon "undo" at bounding box center [206, 50] width 10 height 13
click at [221, 52] on icon "redo" at bounding box center [226, 50] width 10 height 13
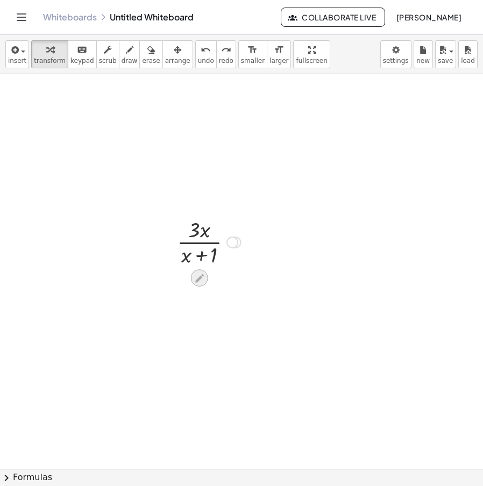
click at [201, 280] on icon at bounding box center [199, 278] width 11 height 11
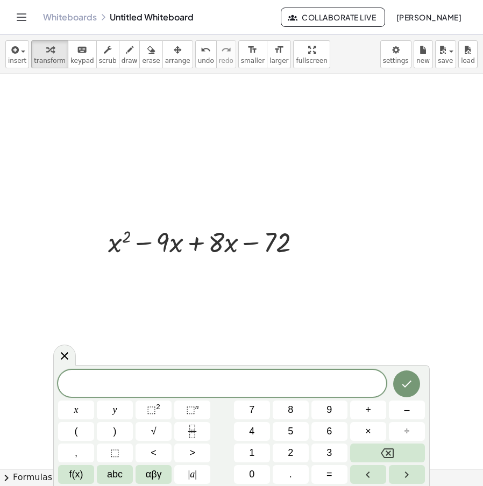
drag, startPoint x: 150, startPoint y: 245, endPoint x: 187, endPoint y: 240, distance: 36.9
drag, startPoint x: 215, startPoint y: 311, endPoint x: 119, endPoint y: 187, distance: 156.8
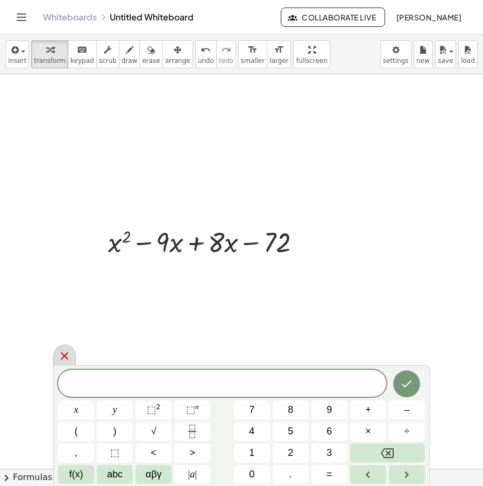
click at [69, 359] on icon at bounding box center [64, 356] width 13 height 13
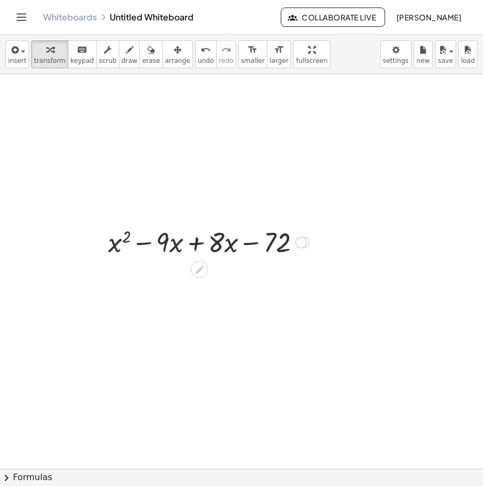
click at [194, 244] on div at bounding box center [209, 241] width 75 height 37
click at [199, 272] on icon at bounding box center [199, 269] width 9 height 9
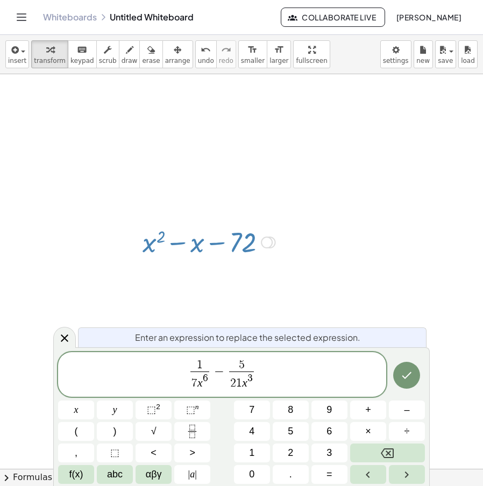
click at [405, 373] on button "Done" at bounding box center [406, 375] width 27 height 27
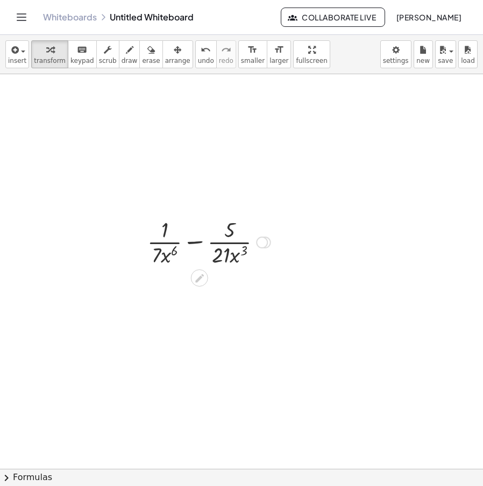
click at [197, 280] on icon at bounding box center [199, 278] width 9 height 9
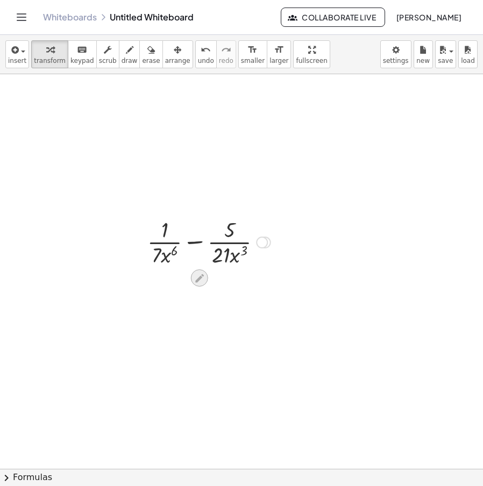
click at [204, 277] on icon at bounding box center [199, 278] width 11 height 11
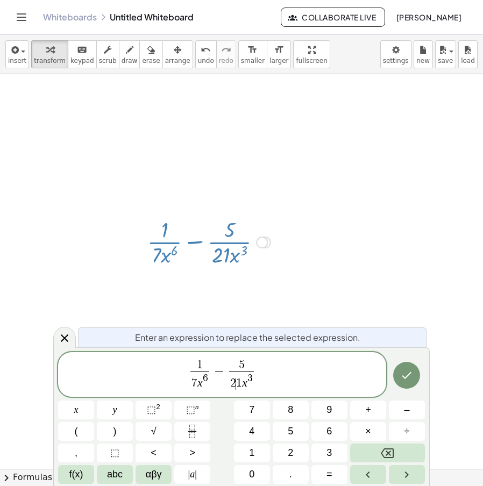
click at [252, 388] on span "2 ​ 1 x 3" at bounding box center [241, 381] width 25 height 19
click at [245, 388] on var "x" at bounding box center [244, 383] width 5 height 13
click at [250, 383] on span "3" at bounding box center [249, 378] width 5 height 10
click at [254, 383] on span "5 2 1 x ​ 3 ​" at bounding box center [242, 375] width 30 height 31
click at [253, 379] on span "2 1 x 3 ​" at bounding box center [241, 381] width 25 height 19
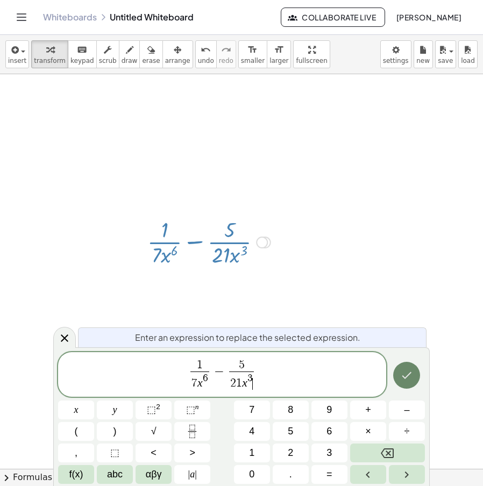
click at [413, 379] on icon "Done" at bounding box center [406, 375] width 13 height 13
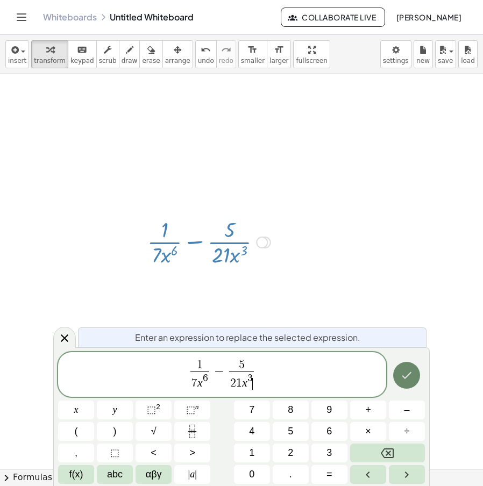
click at [266, 377] on span "1 7 x 6 ​ − 5 2 1 x 3 ​ ​" at bounding box center [222, 375] width 328 height 33
click at [267, 377] on span "1 7 x 6 ​ − 5 2 1 x 3 ​ ​" at bounding box center [222, 375] width 328 height 33
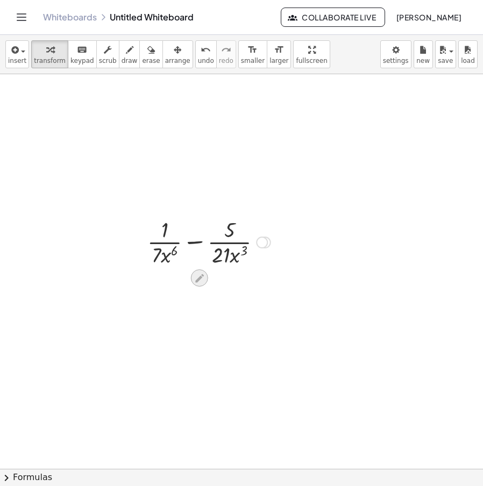
click at [194, 279] on icon at bounding box center [199, 278] width 11 height 11
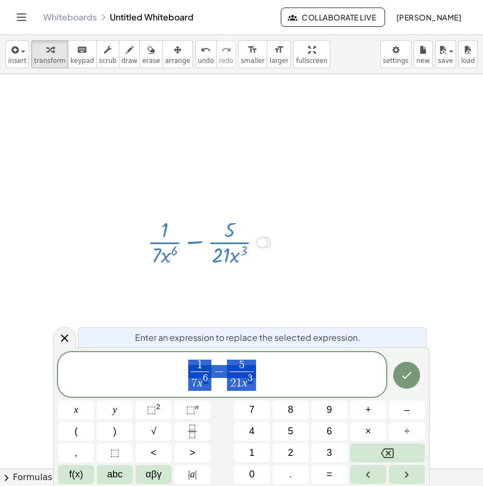
click at [271, 378] on span "1 7 x 6 ​ − 5 2 1 x 3 ​" at bounding box center [222, 375] width 328 height 33
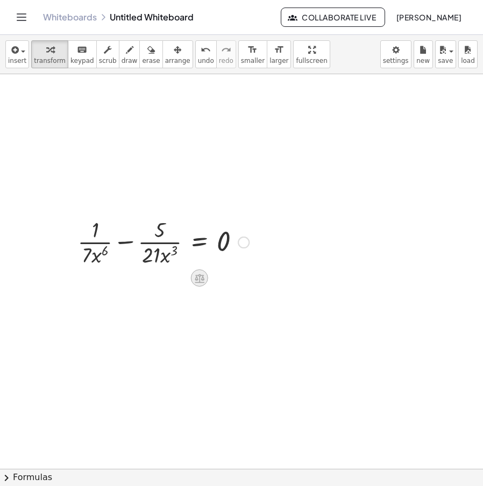
click at [201, 280] on icon at bounding box center [199, 278] width 11 height 11
click at [201, 284] on span "×" at bounding box center [199, 279] width 6 height 16
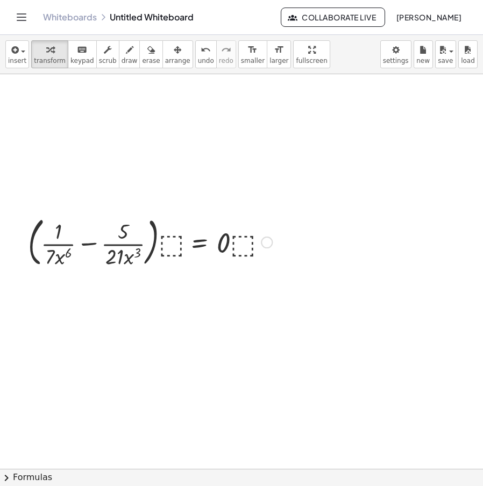
click at [171, 250] on div at bounding box center [169, 241] width 16 height 59
click at [174, 246] on div at bounding box center [169, 241] width 16 height 59
click at [165, 247] on div at bounding box center [169, 241] width 16 height 59
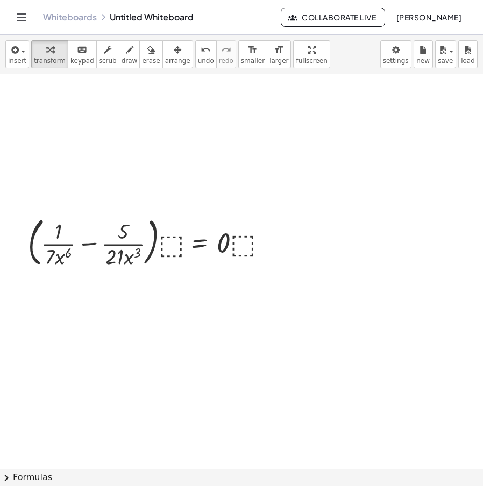
click at [174, 54] on icon "button" at bounding box center [178, 50] width 8 height 13
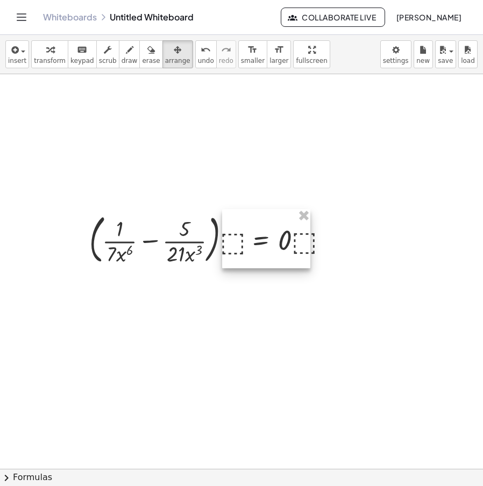
drag, startPoint x: 187, startPoint y: 245, endPoint x: 249, endPoint y: 243, distance: 61.4
click at [249, 243] on div at bounding box center [266, 238] width 88 height 59
click at [55, 63] on span "transform" at bounding box center [50, 61] width 32 height 8
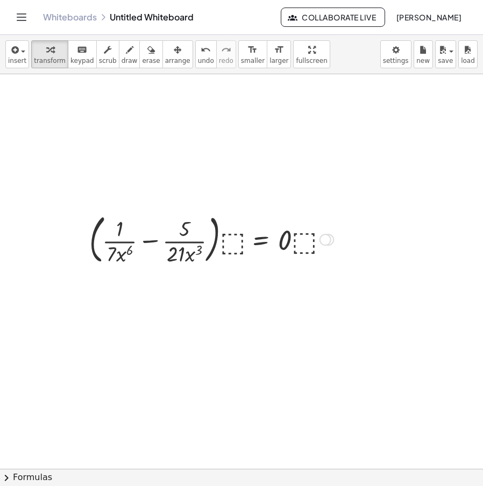
click at [305, 243] on div at bounding box center [270, 239] width 75 height 58
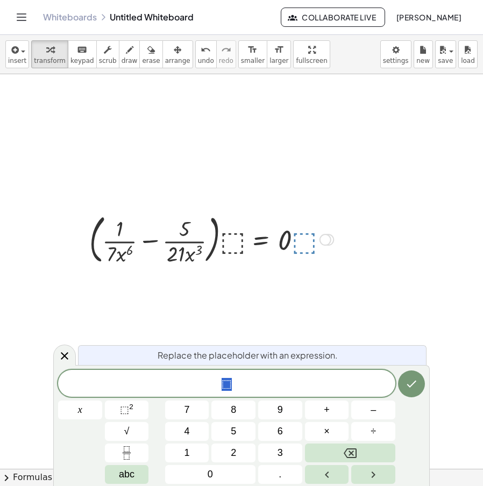
click at [251, 389] on span "⬚" at bounding box center [226, 384] width 337 height 15
click at [413, 383] on icon "Done" at bounding box center [411, 384] width 13 height 13
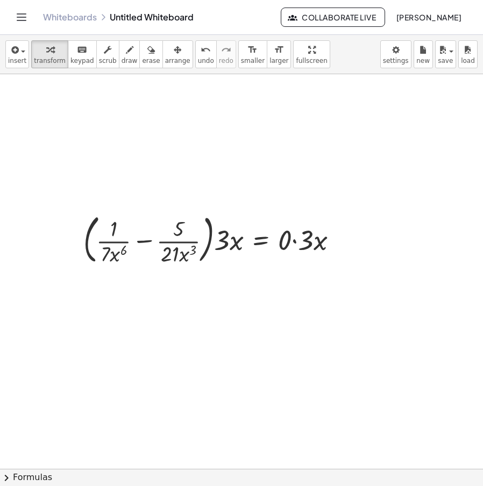
drag, startPoint x: 210, startPoint y: 238, endPoint x: 180, endPoint y: 264, distance: 39.7
drag, startPoint x: 218, startPoint y: 238, endPoint x: 227, endPoint y: 247, distance: 11.8
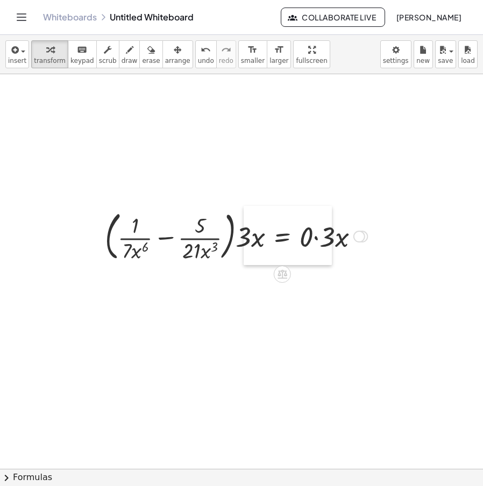
drag, startPoint x: 229, startPoint y: 242, endPoint x: 252, endPoint y: 230, distance: 26.2
click at [254, 236] on div at bounding box center [252, 235] width 16 height 59
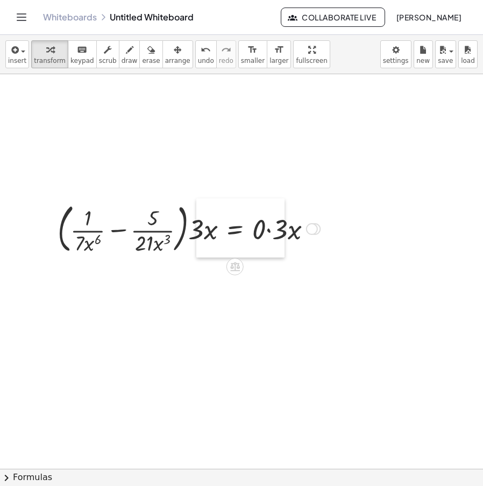
drag, startPoint x: 259, startPoint y: 242, endPoint x: 192, endPoint y: 234, distance: 67.7
click at [196, 234] on div at bounding box center [204, 228] width 16 height 59
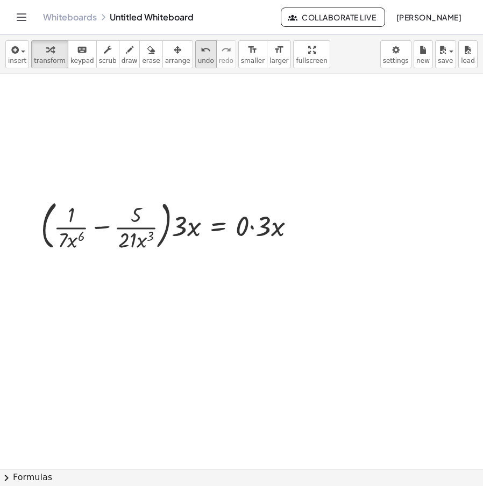
click at [198, 44] on div "undo" at bounding box center [206, 49] width 16 height 13
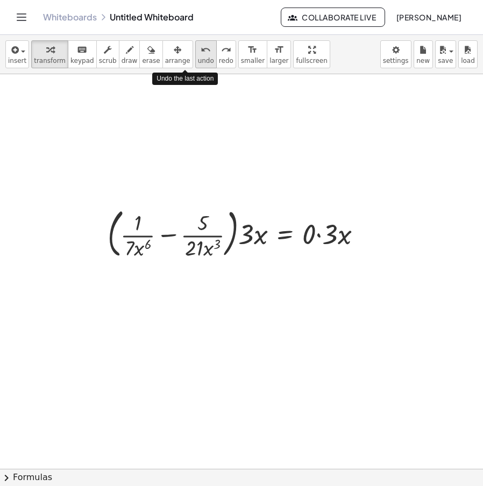
click at [195, 46] on button "undo undo" at bounding box center [206, 54] width 22 height 28
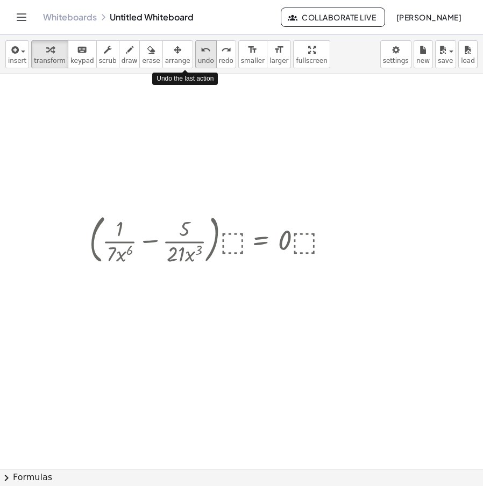
click at [195, 46] on button "undo undo" at bounding box center [206, 54] width 22 height 28
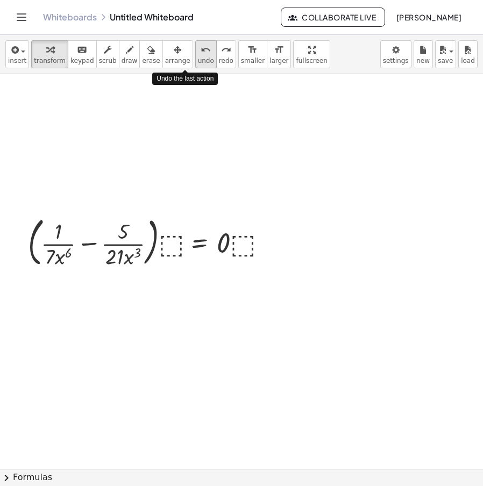
click at [195, 46] on button "undo undo" at bounding box center [206, 54] width 22 height 28
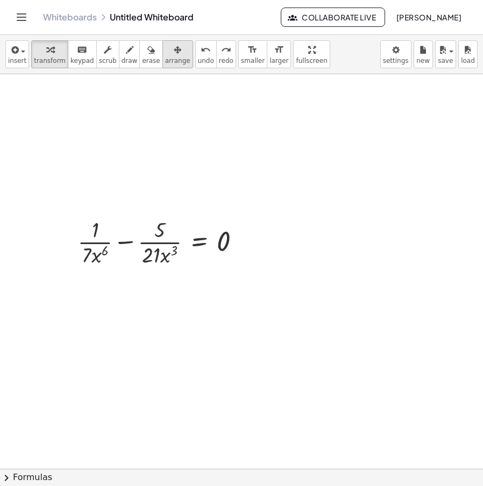
click at [167, 58] on span "arrange" at bounding box center [177, 61] width 25 height 8
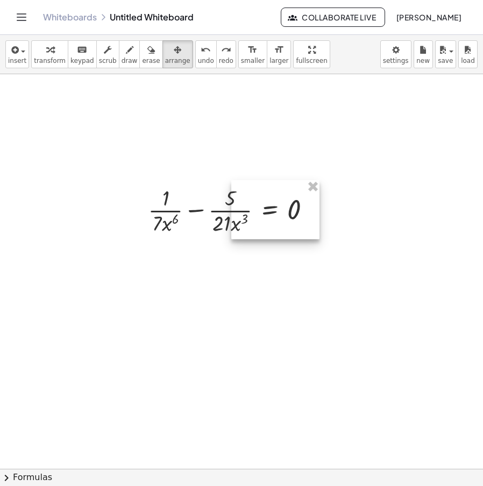
drag, startPoint x: 190, startPoint y: 216, endPoint x: 231, endPoint y: 162, distance: 68.3
click at [244, 191] on div at bounding box center [275, 209] width 88 height 59
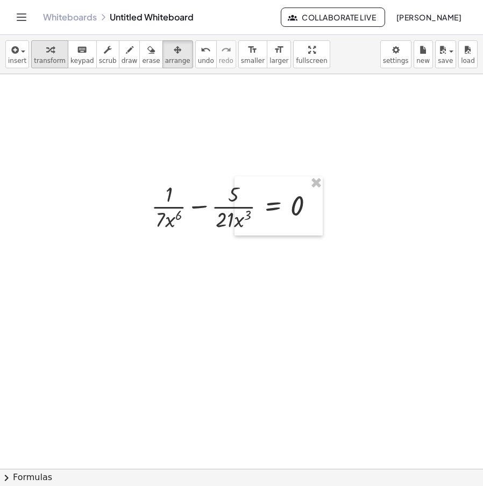
click at [46, 54] on icon "button" at bounding box center [50, 50] width 8 height 13
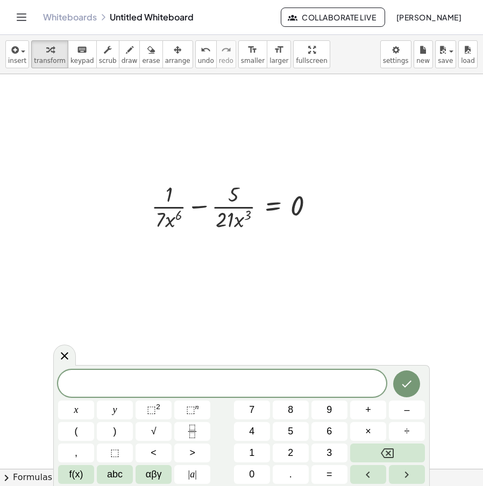
drag, startPoint x: 202, startPoint y: 297, endPoint x: 220, endPoint y: 268, distance: 33.6
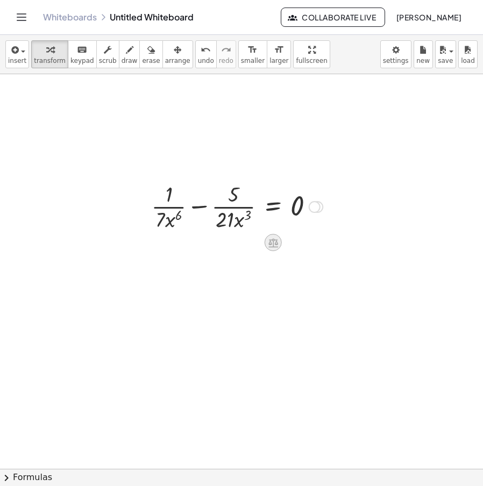
click at [277, 239] on icon at bounding box center [272, 242] width 11 height 11
click at [319, 205] on div at bounding box center [315, 207] width 12 height 12
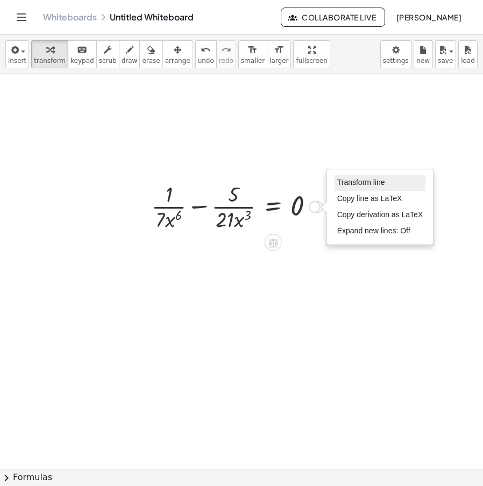
click at [342, 181] on span "Transform line" at bounding box center [361, 182] width 48 height 9
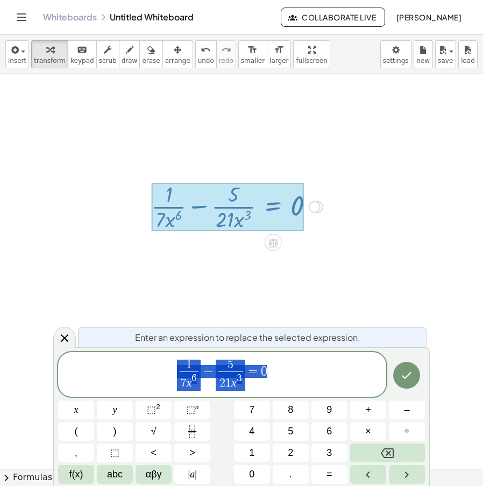
click at [270, 379] on span "1 7 x 6 ​ − 5 2 1 x 3 ​ = 0" at bounding box center [222, 375] width 328 height 33
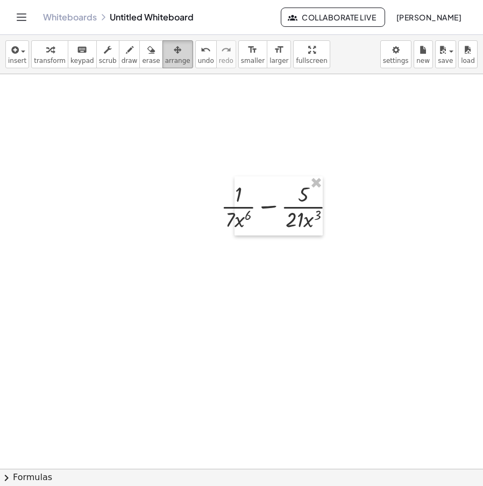
click at [174, 47] on icon "button" at bounding box center [178, 50] width 8 height 13
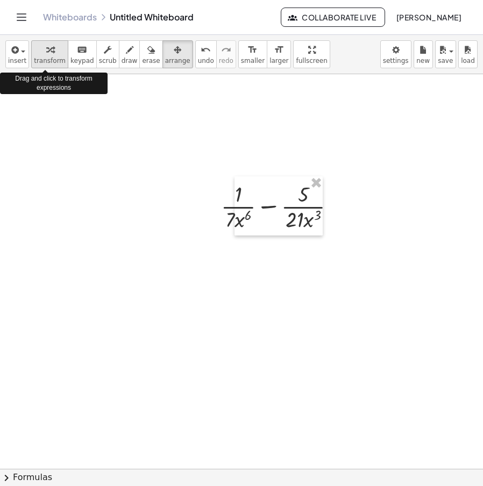
click at [34, 55] on div "button" at bounding box center [50, 49] width 32 height 13
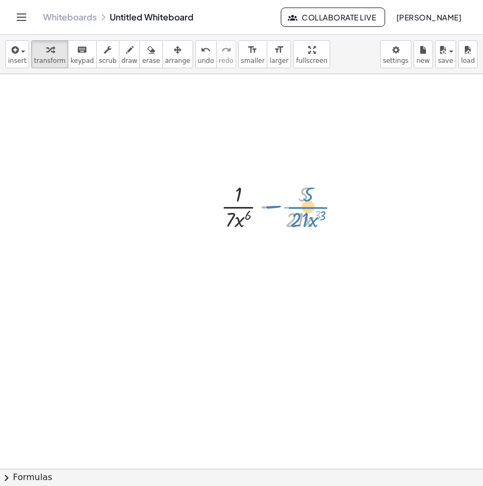
drag, startPoint x: 269, startPoint y: 203, endPoint x: 287, endPoint y: 201, distance: 18.5
click at [283, 201] on div at bounding box center [282, 206] width 75 height 54
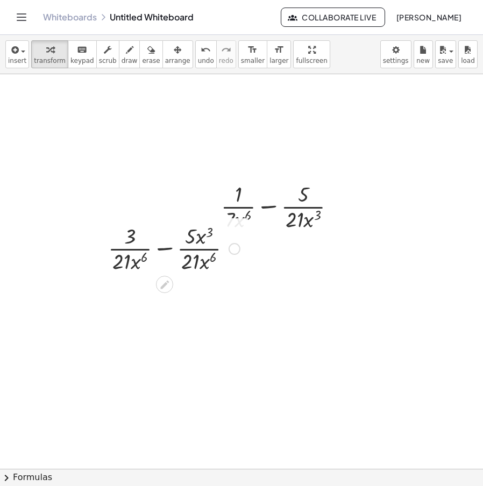
click at [160, 249] on div at bounding box center [174, 248] width 143 height 54
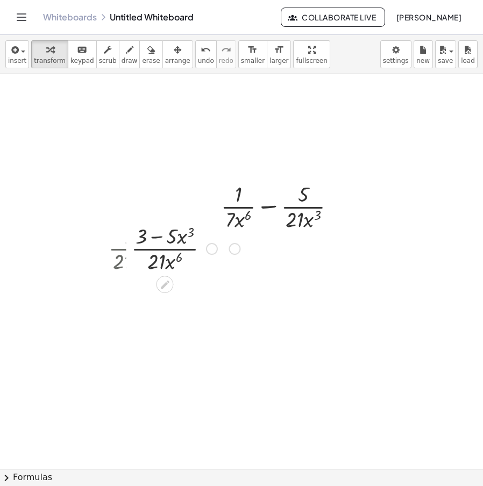
click at [158, 237] on div at bounding box center [174, 248] width 97 height 54
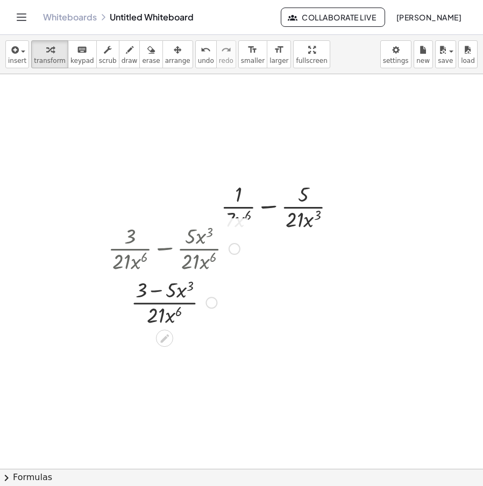
click at [160, 296] on div at bounding box center [174, 302] width 143 height 54
click at [165, 62] on span "arrange" at bounding box center [177, 61] width 25 height 8
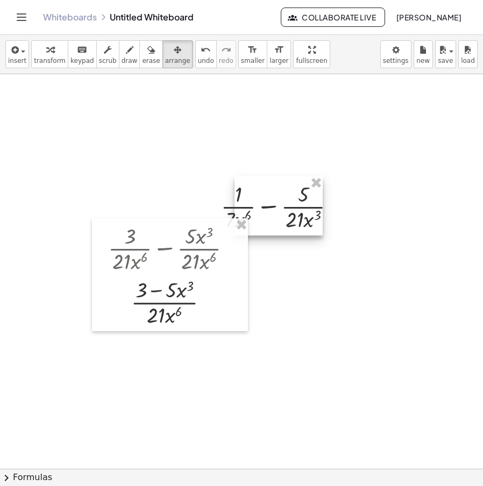
drag, startPoint x: 319, startPoint y: 181, endPoint x: 285, endPoint y: 208, distance: 42.5
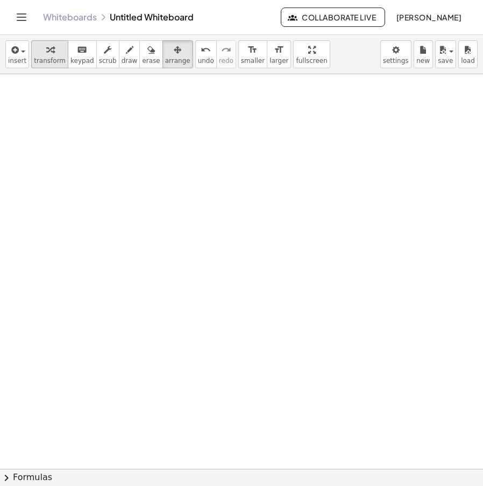
click at [46, 53] on icon "button" at bounding box center [50, 50] width 8 height 13
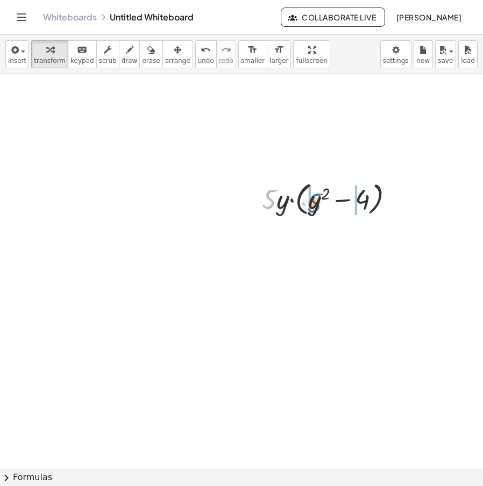
drag, startPoint x: 269, startPoint y: 203, endPoint x: 314, endPoint y: 207, distance: 45.4
click at [314, 207] on div at bounding box center [332, 198] width 151 height 41
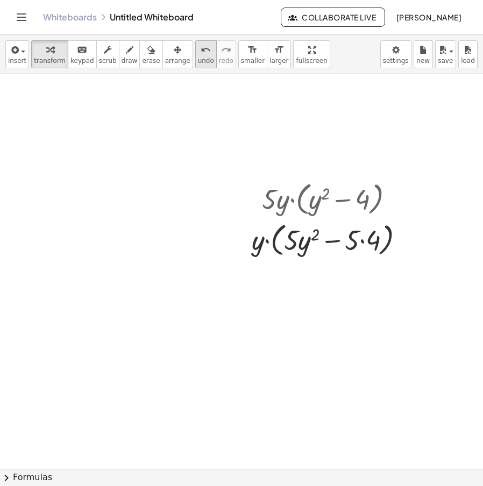
click at [198, 54] on div "undo" at bounding box center [206, 49] width 16 height 13
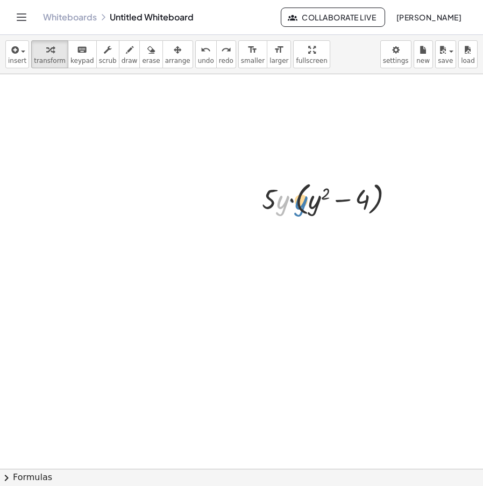
drag, startPoint x: 277, startPoint y: 203, endPoint x: 302, endPoint y: 204, distance: 25.3
click at [302, 204] on div at bounding box center [332, 198] width 151 height 41
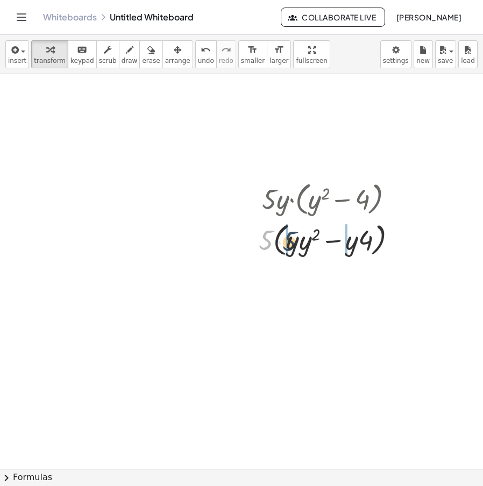
drag, startPoint x: 260, startPoint y: 243, endPoint x: 284, endPoint y: 244, distance: 23.7
click at [284, 244] on div at bounding box center [331, 239] width 157 height 41
click at [287, 249] on div at bounding box center [332, 239] width 151 height 37
click at [295, 247] on div at bounding box center [332, 239] width 151 height 37
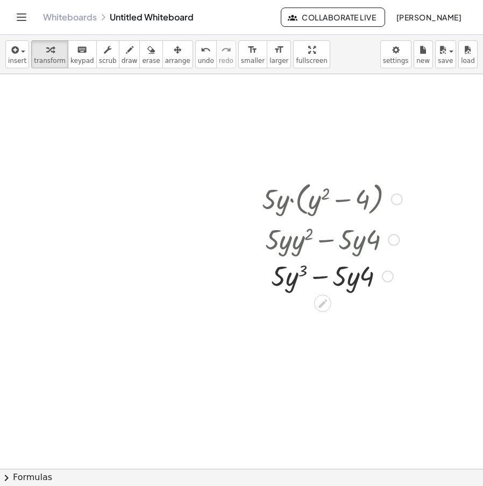
click at [353, 282] on div at bounding box center [332, 275] width 151 height 37
drag, startPoint x: 353, startPoint y: 282, endPoint x: 373, endPoint y: 281, distance: 19.9
click at [343, 279] on div at bounding box center [332, 275] width 151 height 37
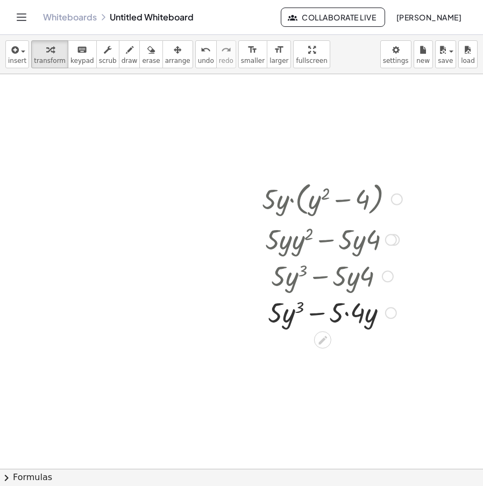
click at [347, 312] on div at bounding box center [332, 312] width 151 height 37
click at [324, 377] on icon at bounding box center [323, 376] width 9 height 9
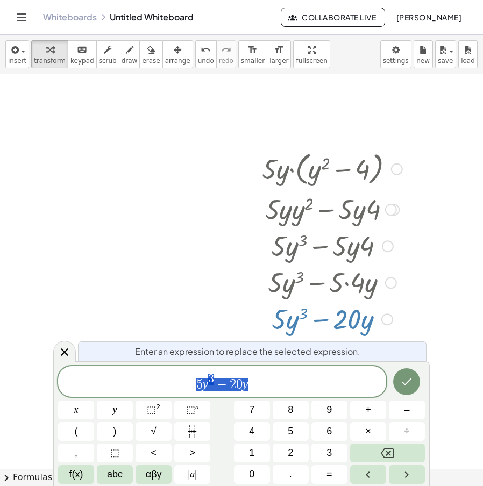
scroll to position [31, 0]
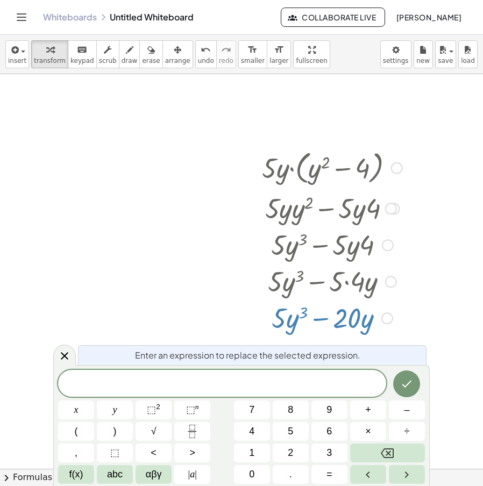
click at [50, 261] on div at bounding box center [267, 468] width 535 height 851
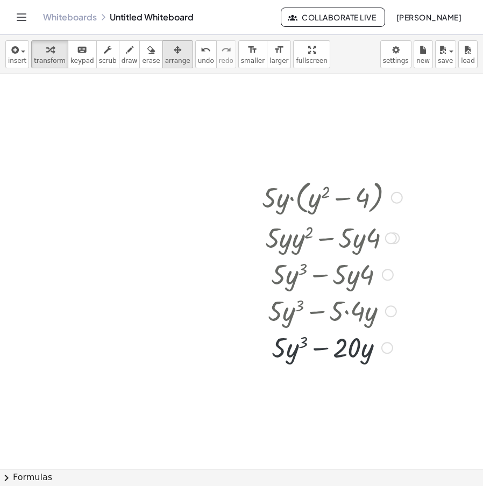
scroll to position [0, 0]
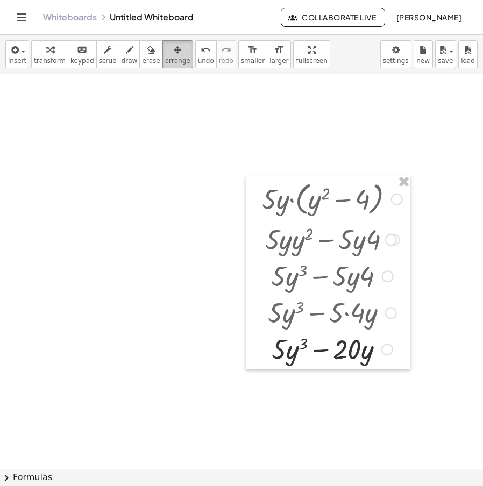
click at [168, 55] on button "arrange" at bounding box center [177, 54] width 31 height 28
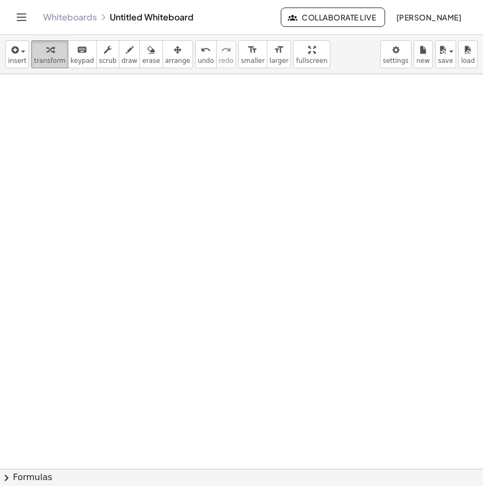
click at [42, 60] on span "transform" at bounding box center [50, 61] width 32 height 8
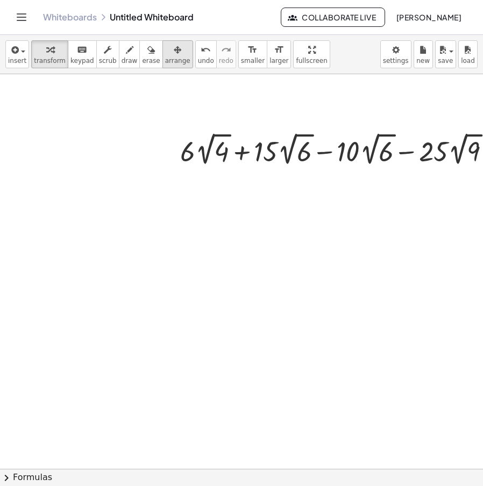
click at [174, 50] on icon "button" at bounding box center [178, 50] width 8 height 13
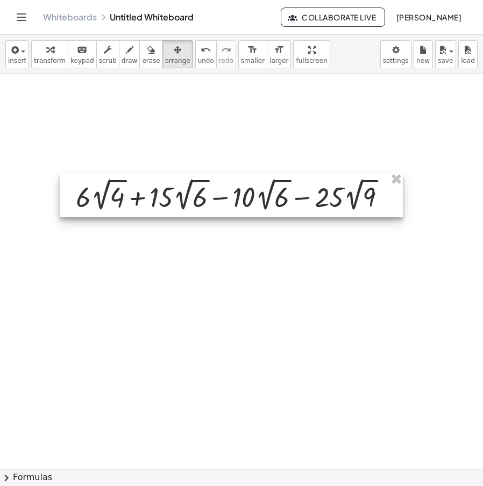
drag, startPoint x: 348, startPoint y: 139, endPoint x: 174, endPoint y: 118, distance: 175.0
click at [240, 180] on div at bounding box center [231, 195] width 343 height 45
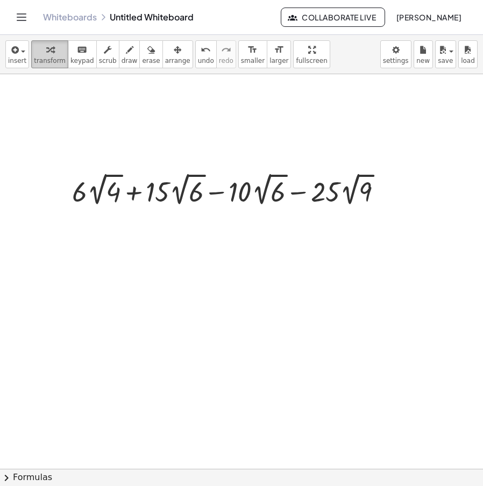
click at [52, 62] on span "transform" at bounding box center [50, 61] width 32 height 8
click at [224, 223] on icon at bounding box center [221, 218] width 11 height 11
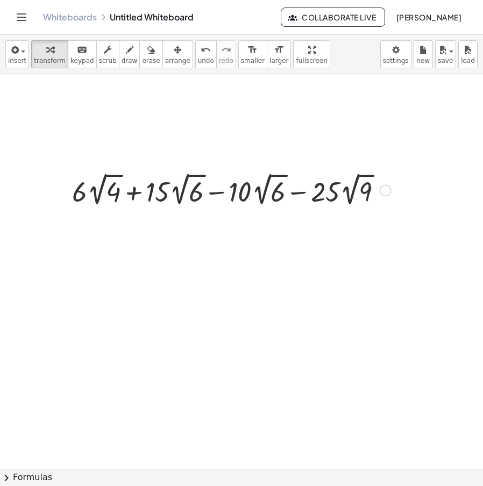
click at [216, 192] on div at bounding box center [232, 189] width 330 height 39
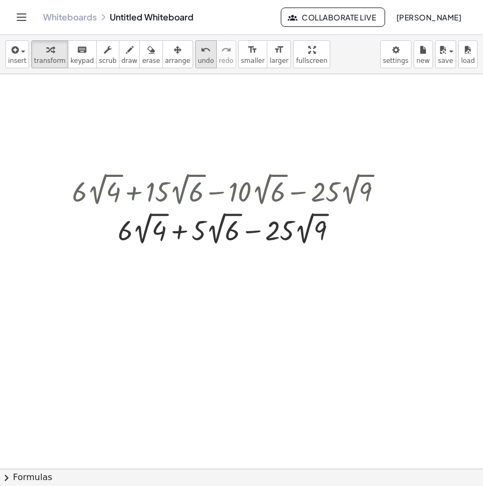
click at [201, 51] on icon "undo" at bounding box center [206, 50] width 10 height 13
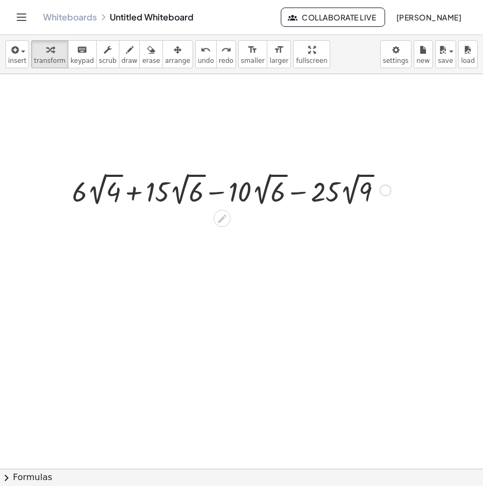
click at [218, 200] on div at bounding box center [232, 189] width 330 height 39
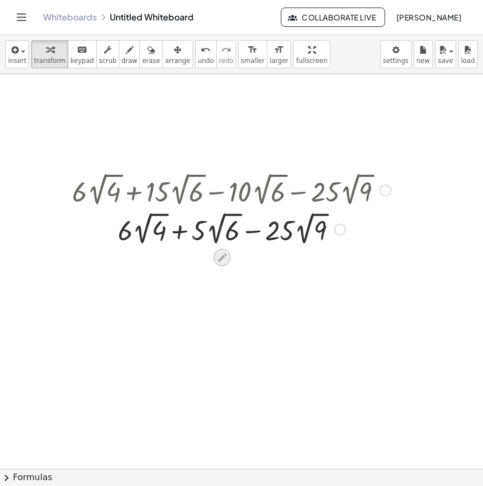
click at [228, 261] on icon at bounding box center [221, 257] width 11 height 11
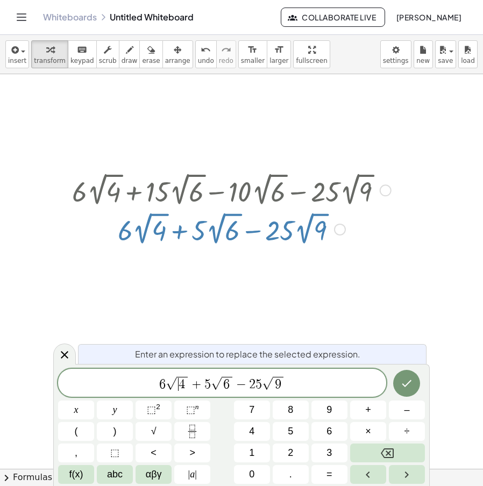
click at [181, 384] on span "4" at bounding box center [182, 384] width 6 height 13
click at [184, 384] on span "4 ​" at bounding box center [181, 384] width 11 height 14
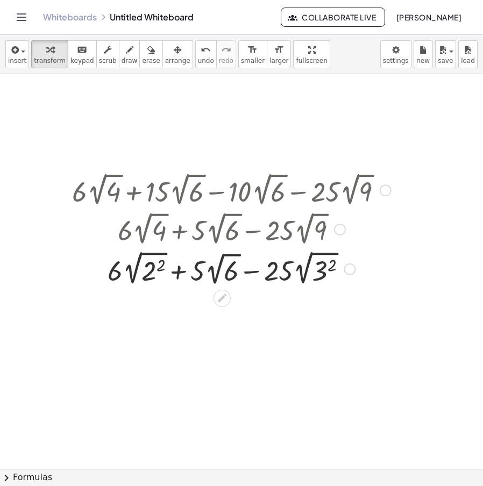
click at [328, 267] on div at bounding box center [232, 268] width 330 height 40
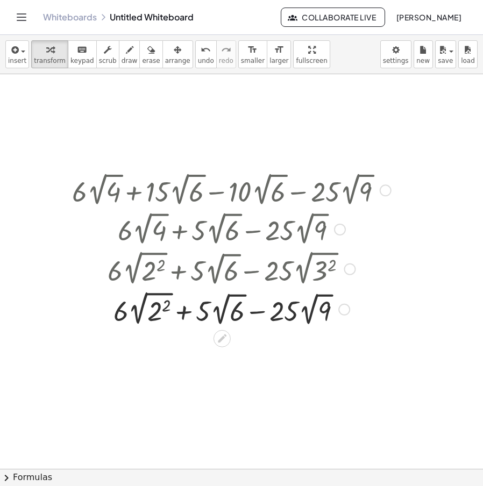
click at [310, 317] on div at bounding box center [232, 308] width 330 height 40
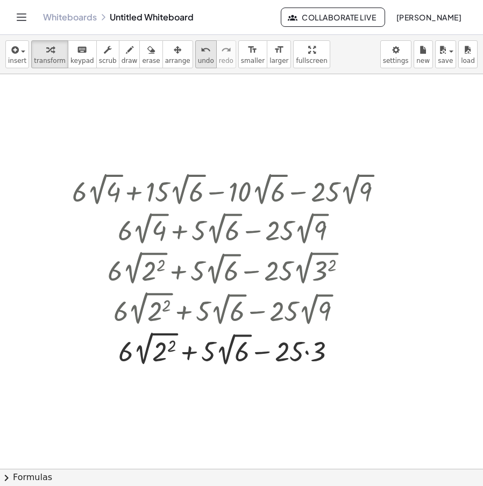
click at [198, 63] on span "undo" at bounding box center [206, 61] width 16 height 8
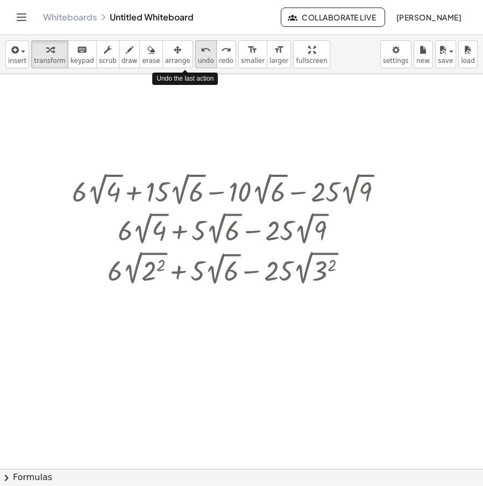
click at [198, 63] on span "undo" at bounding box center [206, 61] width 16 height 8
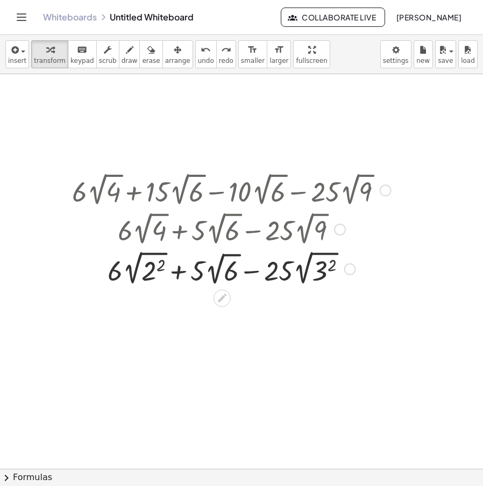
click at [305, 273] on div at bounding box center [231, 268] width 341 height 40
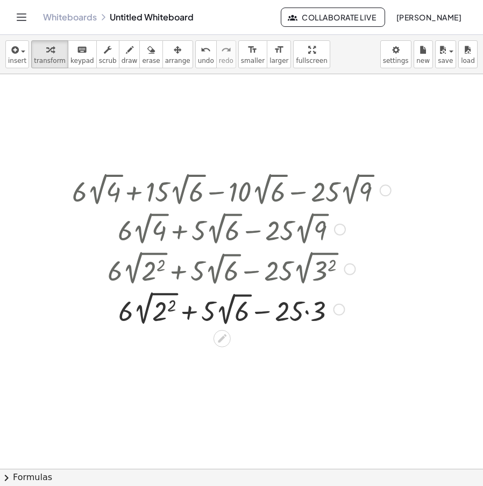
click at [308, 311] on div at bounding box center [232, 308] width 330 height 40
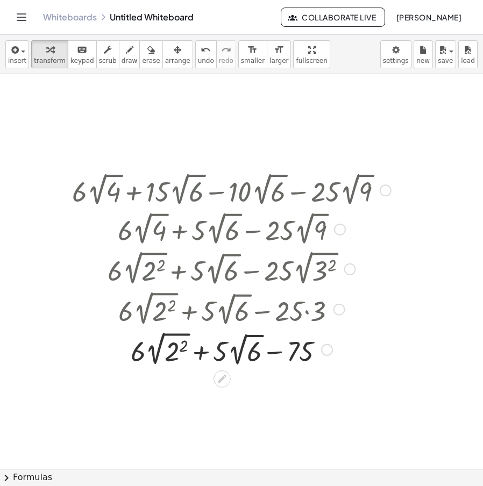
click at [159, 352] on div at bounding box center [232, 349] width 330 height 40
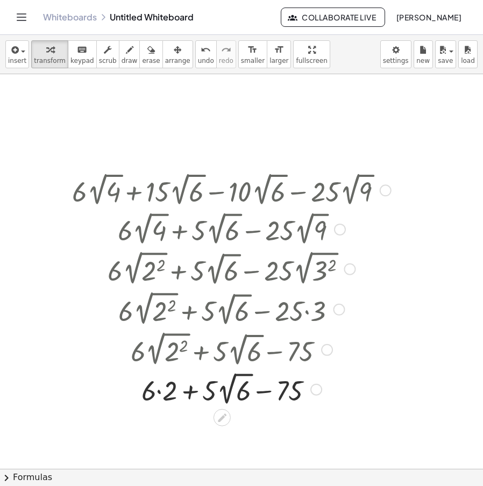
click at [166, 392] on div at bounding box center [232, 388] width 330 height 39
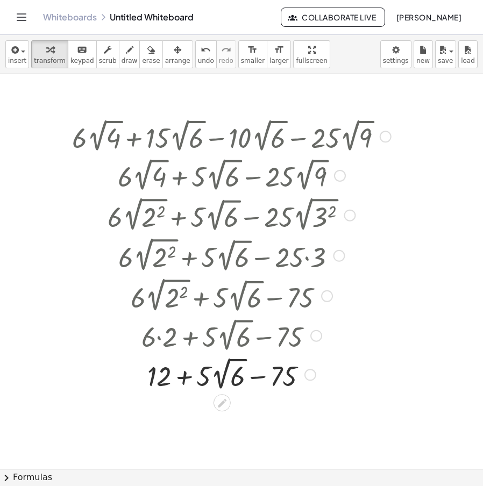
scroll to position [108, 0]
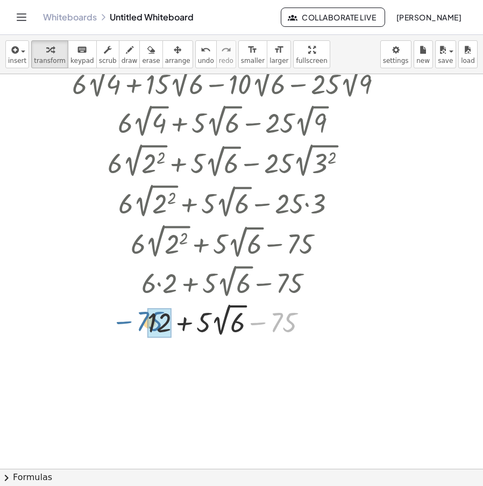
drag, startPoint x: 285, startPoint y: 323, endPoint x: 151, endPoint y: 322, distance: 134.0
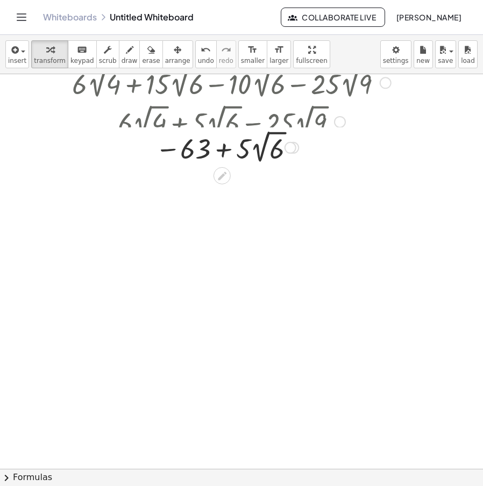
drag, startPoint x: 294, startPoint y: 363, endPoint x: 330, endPoint y: 134, distance: 231.9
click at [222, 148] on div "+ · 5 · 2 √ 6 − 63" at bounding box center [222, 148] width 0 height 0
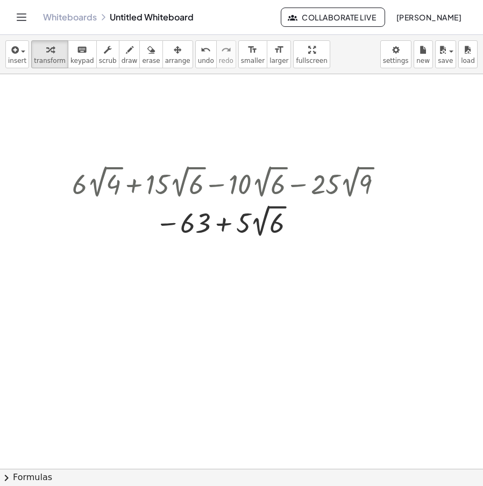
scroll to position [0, 0]
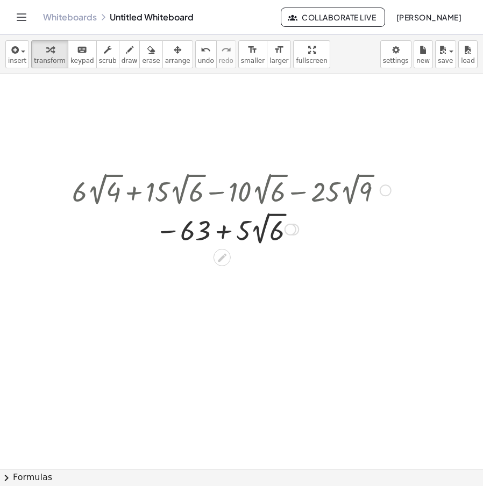
click at [222, 190] on div "+ · 6 · 2 √ 4 + · 15 · 2 √ 6 − · 10 · 2 √ 6 − · 25 · 2 √ 9" at bounding box center [222, 190] width 0 height 0
click at [386, 189] on div "Go back to this line Copy line as LaTeX Copy derivation as LaTeX" at bounding box center [386, 191] width 12 height 12
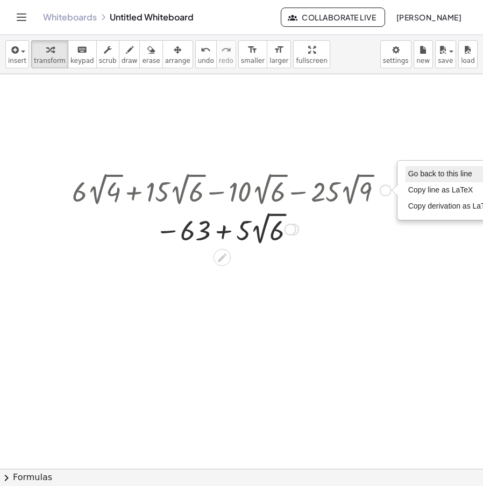
click at [422, 173] on span "Go back to this line" at bounding box center [440, 173] width 64 height 9
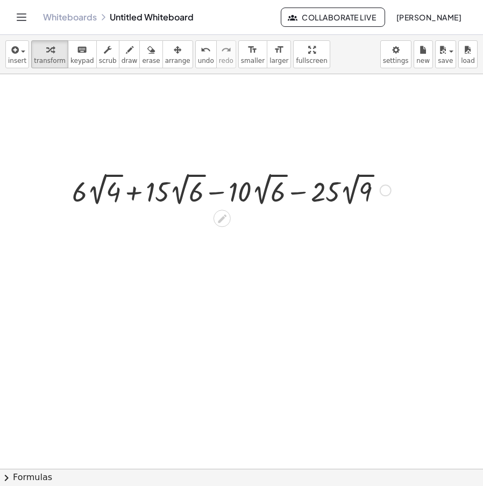
click at [385, 187] on div "Go back to this line Copy line as LaTeX Copy derivation as LaTeX" at bounding box center [386, 191] width 12 height 12
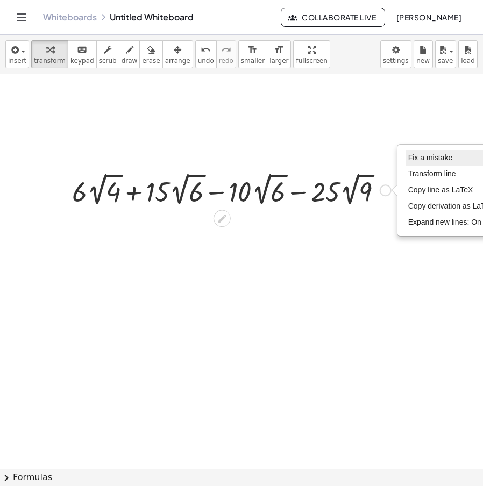
click at [420, 158] on span "Fix a mistake" at bounding box center [430, 157] width 44 height 9
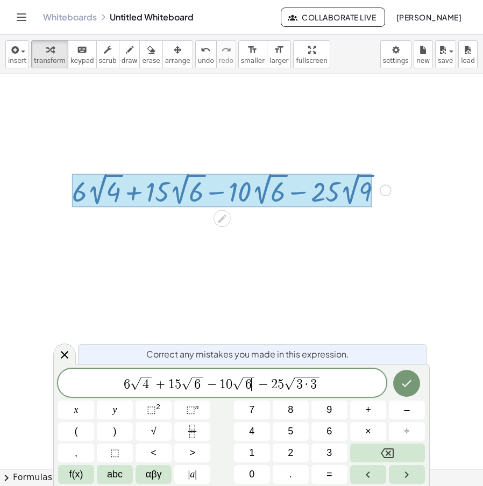
click at [251, 387] on span "6" at bounding box center [248, 384] width 6 height 13
click at [192, 380] on span "6" at bounding box center [190, 384] width 6 height 13
click at [134, 387] on span "4" at bounding box center [132, 384] width 6 height 13
click at [412, 380] on icon "Done" at bounding box center [406, 383] width 13 height 13
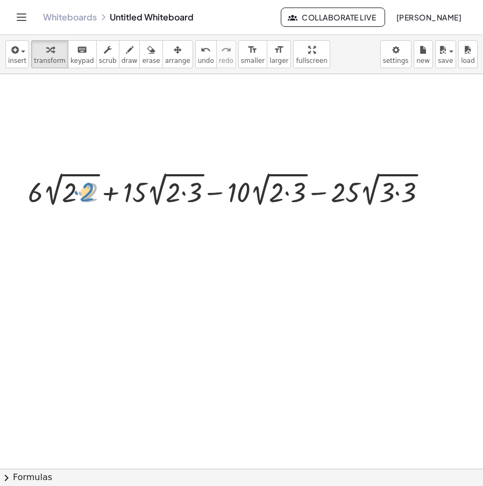
click at [94, 195] on div at bounding box center [232, 189] width 418 height 40
click at [174, 55] on icon "button" at bounding box center [178, 50] width 8 height 13
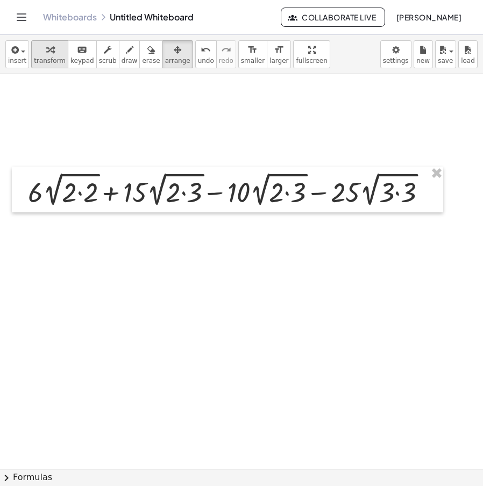
click at [45, 60] on span "transform" at bounding box center [50, 61] width 32 height 8
click at [225, 223] on icon at bounding box center [221, 219] width 11 height 11
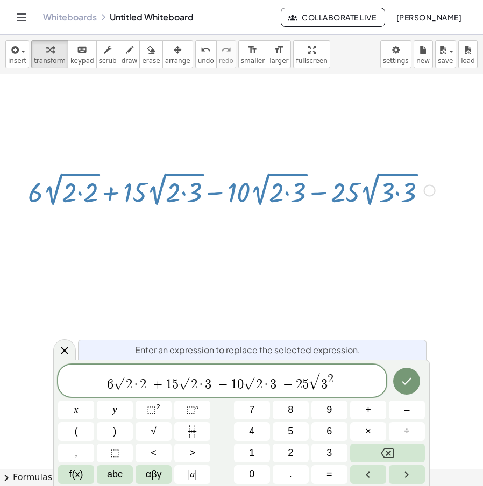
click at [140, 385] on span "2" at bounding box center [143, 384] width 6 height 13
click at [408, 379] on icon "Done" at bounding box center [406, 381] width 13 height 13
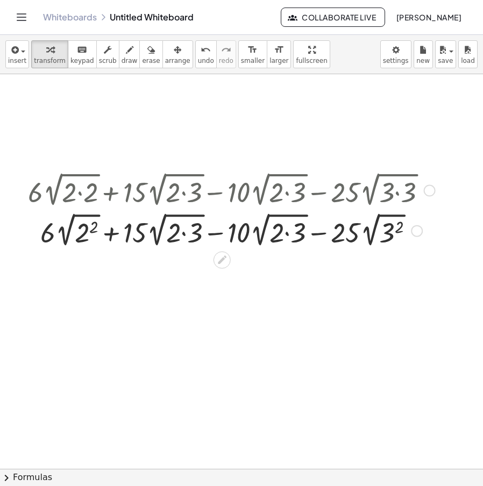
click at [68, 231] on div at bounding box center [232, 230] width 418 height 40
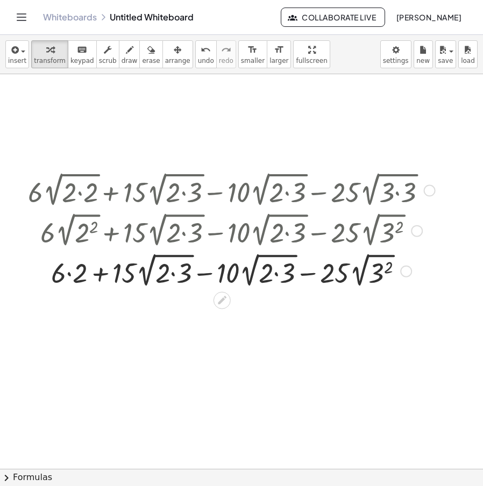
click at [69, 276] on div at bounding box center [232, 270] width 418 height 40
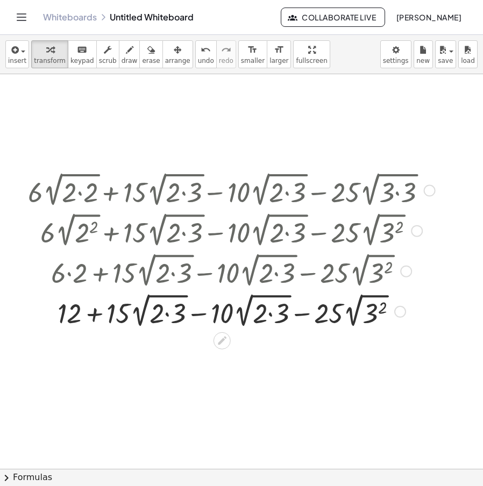
click at [355, 321] on div at bounding box center [232, 311] width 418 height 40
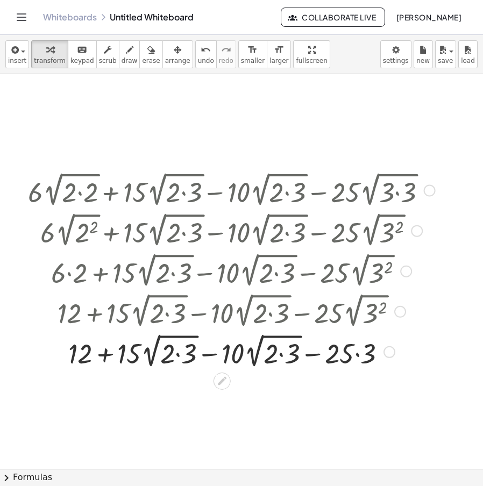
click at [358, 353] on div at bounding box center [232, 351] width 418 height 40
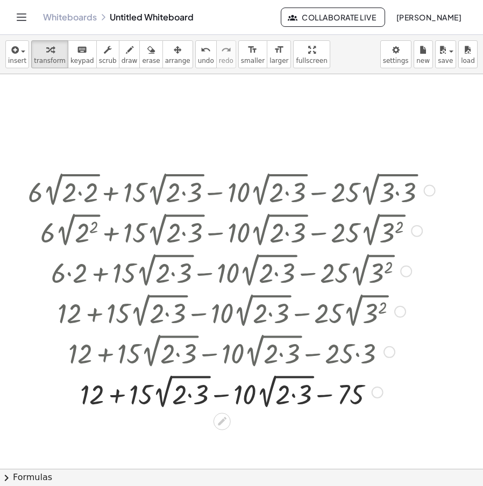
scroll to position [54, 0]
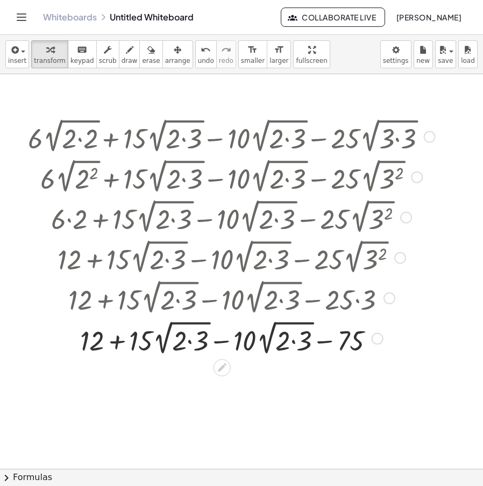
click at [117, 347] on div at bounding box center [232, 337] width 418 height 40
click at [132, 338] on div at bounding box center [232, 337] width 418 height 40
click at [227, 344] on div at bounding box center [232, 337] width 418 height 40
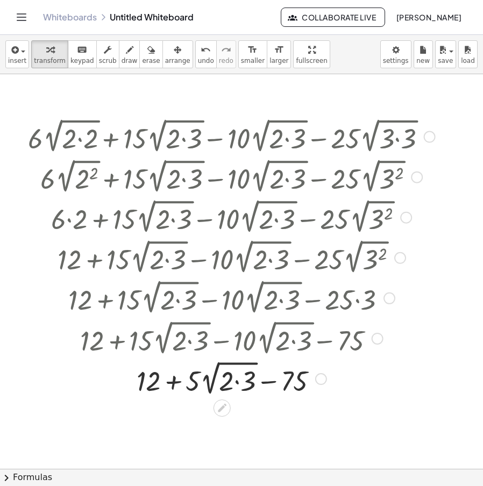
click at [233, 383] on div at bounding box center [232, 378] width 418 height 40
click at [239, 382] on div at bounding box center [232, 378] width 418 height 40
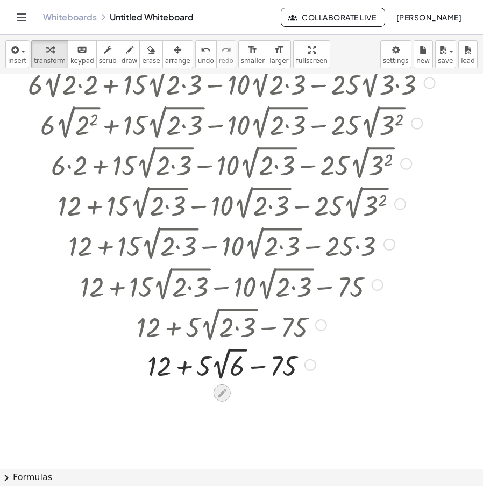
scroll to position [161, 0]
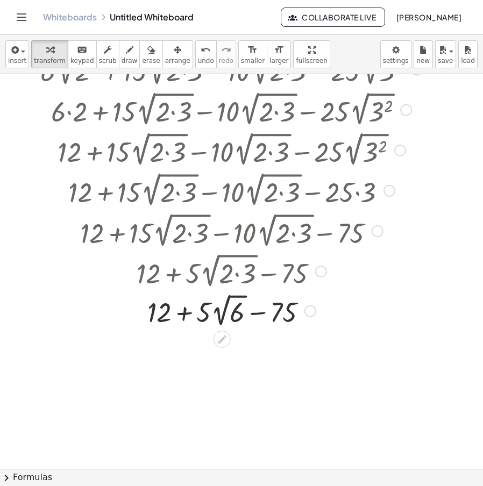
click at [188, 320] on div at bounding box center [232, 310] width 418 height 39
drag, startPoint x: 153, startPoint y: 322, endPoint x: 294, endPoint y: 317, distance: 141.6
click at [294, 317] on div at bounding box center [232, 310] width 418 height 39
drag, startPoint x: 261, startPoint y: 312, endPoint x: 299, endPoint y: 315, distance: 37.3
click at [222, 30] on div "+ · 6 · 2 √ ( · 2 · 2 ) + · 15 · 2 √ ( · 2 · 3 ) − · 10 · 2 √ ( · 2 · 3 ) − · 2…" at bounding box center [222, 30] width 0 height 0
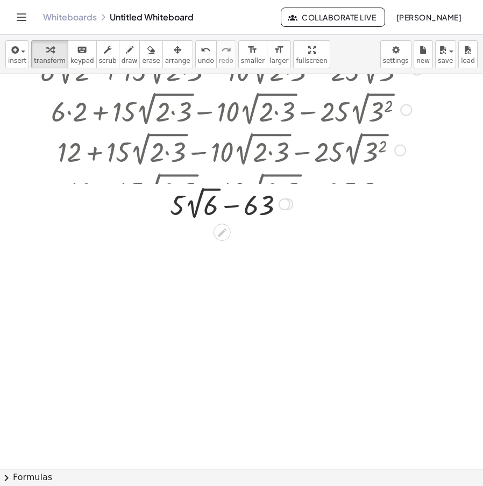
drag, startPoint x: 288, startPoint y: 377, endPoint x: 362, endPoint y: 140, distance: 247.9
click at [222, 204] on div "+ · 2 √ − · 5 6 63 Fix a mistake Transform line Copy line as LaTeX Copy derivat…" at bounding box center [222, 204] width 0 height 0
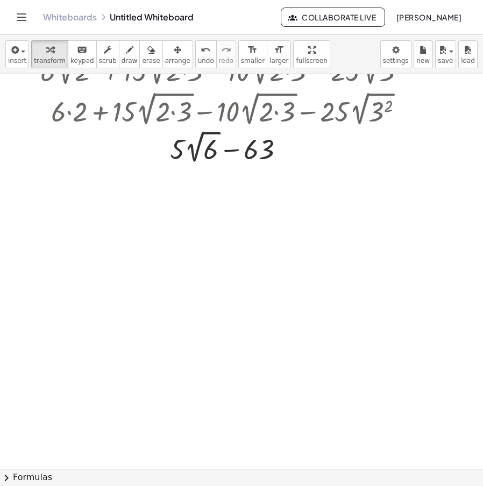
scroll to position [0, 0]
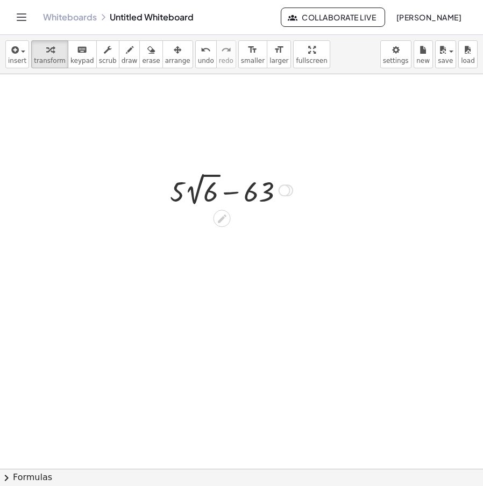
drag, startPoint x: 279, startPoint y: 313, endPoint x: 348, endPoint y: 167, distance: 161.3
click at [287, 189] on div at bounding box center [285, 191] width 12 height 12
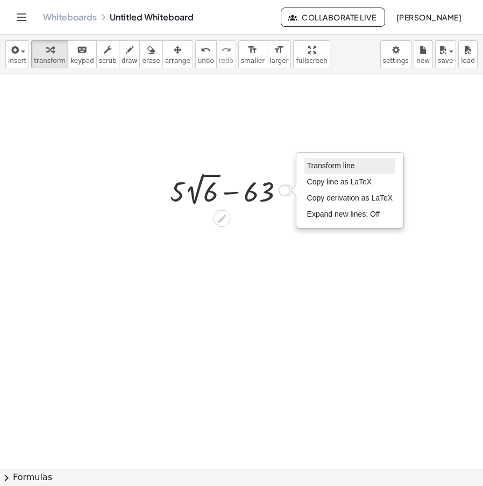
click at [316, 171] on li "Transform line" at bounding box center [350, 166] width 91 height 16
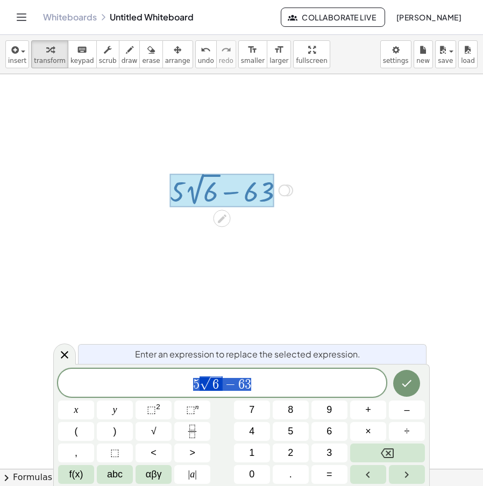
click at [133, 388] on span "5 √ 6 − 6 3" at bounding box center [222, 384] width 328 height 17
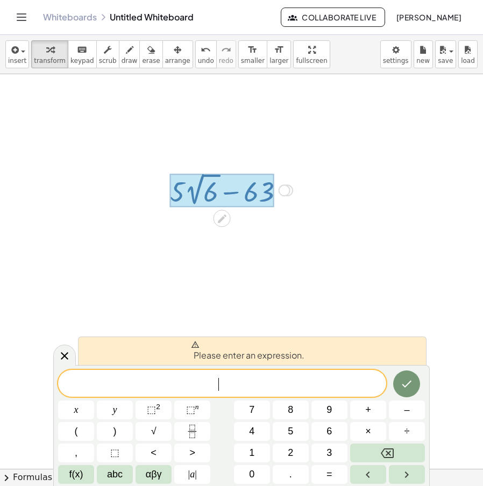
drag, startPoint x: 68, startPoint y: 352, endPoint x: 120, endPoint y: 340, distance: 53.0
click at [68, 352] on icon at bounding box center [64, 356] width 13 height 13
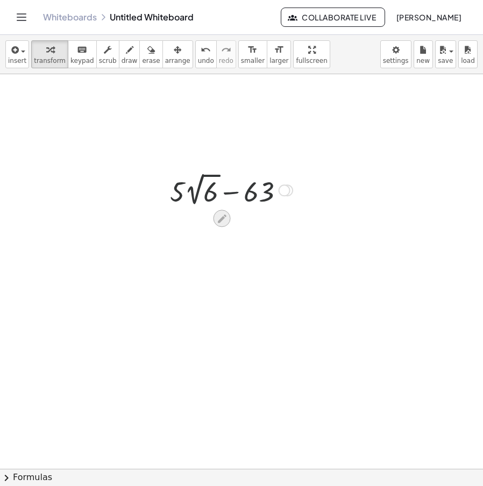
click at [218, 218] on icon at bounding box center [221, 218] width 11 height 11
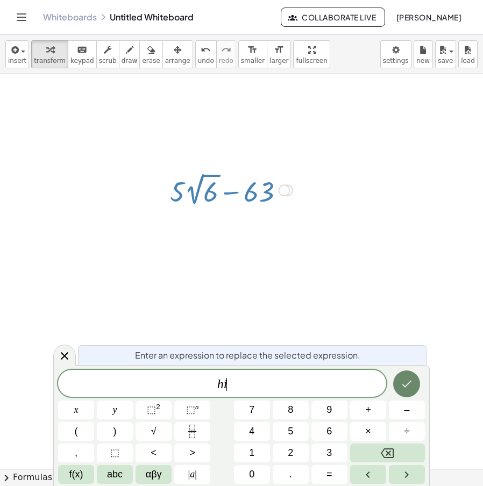
click at [408, 374] on button "Done" at bounding box center [406, 384] width 27 height 27
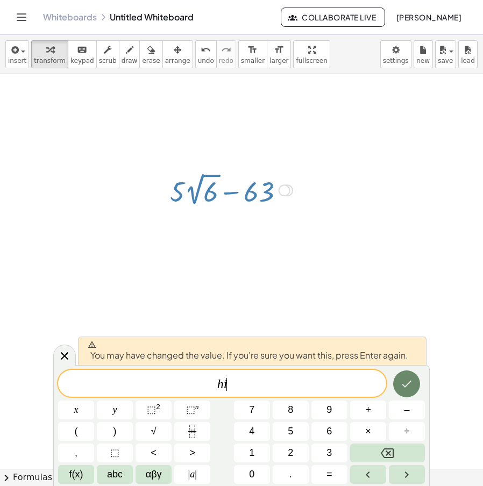
click at [406, 373] on button "Done" at bounding box center [406, 384] width 27 height 27
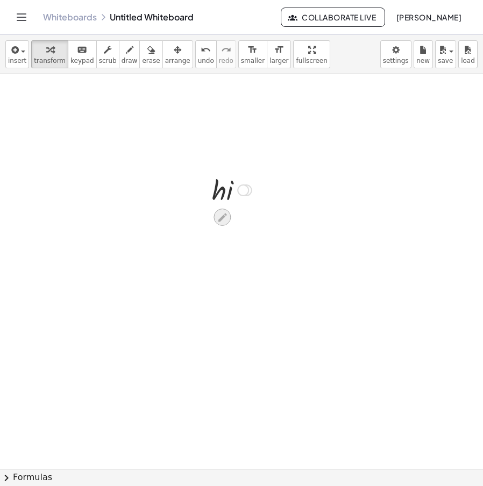
drag, startPoint x: 236, startPoint y: 219, endPoint x: 221, endPoint y: 222, distance: 15.3
click at [216, 223] on div at bounding box center [222, 217] width 17 height 17
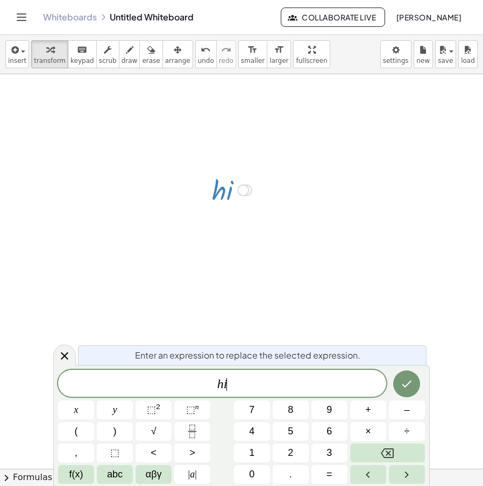
drag, startPoint x: 230, startPoint y: 373, endPoint x: 213, endPoint y: 375, distance: 17.8
click at [168, 378] on div "** h i ​" at bounding box center [222, 383] width 328 height 27
drag, startPoint x: 241, startPoint y: 388, endPoint x: 282, endPoint y: 386, distance: 41.0
click at [152, 388] on span "h i ​" at bounding box center [222, 384] width 328 height 15
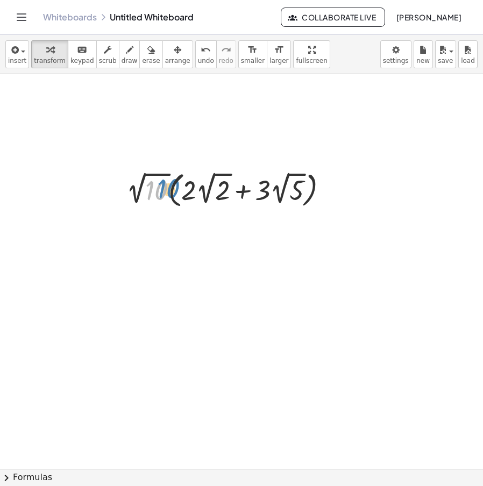
drag, startPoint x: 162, startPoint y: 197, endPoint x: 167, endPoint y: 195, distance: 6.0
click at [167, 195] on div at bounding box center [231, 189] width 221 height 43
click at [218, 221] on icon at bounding box center [221, 220] width 11 height 11
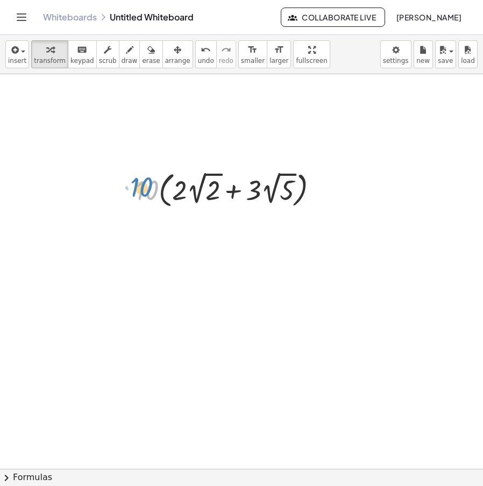
drag, startPoint x: 168, startPoint y: 195, endPoint x: 139, endPoint y: 194, distance: 28.5
click at [139, 194] on div at bounding box center [232, 189] width 202 height 43
click at [220, 219] on icon at bounding box center [221, 220] width 11 height 11
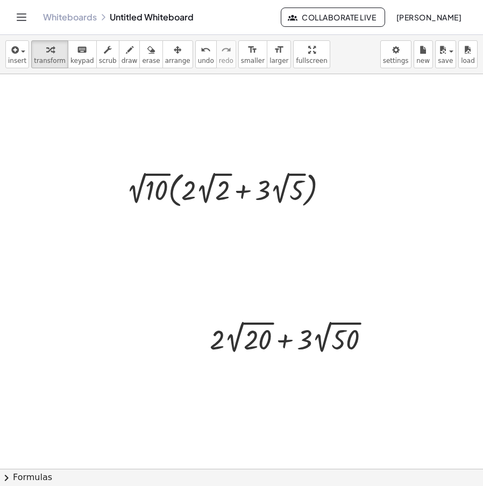
drag, startPoint x: 160, startPoint y: 59, endPoint x: 175, endPoint y: 87, distance: 32.3
click at [165, 58] on span "arrange" at bounding box center [177, 61] width 25 height 8
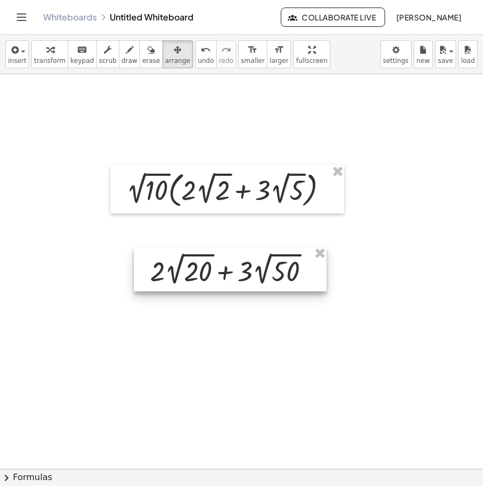
drag, startPoint x: 260, startPoint y: 280, endPoint x: 216, endPoint y: 219, distance: 75.2
click at [218, 247] on div at bounding box center [230, 269] width 193 height 45
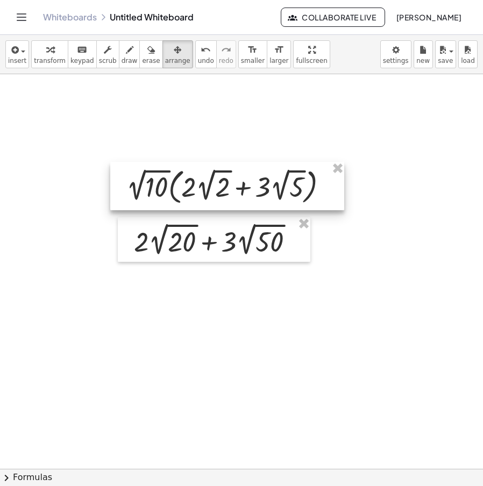
drag, startPoint x: 214, startPoint y: 180, endPoint x: 219, endPoint y: 113, distance: 67.5
click at [219, 162] on div at bounding box center [227, 186] width 234 height 48
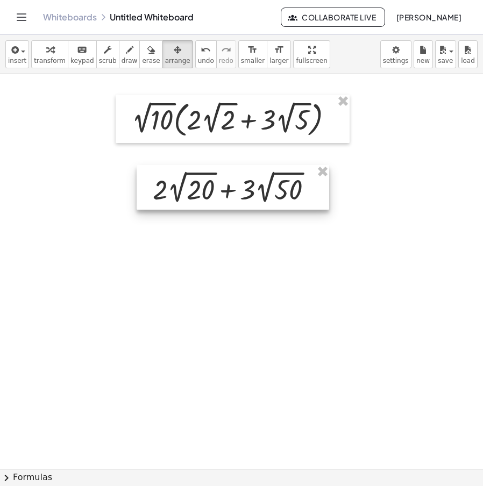
drag, startPoint x: 214, startPoint y: 236, endPoint x: 232, endPoint y: 183, distance: 56.3
click at [232, 183] on div at bounding box center [233, 187] width 193 height 45
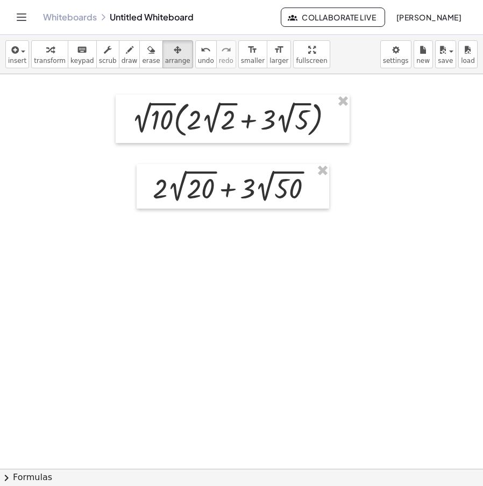
click at [46, 60] on span "transform" at bounding box center [50, 61] width 32 height 8
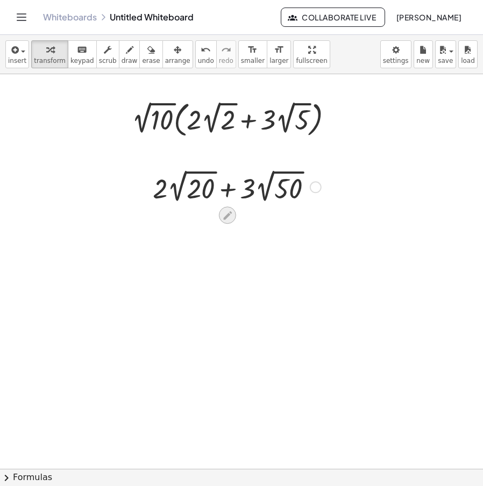
click at [223, 211] on icon at bounding box center [227, 215] width 11 height 11
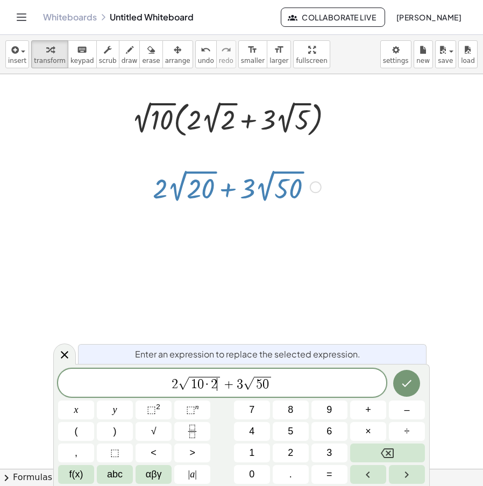
click at [268, 386] on span "5 0" at bounding box center [262, 384] width 17 height 14
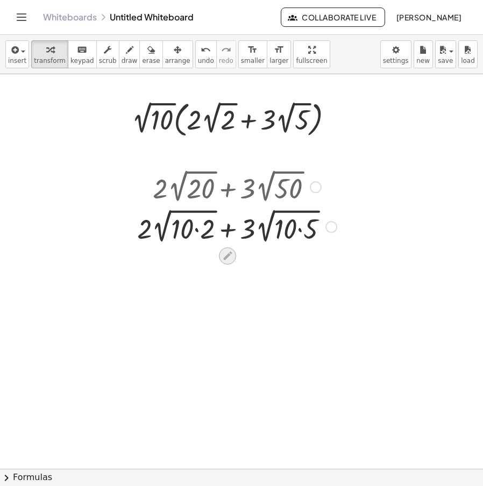
click at [228, 255] on icon at bounding box center [227, 256] width 9 height 9
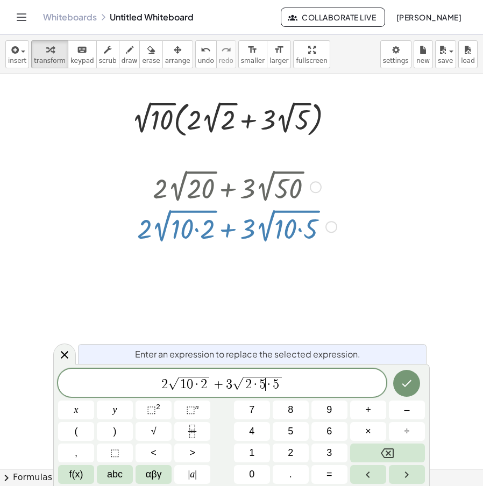
click at [195, 386] on span "·" at bounding box center [197, 384] width 8 height 13
click at [411, 381] on icon "Done" at bounding box center [407, 383] width 10 height 7
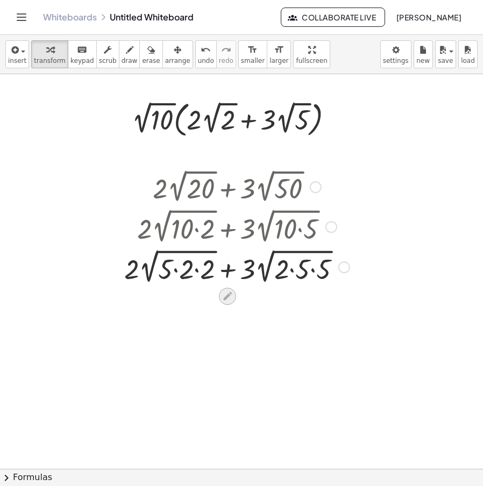
click at [231, 296] on icon at bounding box center [227, 296] width 11 height 11
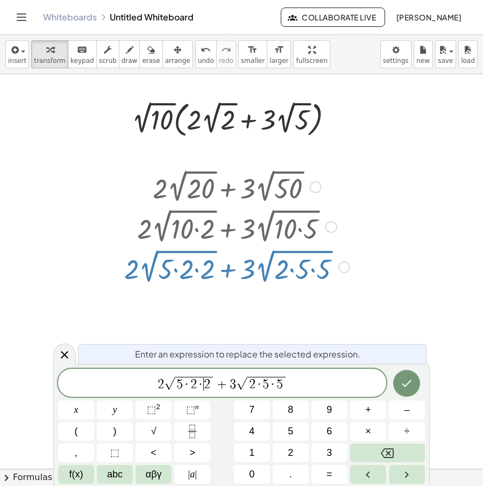
click at [208, 386] on span "2" at bounding box center [207, 384] width 6 height 13
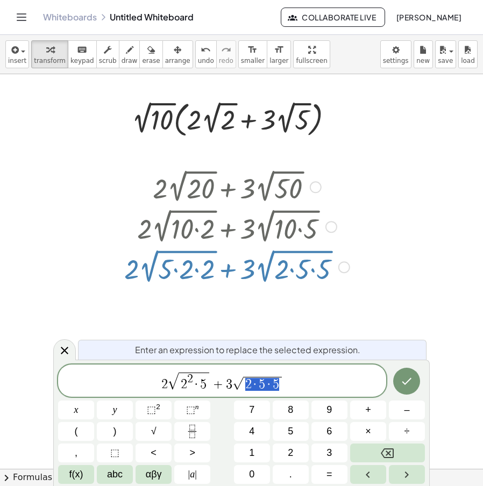
drag, startPoint x: 280, startPoint y: 386, endPoint x: 243, endPoint y: 389, distance: 37.3
click at [243, 389] on span "2 · 5 · 5" at bounding box center [262, 384] width 39 height 14
click at [408, 387] on icon "Done" at bounding box center [406, 381] width 13 height 13
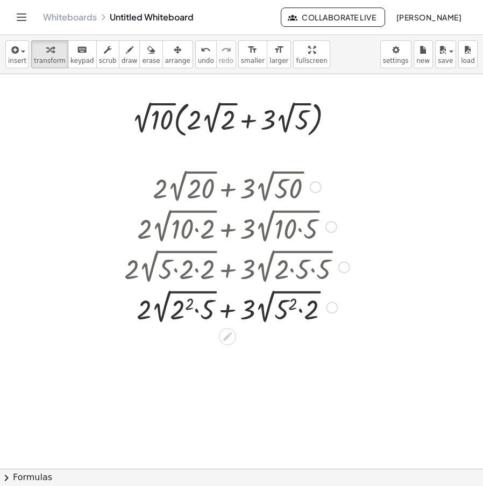
click at [268, 314] on div at bounding box center [237, 307] width 236 height 40
click at [232, 343] on div at bounding box center [227, 336] width 17 height 17
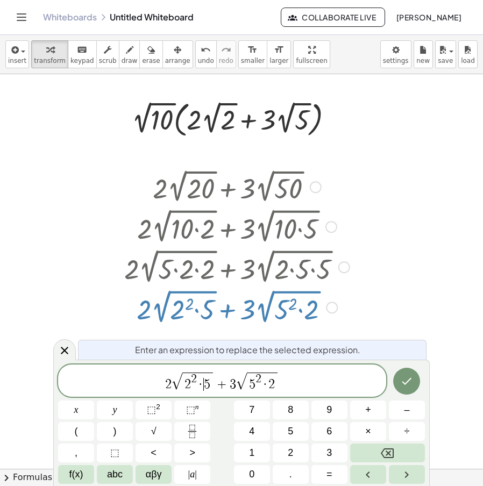
click at [203, 384] on span "·" at bounding box center [201, 384] width 8 height 13
click at [209, 383] on span "5" at bounding box center [207, 384] width 6 height 13
click at [195, 390] on span "2 2" at bounding box center [186, 382] width 17 height 18
click at [274, 384] on span "·" at bounding box center [274, 384] width 8 height 13
click at [281, 384] on span "2" at bounding box center [280, 384] width 6 height 13
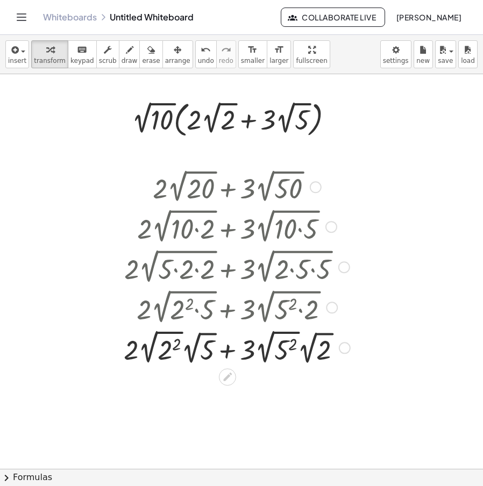
click at [151, 349] on div at bounding box center [236, 347] width 237 height 40
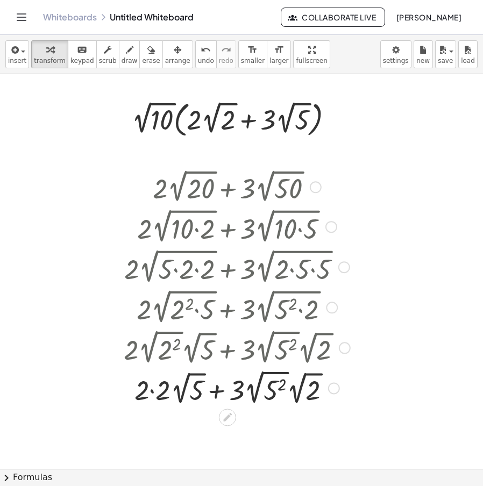
click at [256, 398] on div at bounding box center [236, 387] width 237 height 40
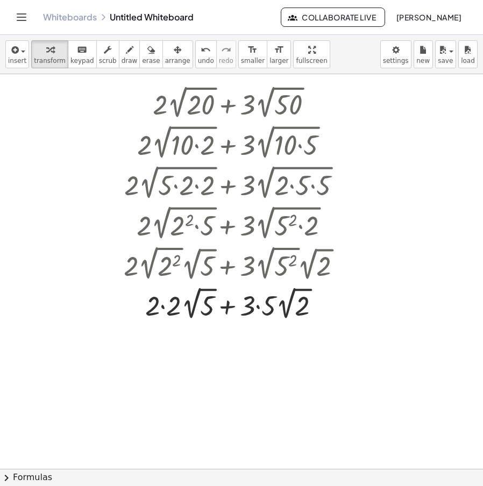
scroll to position [54, 0]
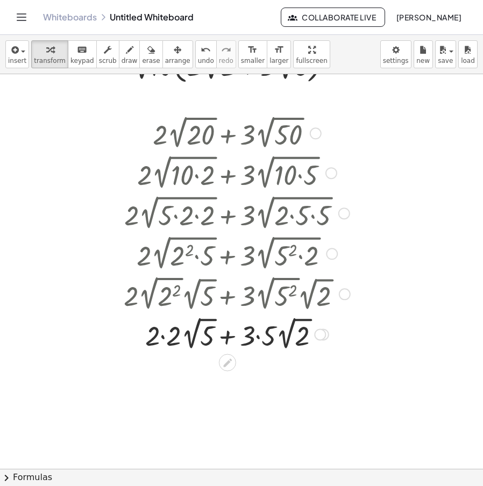
click at [260, 340] on div at bounding box center [236, 333] width 237 height 39
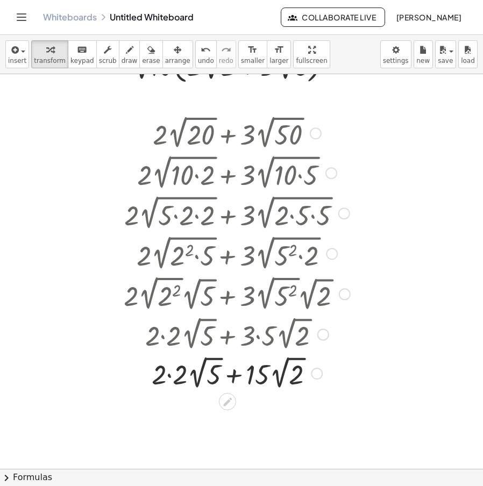
click at [171, 378] on div at bounding box center [236, 372] width 237 height 39
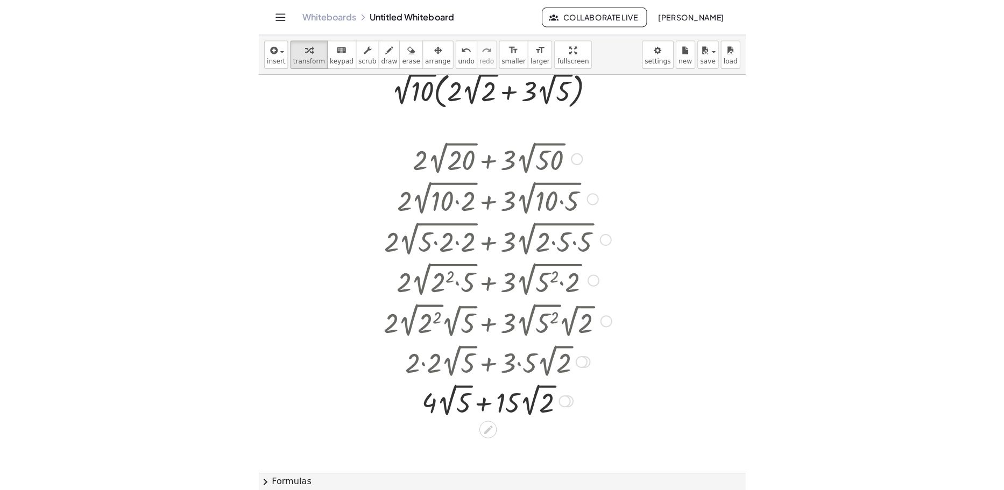
scroll to position [0, 0]
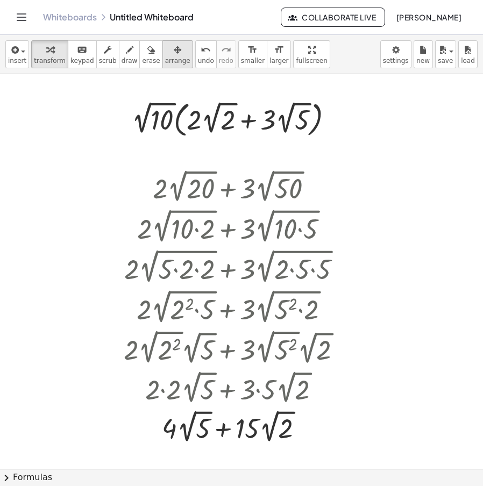
click at [165, 57] on span "arrange" at bounding box center [177, 61] width 25 height 8
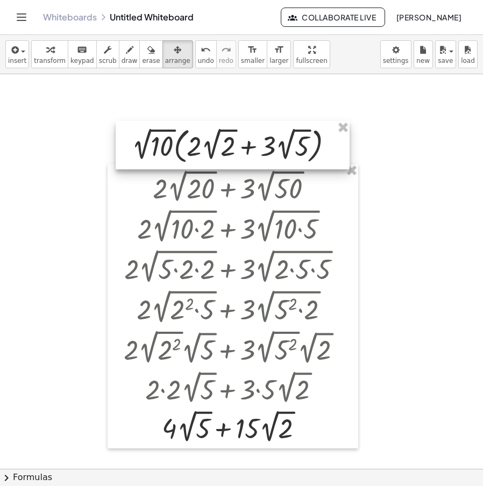
drag, startPoint x: 252, startPoint y: 118, endPoint x: 252, endPoint y: 144, distance: 26.4
click at [252, 144] on div at bounding box center [233, 145] width 234 height 48
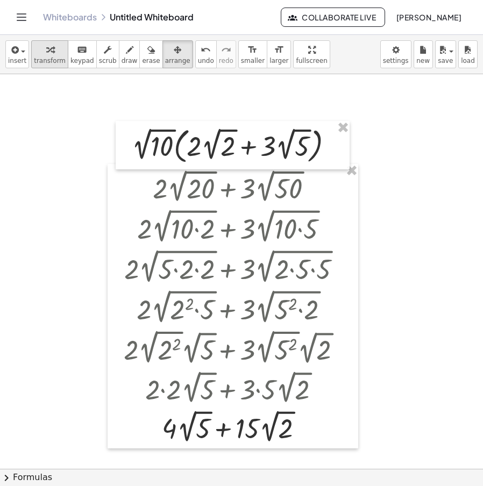
click at [53, 59] on span "transform" at bounding box center [50, 61] width 32 height 8
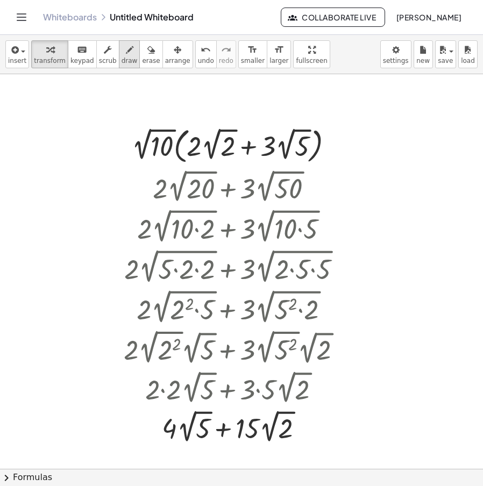
click at [122, 59] on span "draw" at bounding box center [130, 61] width 16 height 8
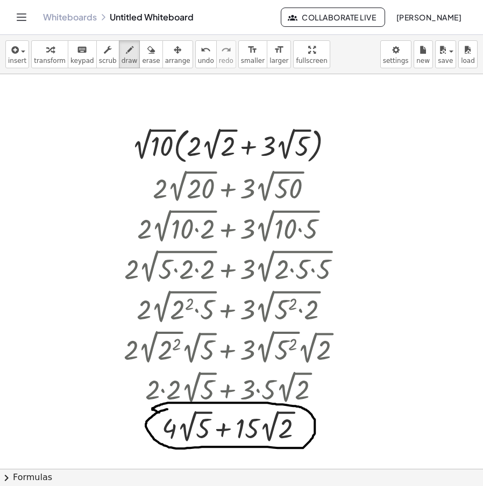
click at [58, 50] on div "button" at bounding box center [50, 49] width 32 height 13
click at [166, 59] on span "arrange" at bounding box center [177, 61] width 25 height 8
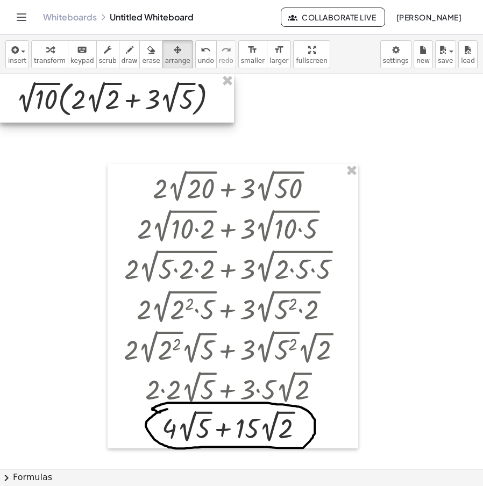
drag, startPoint x: 230, startPoint y: 137, endPoint x: 79, endPoint y: 84, distance: 160.1
click at [79, 84] on div at bounding box center [117, 98] width 234 height 48
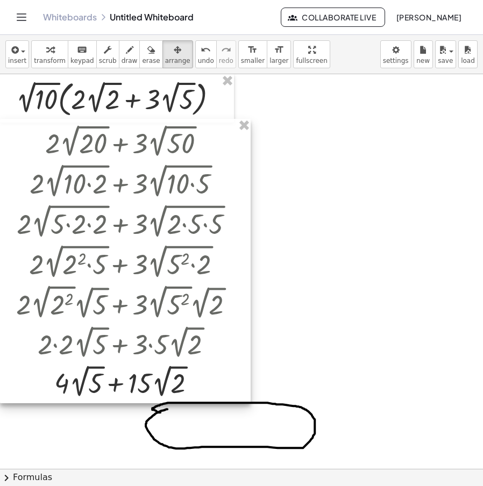
drag, startPoint x: 249, startPoint y: 176, endPoint x: 62, endPoint y: 131, distance: 192.6
click at [62, 131] on div at bounding box center [125, 261] width 251 height 285
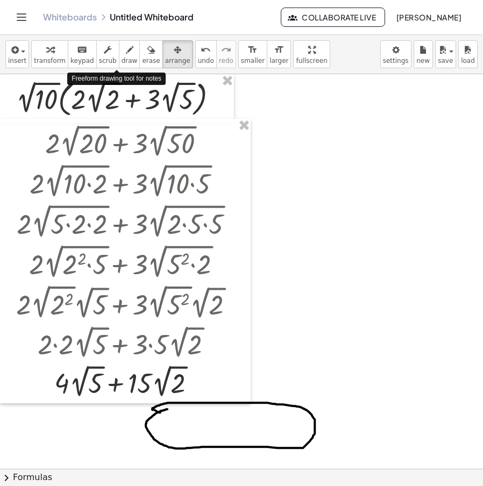
click at [142, 52] on div "button" at bounding box center [151, 49] width 18 height 13
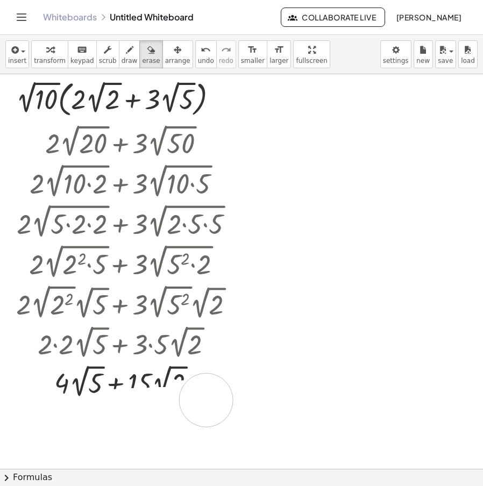
drag, startPoint x: 342, startPoint y: 385, endPoint x: 89, endPoint y: 383, distance: 253.4
click at [122, 58] on span "draw" at bounding box center [130, 61] width 16 height 8
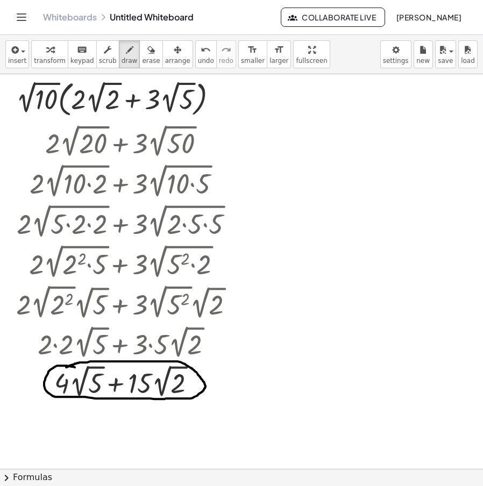
drag, startPoint x: 75, startPoint y: 367, endPoint x: 66, endPoint y: 368, distance: 9.2
click at [38, 61] on span "transform" at bounding box center [50, 61] width 32 height 8
drag, startPoint x: 296, startPoint y: 121, endPoint x: 301, endPoint y: 145, distance: 24.7
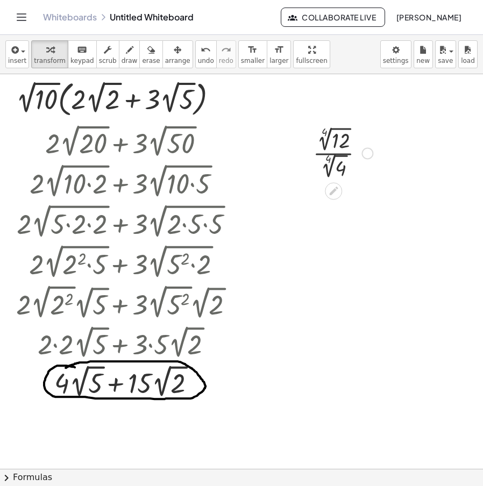
click at [334, 167] on div at bounding box center [343, 153] width 70 height 58
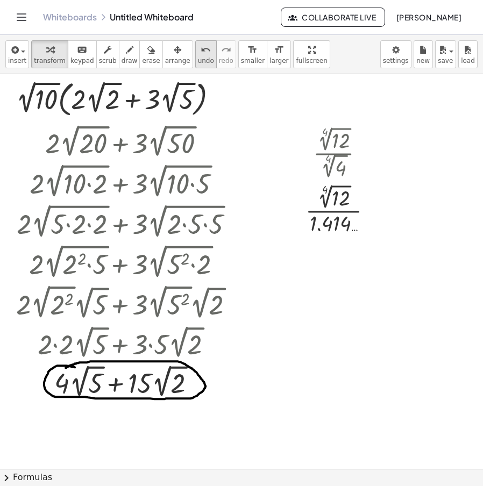
click at [198, 58] on span "undo" at bounding box center [206, 61] width 16 height 8
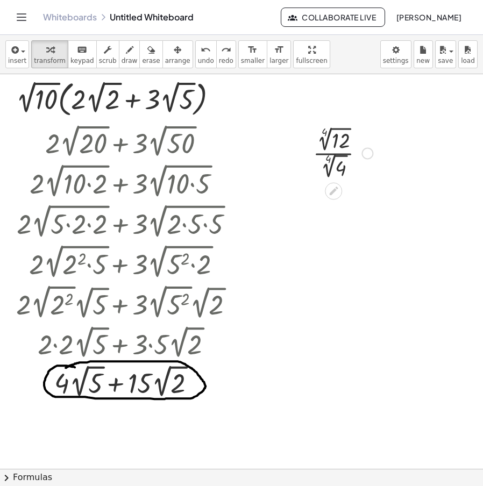
click at [333, 152] on div at bounding box center [343, 153] width 70 height 58
drag, startPoint x: 343, startPoint y: 139, endPoint x: 366, endPoint y: 142, distance: 23.3
click at [343, 140] on div at bounding box center [343, 153] width 70 height 58
click at [336, 192] on icon at bounding box center [333, 191] width 11 height 11
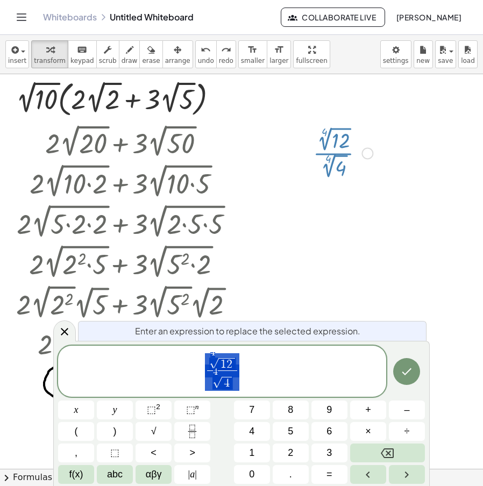
drag, startPoint x: 238, startPoint y: 373, endPoint x: 278, endPoint y: 379, distance: 40.3
click at [195, 371] on span "4 √ 1 2 4 √ 4 ​" at bounding box center [222, 372] width 328 height 40
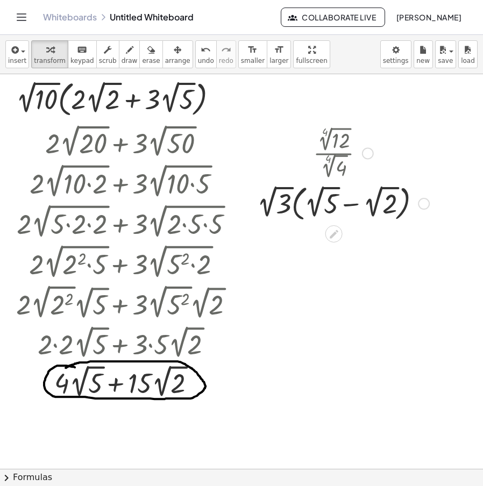
drag, startPoint x: 425, startPoint y: 207, endPoint x: 412, endPoint y: 133, distance: 75.4
click at [334, 204] on div "· 2 √ 3 · ( + 2 √ 5 − 2 √ 2 )" at bounding box center [334, 204] width 0 height 0
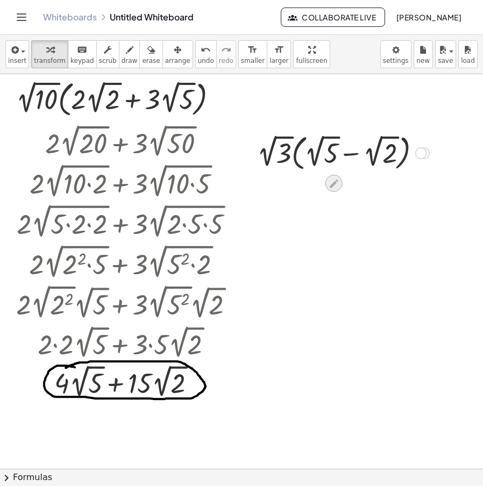
click at [333, 188] on icon at bounding box center [333, 183] width 11 height 11
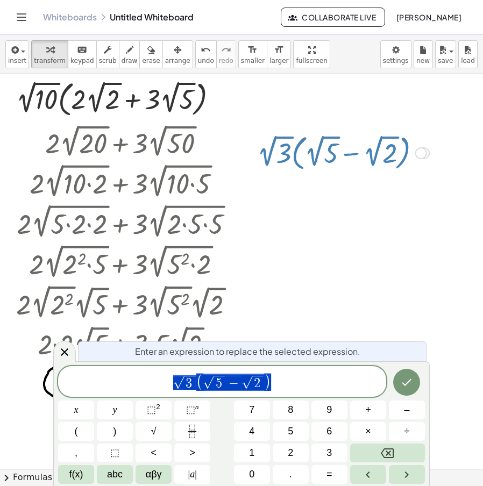
click at [303, 387] on span "√ 3 ( √ 5 − √ 2 )" at bounding box center [222, 382] width 328 height 19
click at [221, 387] on span "5" at bounding box center [219, 383] width 6 height 13
click at [260, 380] on span "2" at bounding box center [260, 383] width 6 height 13
click at [267, 381] on span "( √ 1 5 − √ ​ 2 )" at bounding box center [234, 382] width 82 height 17
click at [185, 381] on span "3" at bounding box center [185, 383] width 6 height 13
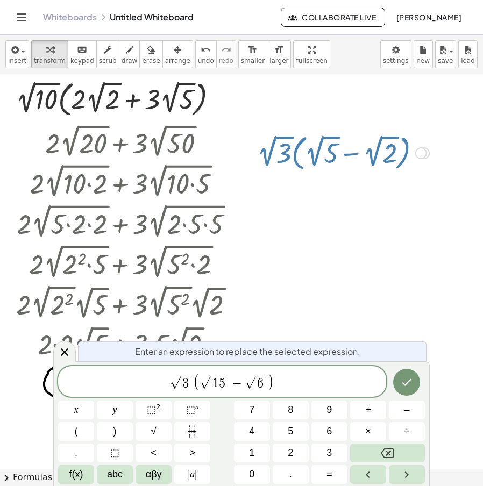
click at [189, 382] on span "​ 3" at bounding box center [186, 383] width 11 height 14
click at [186, 383] on span "(" at bounding box center [184, 382] width 7 height 17
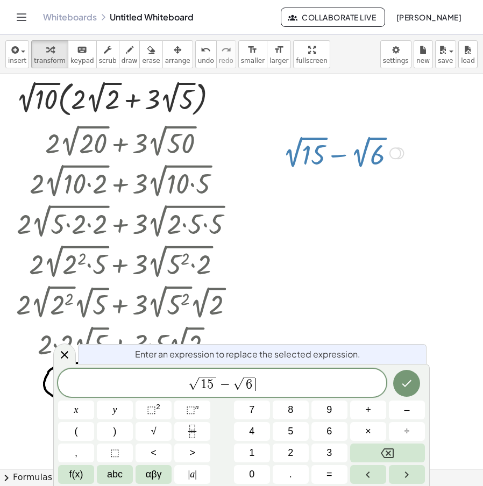
click at [265, 381] on span "√ 1 5 − √ 6 ​" at bounding box center [222, 384] width 328 height 17
click at [256, 385] on span "√ 6" at bounding box center [244, 384] width 23 height 15
click at [208, 392] on span "√ 1 5 − √ 2 · 3 ​" at bounding box center [222, 384] width 328 height 17
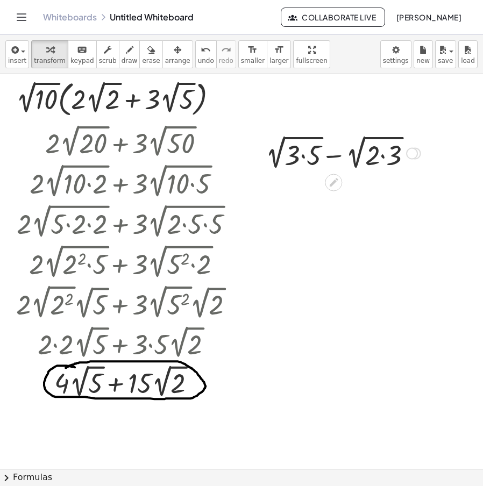
click at [308, 159] on div at bounding box center [343, 152] width 166 height 40
click at [379, 158] on div at bounding box center [343, 152] width 153 height 40
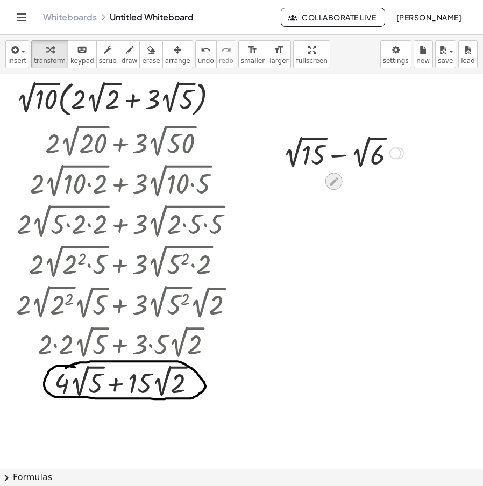
click at [331, 179] on icon at bounding box center [333, 181] width 11 height 11
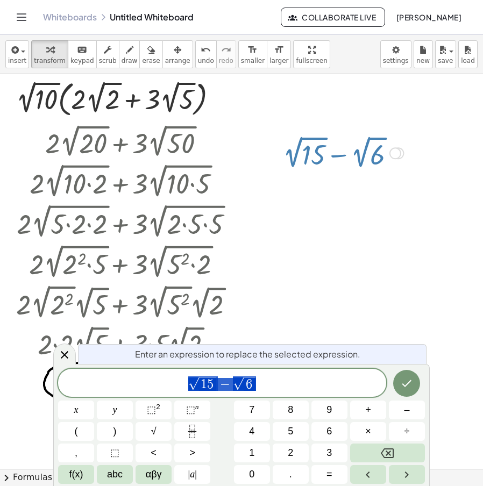
drag, startPoint x: 199, startPoint y: 393, endPoint x: 250, endPoint y: 395, distance: 51.7
click at [197, 393] on div "**********" at bounding box center [222, 383] width 328 height 28
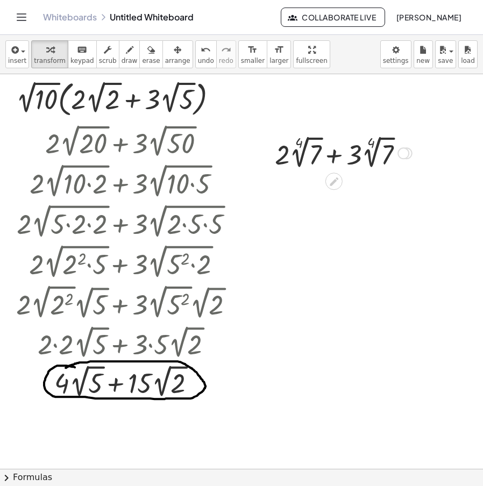
click at [342, 160] on div at bounding box center [344, 152] width 148 height 39
click at [337, 183] on icon at bounding box center [333, 181] width 11 height 11
click at [378, 155] on div at bounding box center [379, 156] width 12 height 12
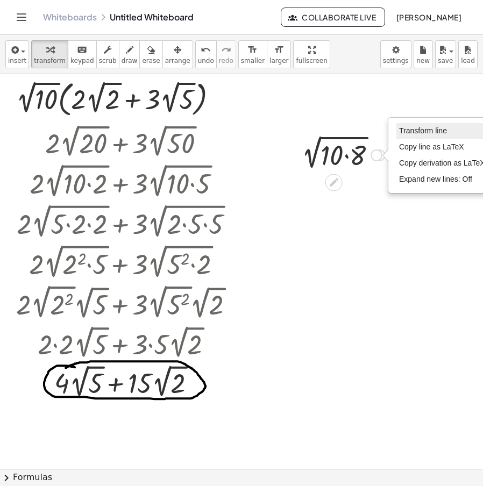
click at [415, 126] on li "Transform line" at bounding box center [442, 131] width 91 height 16
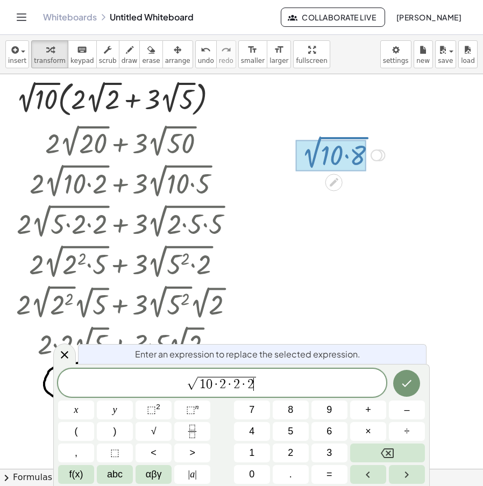
click at [206, 387] on span "1 0 · 2 · 2 · 2 ​" at bounding box center [226, 384] width 59 height 14
click at [211, 385] on span "0" at bounding box center [209, 384] width 6 height 13
drag, startPoint x: 256, startPoint y: 384, endPoint x: 227, endPoint y: 388, distance: 29.3
click at [227, 388] on span "5 · 2 · 2 · 2 · 2" at bounding box center [227, 384] width 66 height 14
click at [374, 429] on button "×" at bounding box center [368, 431] width 36 height 19
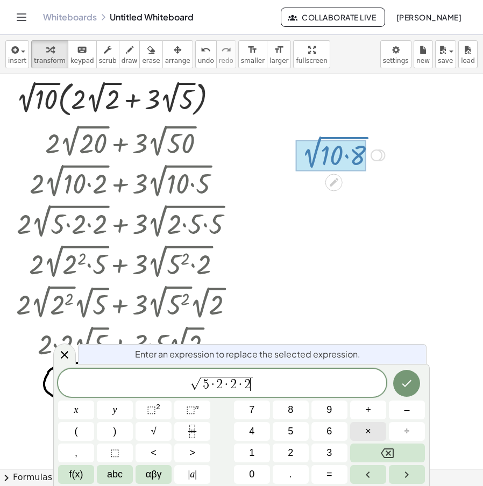
click at [374, 429] on button "×" at bounding box center [368, 431] width 36 height 19
click at [406, 383] on icon "Done" at bounding box center [406, 383] width 13 height 13
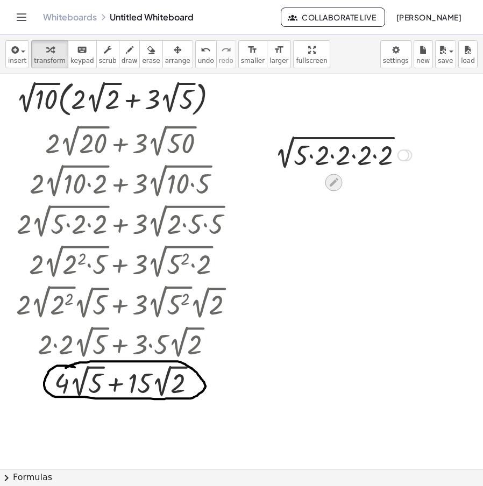
click at [335, 179] on icon at bounding box center [333, 181] width 11 height 11
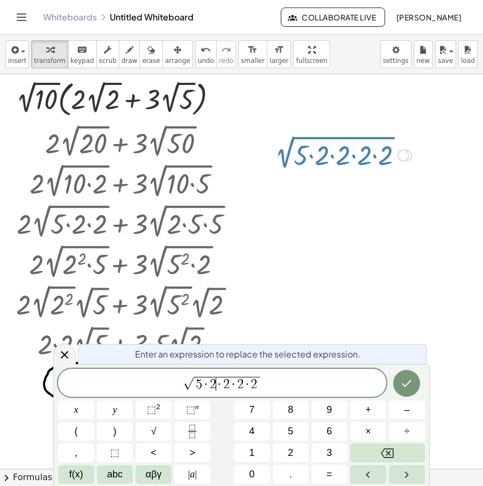
click at [196, 384] on span "5 · 2 ​ · 2 · 2 · 2" at bounding box center [227, 384] width 66 height 14
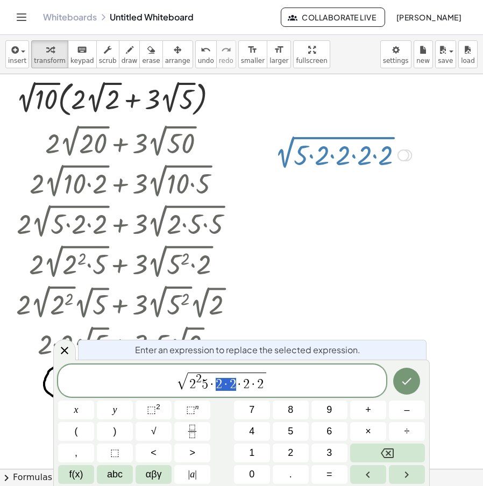
drag, startPoint x: 235, startPoint y: 387, endPoint x: 216, endPoint y: 387, distance: 18.8
click at [211, 387] on span "2 2 5 · ​ · 2 · 2" at bounding box center [227, 382] width 58 height 18
click at [211, 387] on span "2 2 ​ 5 · · 2 · 2" at bounding box center [227, 382] width 58 height 18
click at [368, 427] on span "×" at bounding box center [368, 432] width 6 height 15
click at [369, 428] on span "×" at bounding box center [368, 432] width 6 height 15
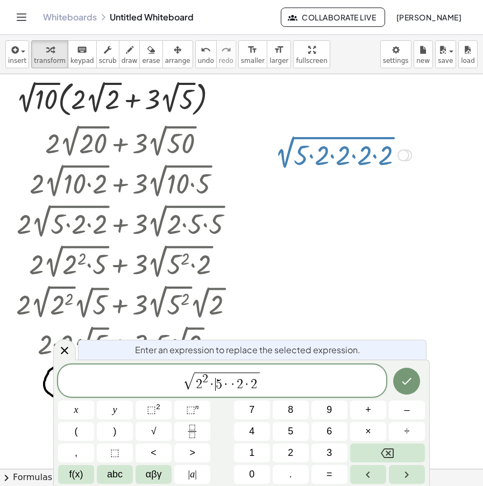
click at [231, 389] on span "·" at bounding box center [234, 384] width 8 height 13
click at [415, 377] on button "Done" at bounding box center [406, 381] width 27 height 27
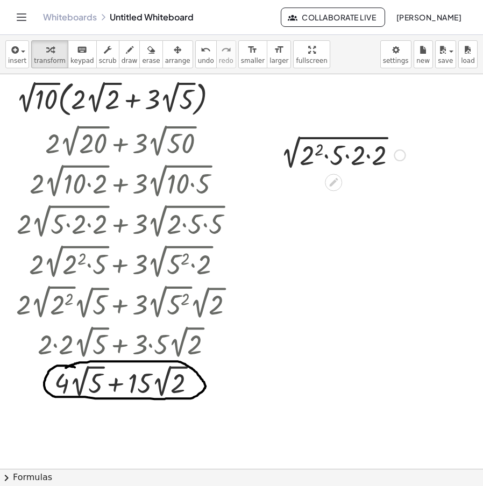
click at [370, 153] on div at bounding box center [340, 154] width 141 height 37
click at [358, 158] on div at bounding box center [340, 154] width 120 height 37
click at [334, 153] on div "2 √ ( · 2 2 · ) 20 Transform line Copy line as LaTeX Copy derivation as LaTeX E…" at bounding box center [334, 153] width 0 height 0
click at [386, 155] on div "Transform line Copy line as LaTeX Copy derivation as LaTeX Expand new lines: Off" at bounding box center [383, 156] width 12 height 12
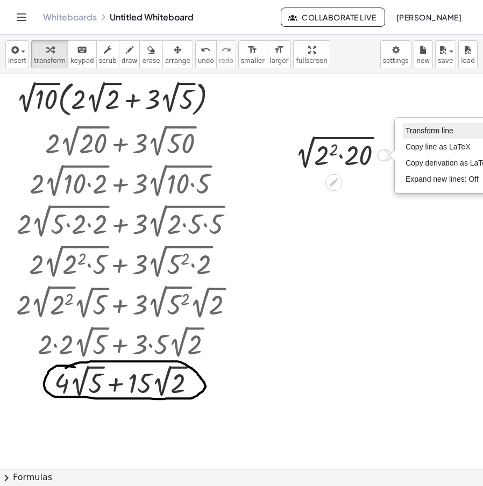
click at [416, 137] on li "Transform line" at bounding box center [448, 131] width 91 height 16
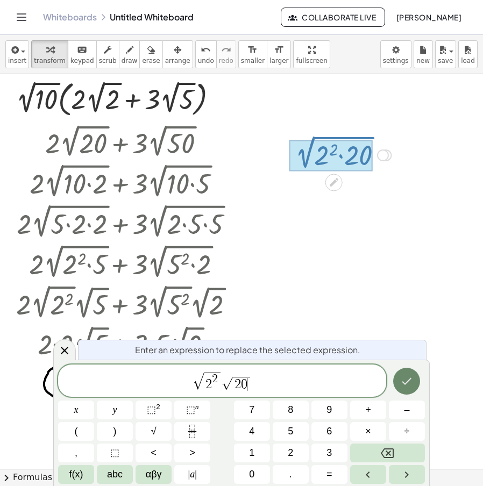
click at [408, 385] on icon "Done" at bounding box center [406, 381] width 13 height 13
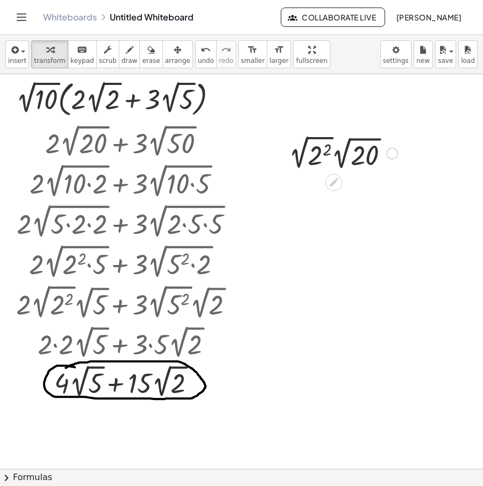
click at [301, 160] on div at bounding box center [343, 152] width 119 height 40
click at [336, 180] on icon at bounding box center [334, 182] width 9 height 9
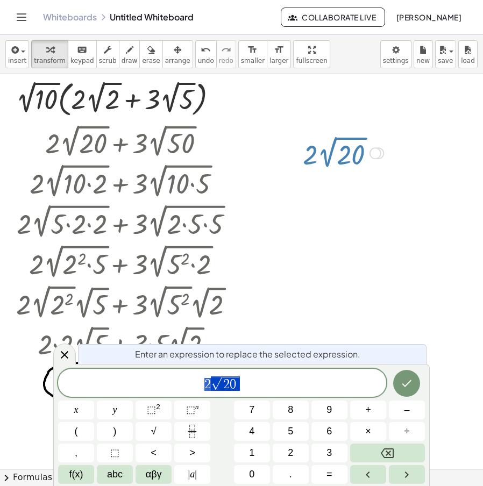
drag, startPoint x: 265, startPoint y: 381, endPoint x: 129, endPoint y: 389, distance: 135.8
click at [99, 393] on div "**********" at bounding box center [222, 383] width 328 height 28
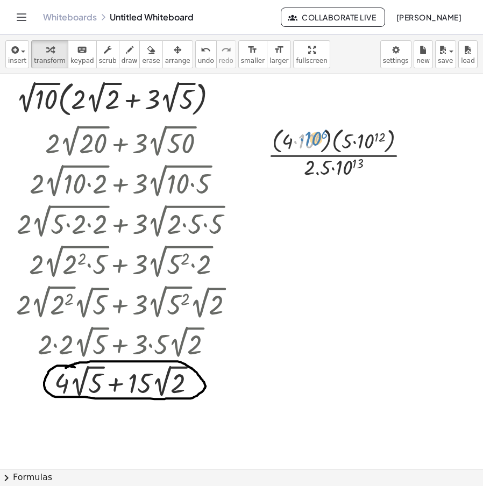
drag, startPoint x: 302, startPoint y: 142, endPoint x: 308, endPoint y: 138, distance: 7.0
click at [308, 138] on div at bounding box center [343, 152] width 161 height 57
drag, startPoint x: 289, startPoint y: 144, endPoint x: 296, endPoint y: 143, distance: 7.0
click at [296, 143] on div at bounding box center [343, 152] width 161 height 57
drag, startPoint x: 289, startPoint y: 142, endPoint x: 289, endPoint y: 134, distance: 8.1
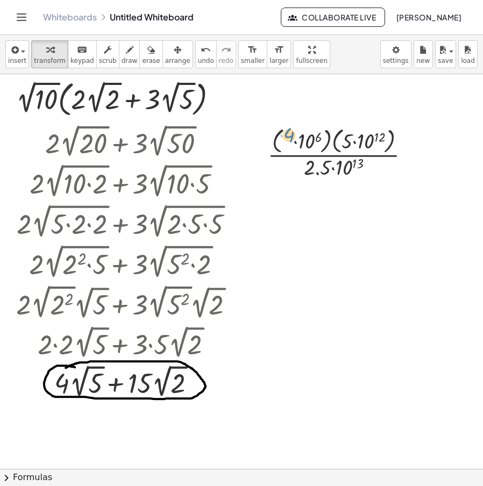
click at [289, 134] on div at bounding box center [343, 152] width 161 height 57
click at [328, 147] on div at bounding box center [343, 152] width 161 height 57
click at [323, 145] on div at bounding box center [343, 152] width 142 height 57
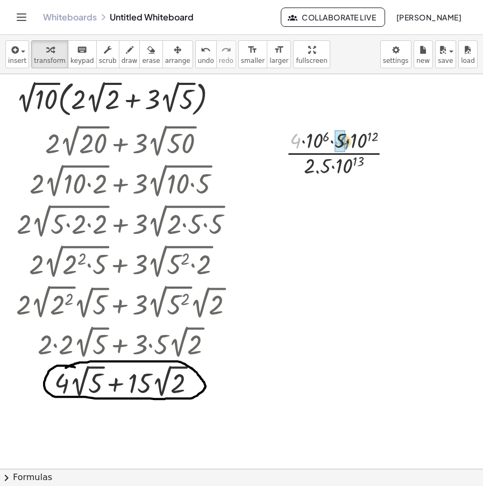
drag, startPoint x: 297, startPoint y: 143, endPoint x: 344, endPoint y: 144, distance: 46.8
drag, startPoint x: 309, startPoint y: 144, endPoint x: 379, endPoint y: 143, distance: 70.5
click at [379, 143] on div at bounding box center [343, 152] width 121 height 54
drag, startPoint x: 355, startPoint y: 138, endPoint x: 359, endPoint y: 142, distance: 6.1
click at [354, 138] on div at bounding box center [343, 152] width 110 height 54
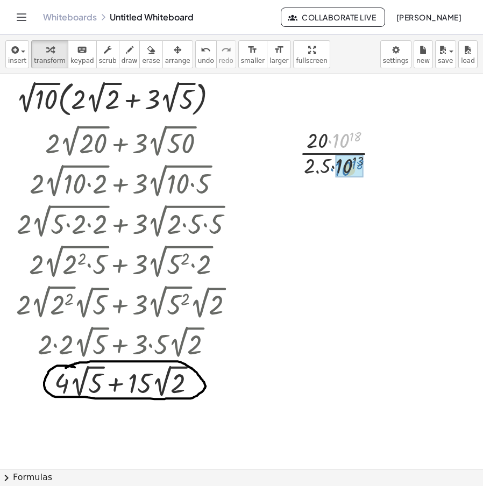
drag, startPoint x: 344, startPoint y: 139, endPoint x: 346, endPoint y: 167, distance: 28.1
click at [198, 55] on div "undo" at bounding box center [206, 49] width 16 height 13
drag, startPoint x: 345, startPoint y: 172, endPoint x: 336, endPoint y: 134, distance: 39.2
drag, startPoint x: 322, startPoint y: 142, endPoint x: 336, endPoint y: 171, distance: 32.0
click at [195, 56] on button "undo undo" at bounding box center [206, 54] width 22 height 28
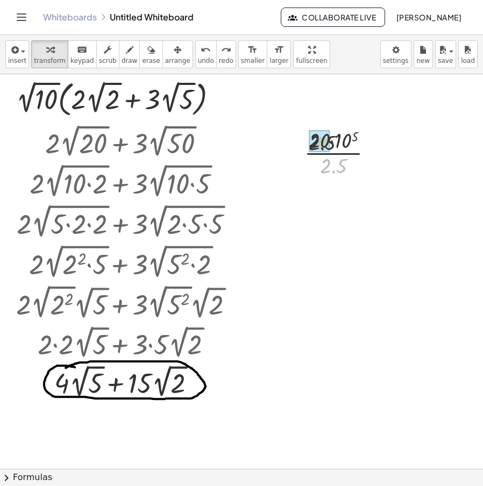
drag, startPoint x: 327, startPoint y: 166, endPoint x: 314, endPoint y: 140, distance: 28.9
click at [329, 185] on icon at bounding box center [333, 180] width 11 height 11
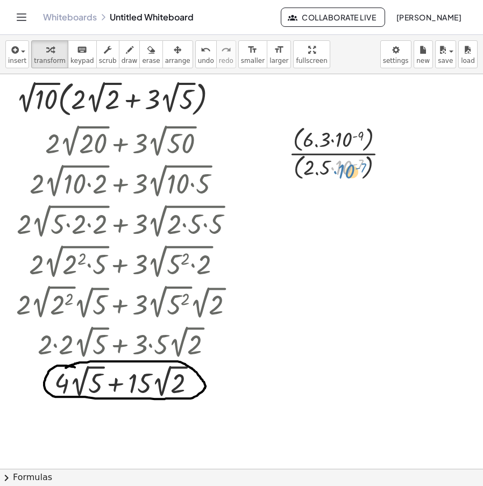
drag, startPoint x: 347, startPoint y: 167, endPoint x: 350, endPoint y: 172, distance: 5.5
click at [350, 172] on div at bounding box center [343, 153] width 119 height 60
click at [373, 176] on div at bounding box center [343, 153] width 119 height 60
click at [370, 145] on div at bounding box center [343, 152] width 119 height 57
click at [355, 138] on div at bounding box center [343, 152] width 100 height 54
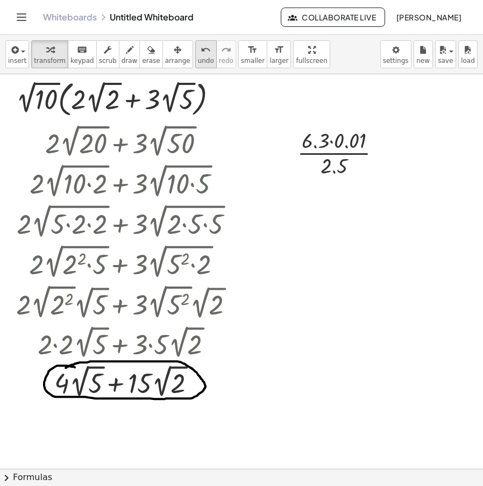
click at [198, 58] on span "undo" at bounding box center [206, 61] width 16 height 8
drag, startPoint x: 341, startPoint y: 143, endPoint x: 343, endPoint y: 173, distance: 29.7
drag, startPoint x: 323, startPoint y: 153, endPoint x: 319, endPoint y: 162, distance: 10.8
click at [201, 55] on icon "undo" at bounding box center [206, 50] width 10 height 13
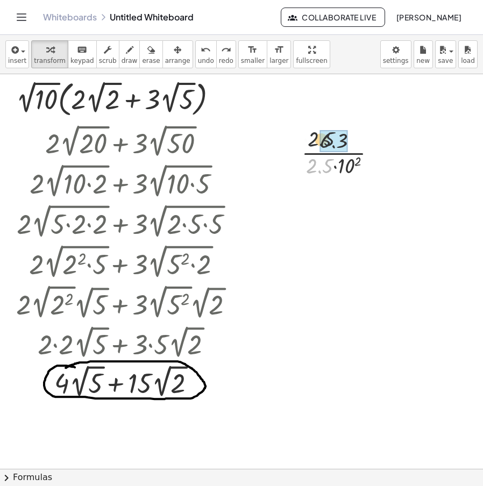
drag, startPoint x: 314, startPoint y: 167, endPoint x: 316, endPoint y: 132, distance: 34.5
click at [316, 132] on div at bounding box center [343, 152] width 94 height 54
click at [331, 190] on icon at bounding box center [333, 189] width 9 height 9
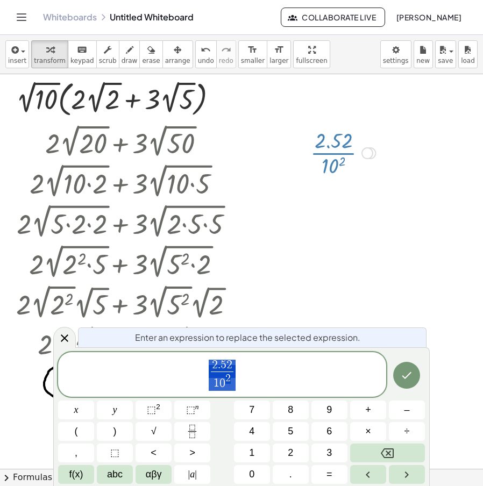
drag, startPoint x: 267, startPoint y: 375, endPoint x: 198, endPoint y: 378, distance: 69.5
click at [202, 378] on span "2 . 5 2 1 0 2 ​" at bounding box center [222, 375] width 328 height 33
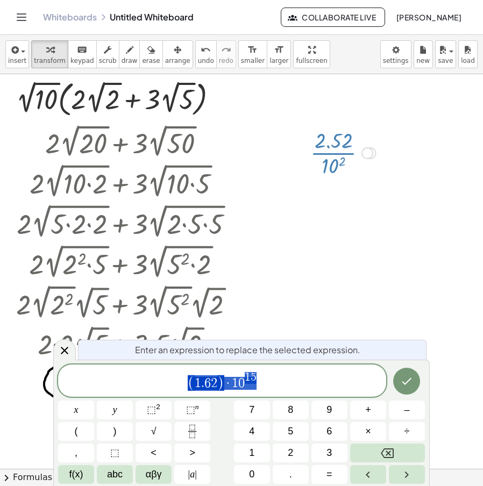
drag, startPoint x: 266, startPoint y: 385, endPoint x: 215, endPoint y: 395, distance: 51.7
click at [191, 395] on div "**********" at bounding box center [222, 381] width 328 height 32
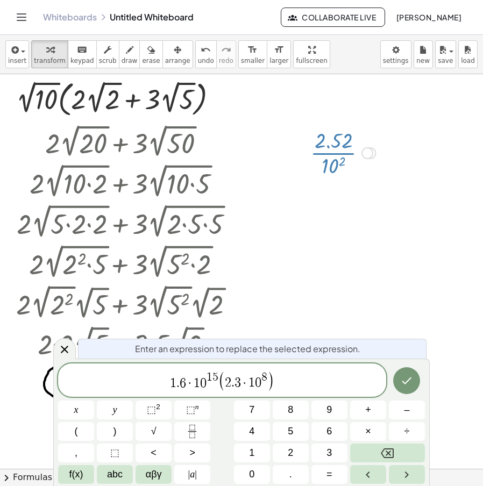
click at [216, 384] on span "1 5" at bounding box center [213, 378] width 12 height 12
click at [167, 383] on span "(" at bounding box center [167, 381] width 8 height 20
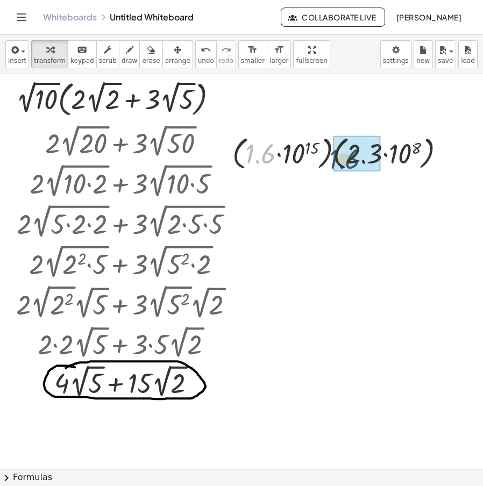
drag, startPoint x: 260, startPoint y: 157, endPoint x: 344, endPoint y: 162, distance: 84.1
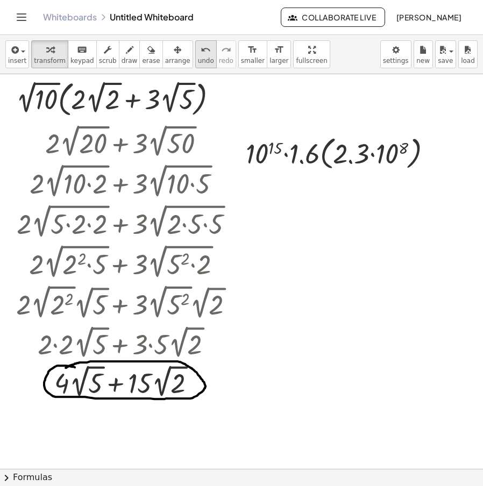
click at [198, 58] on span "undo" at bounding box center [206, 61] width 16 height 8
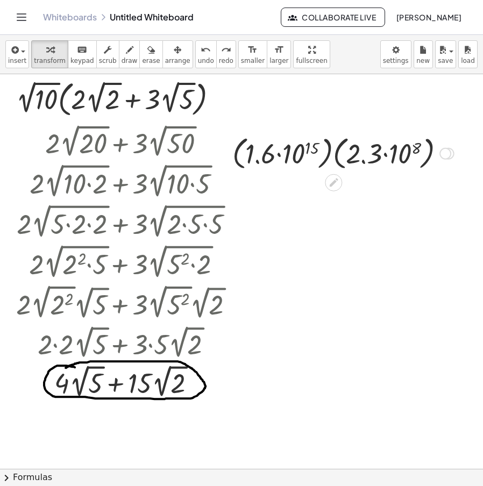
click at [429, 154] on div at bounding box center [343, 152] width 232 height 41
click at [330, 156] on div at bounding box center [344, 152] width 206 height 41
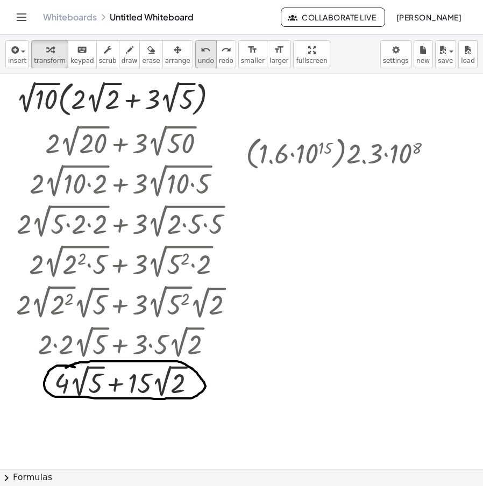
click at [201, 54] on icon "undo" at bounding box center [206, 50] width 10 height 13
click at [341, 156] on div at bounding box center [344, 152] width 206 height 41
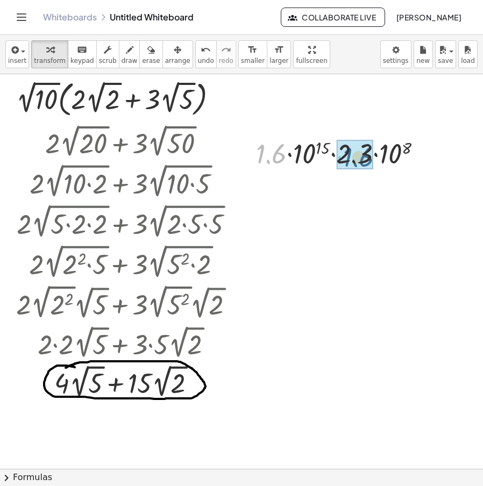
drag, startPoint x: 267, startPoint y: 155, endPoint x: 355, endPoint y: 159, distance: 88.3
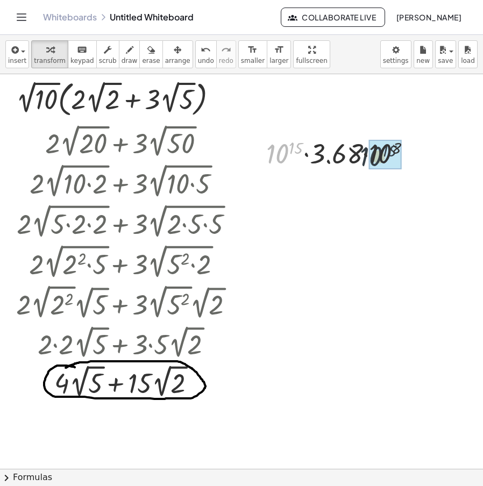
drag, startPoint x: 280, startPoint y: 154, endPoint x: 385, endPoint y: 157, distance: 105.0
click at [383, 150] on div at bounding box center [343, 153] width 151 height 37
